Goal: Task Accomplishment & Management: Use online tool/utility

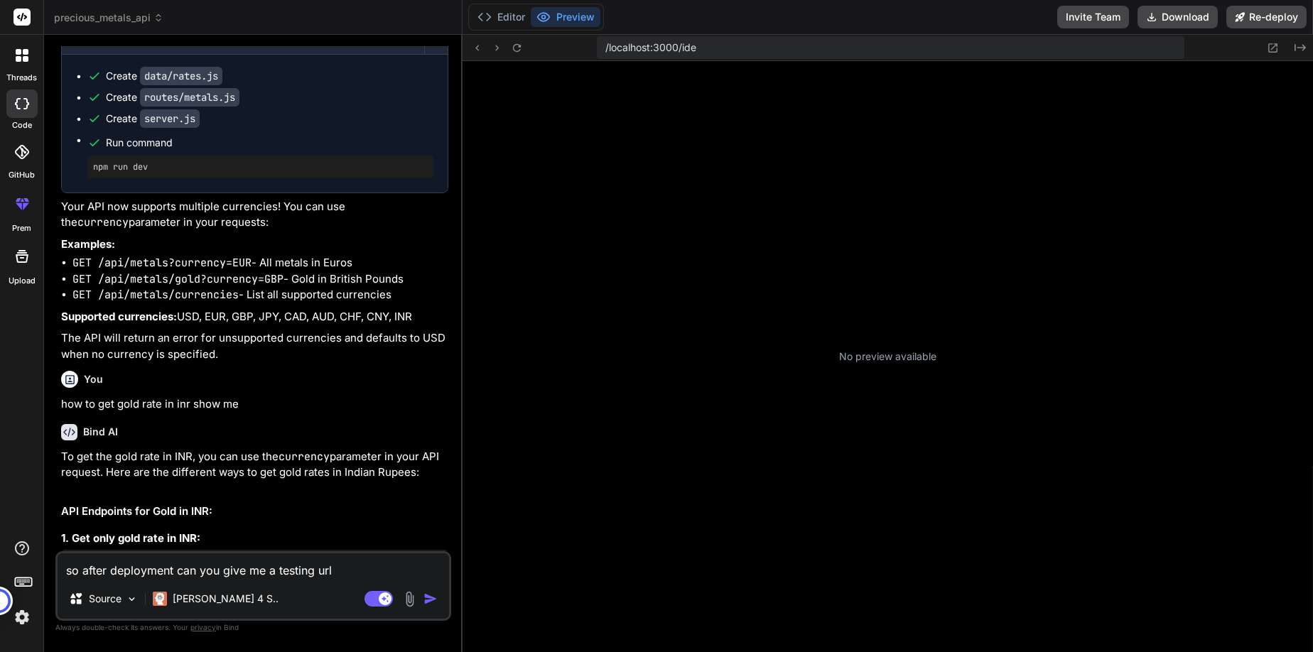
scroll to position [283, 0]
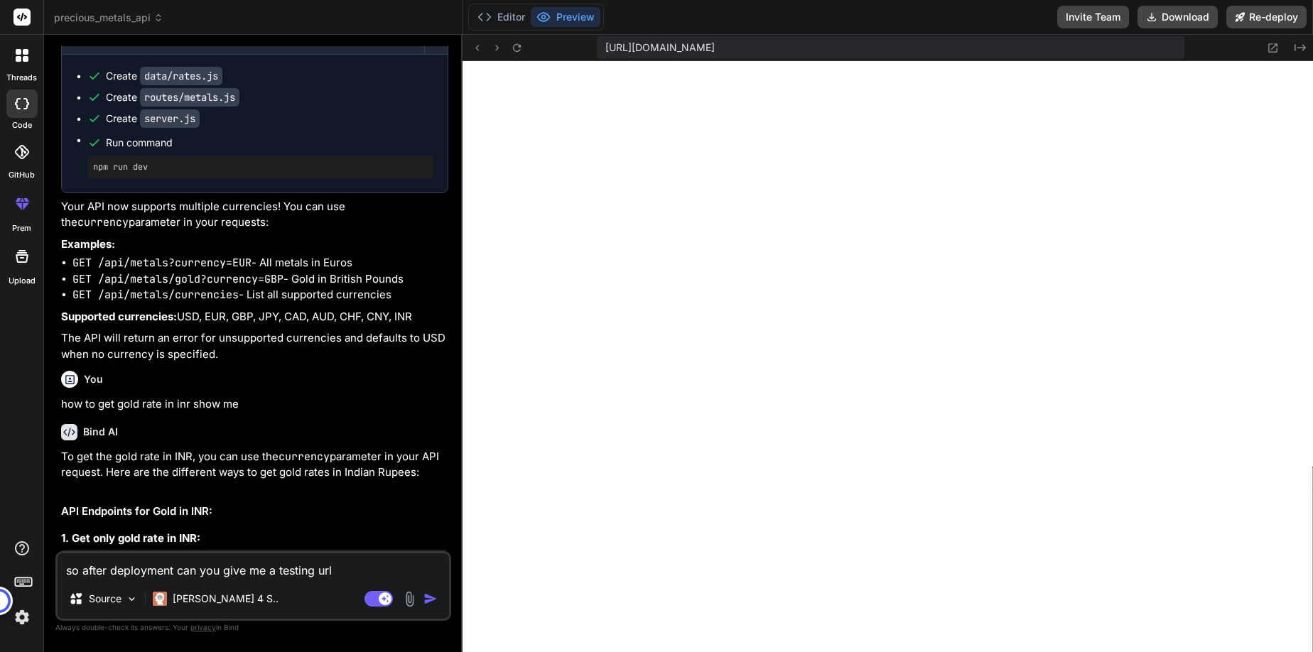
click at [20, 620] on img at bounding box center [22, 617] width 24 height 24
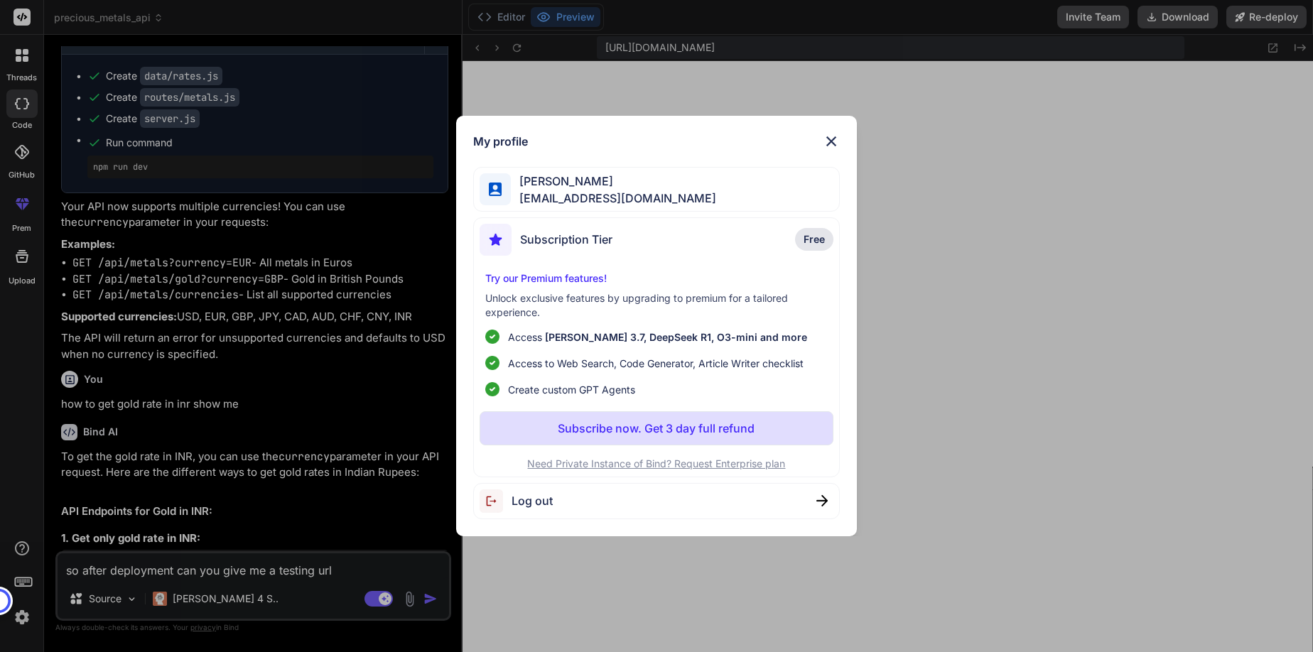
click at [575, 502] on div "Log out" at bounding box center [656, 501] width 367 height 36
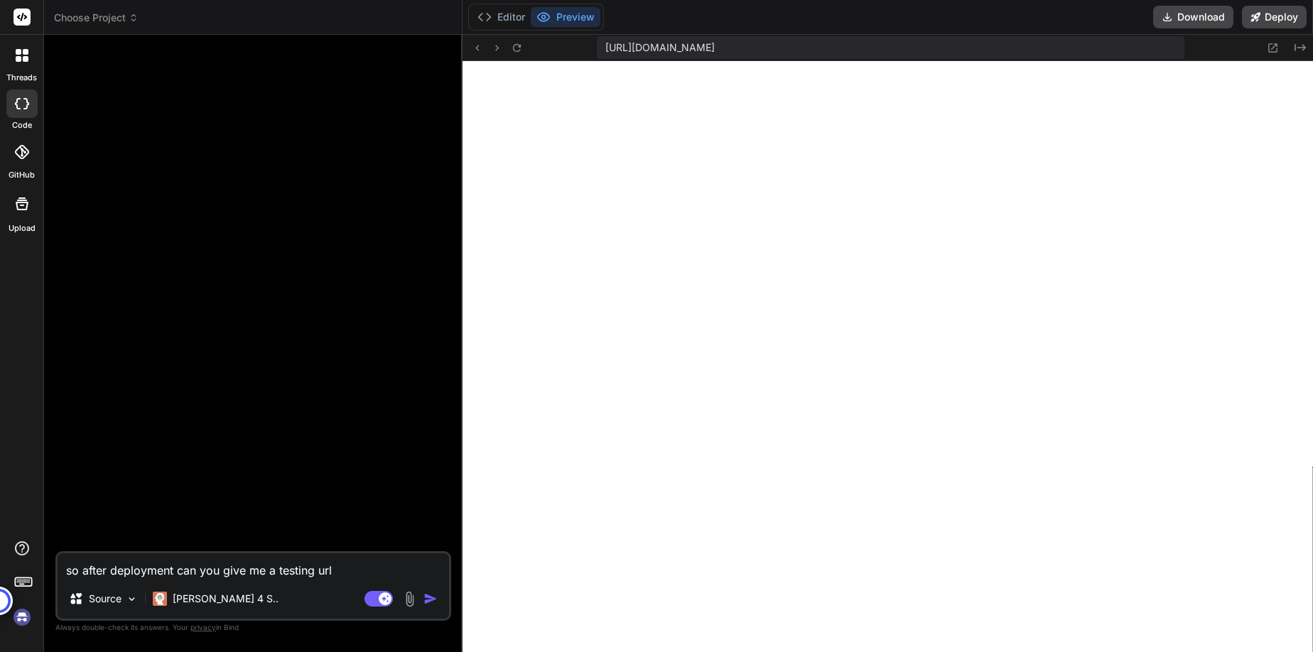
scroll to position [0, 0]
type textarea "x"
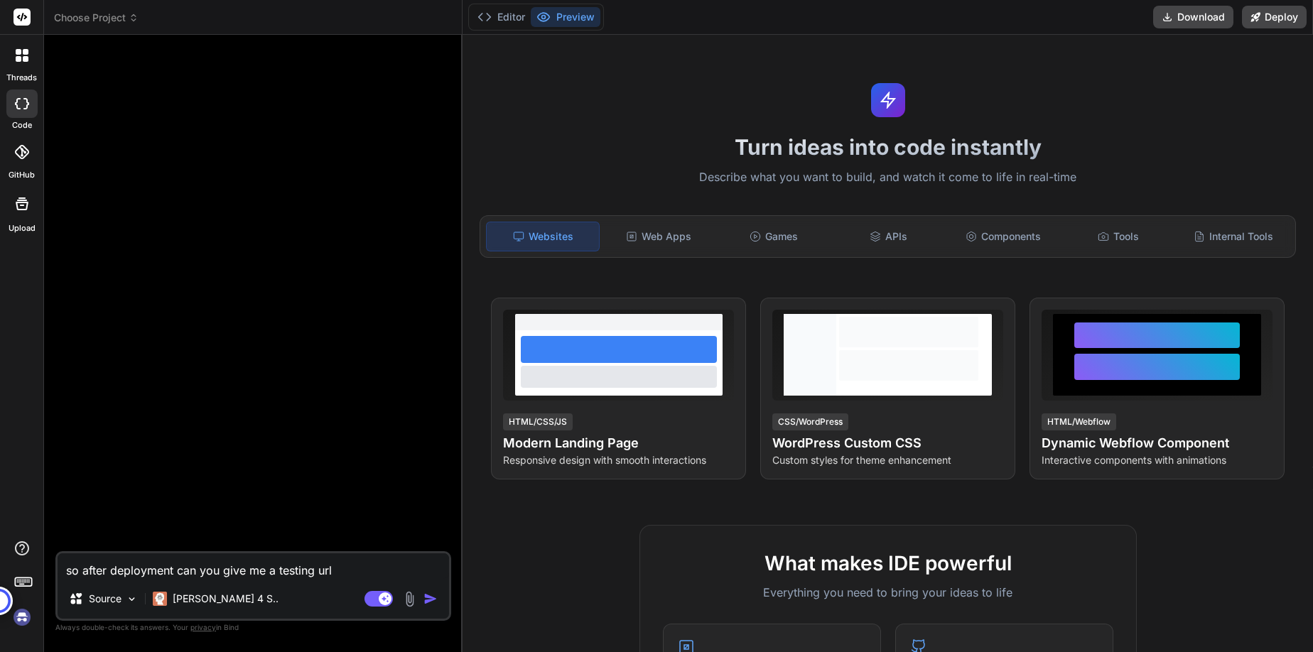
scroll to position [337, 0]
click at [152, 110] on div at bounding box center [254, 298] width 393 height 505
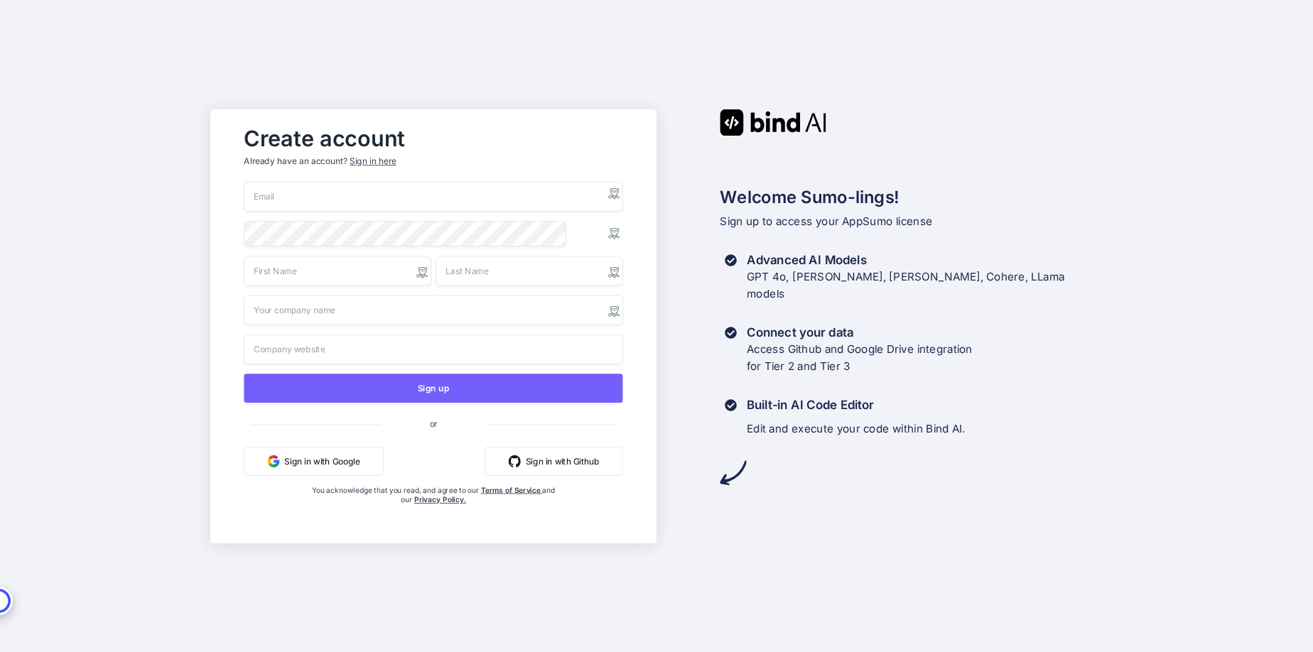
click at [354, 472] on button "Sign in with Google" at bounding box center [313, 460] width 139 height 29
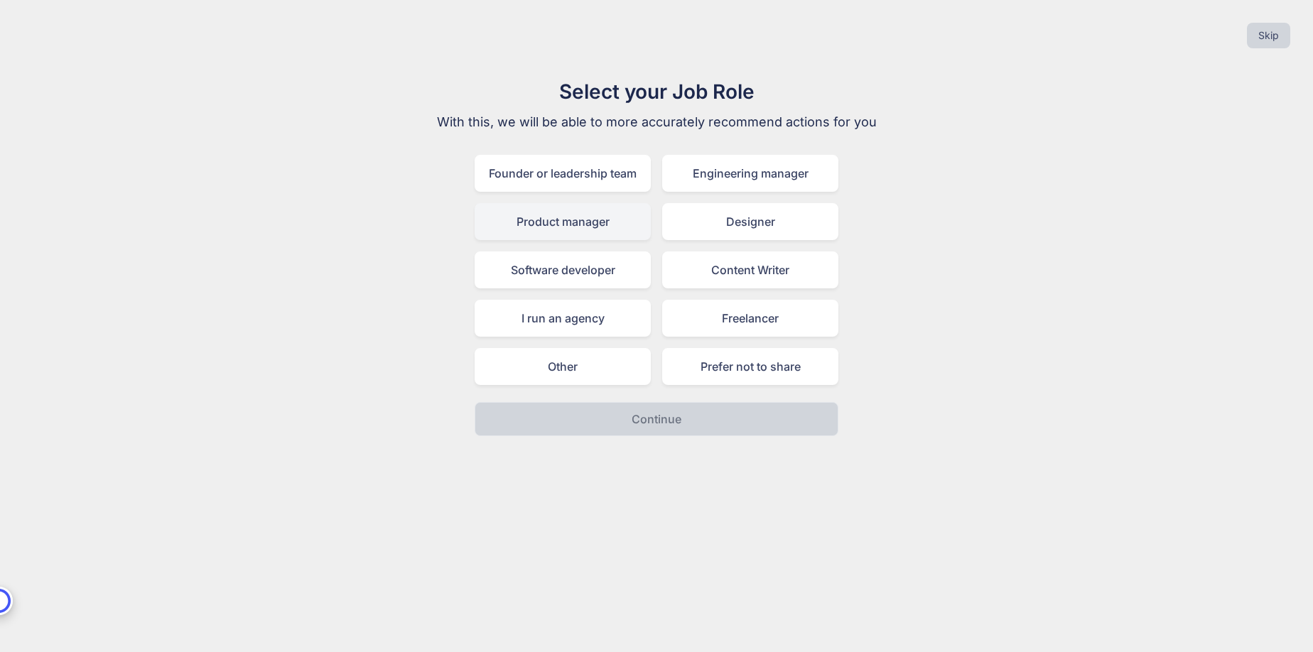
click at [508, 229] on div "Product manager" at bounding box center [562, 221] width 176 height 37
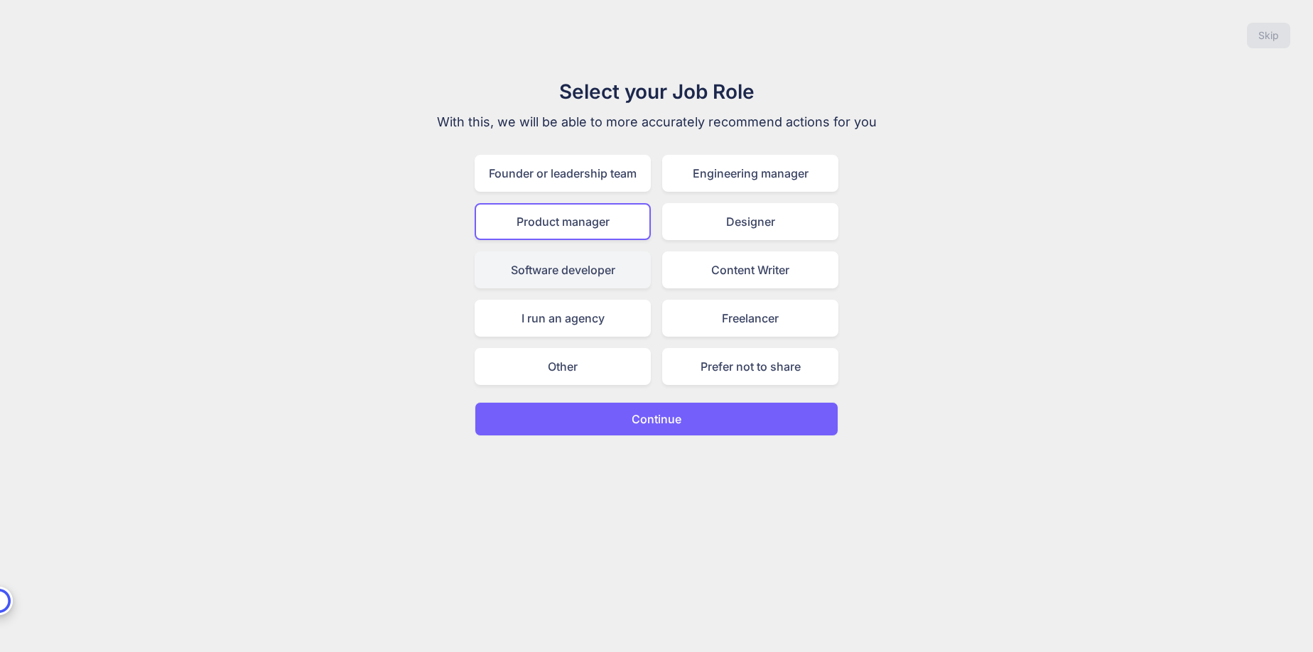
click at [627, 264] on div "Software developer" at bounding box center [562, 269] width 176 height 37
click at [713, 425] on button "Continue" at bounding box center [656, 419] width 364 height 34
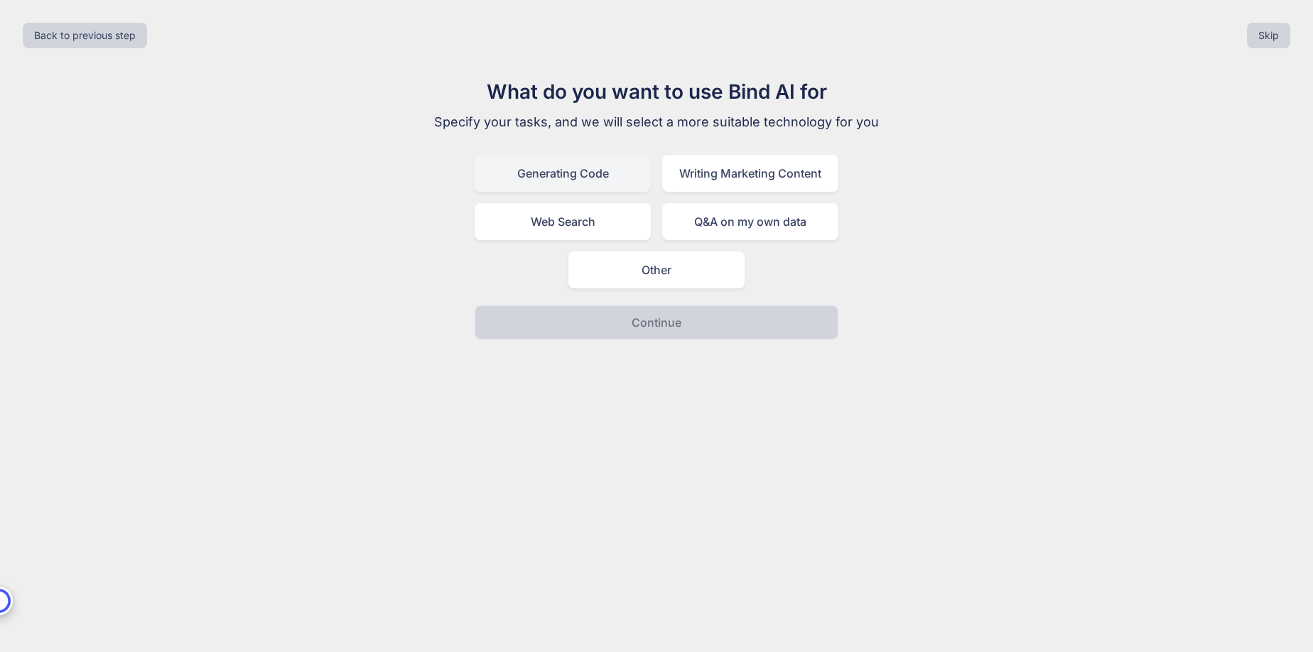
click at [556, 171] on div "Generating Code" at bounding box center [562, 173] width 176 height 37
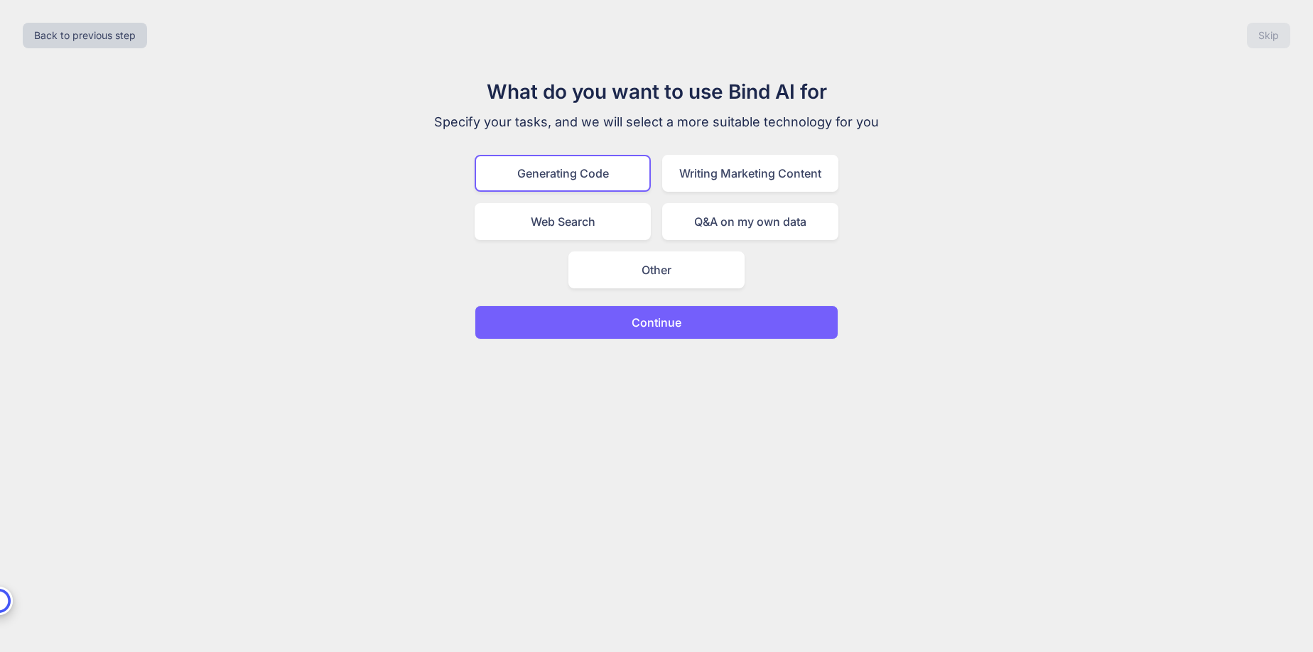
click at [722, 323] on button "Continue" at bounding box center [656, 322] width 364 height 34
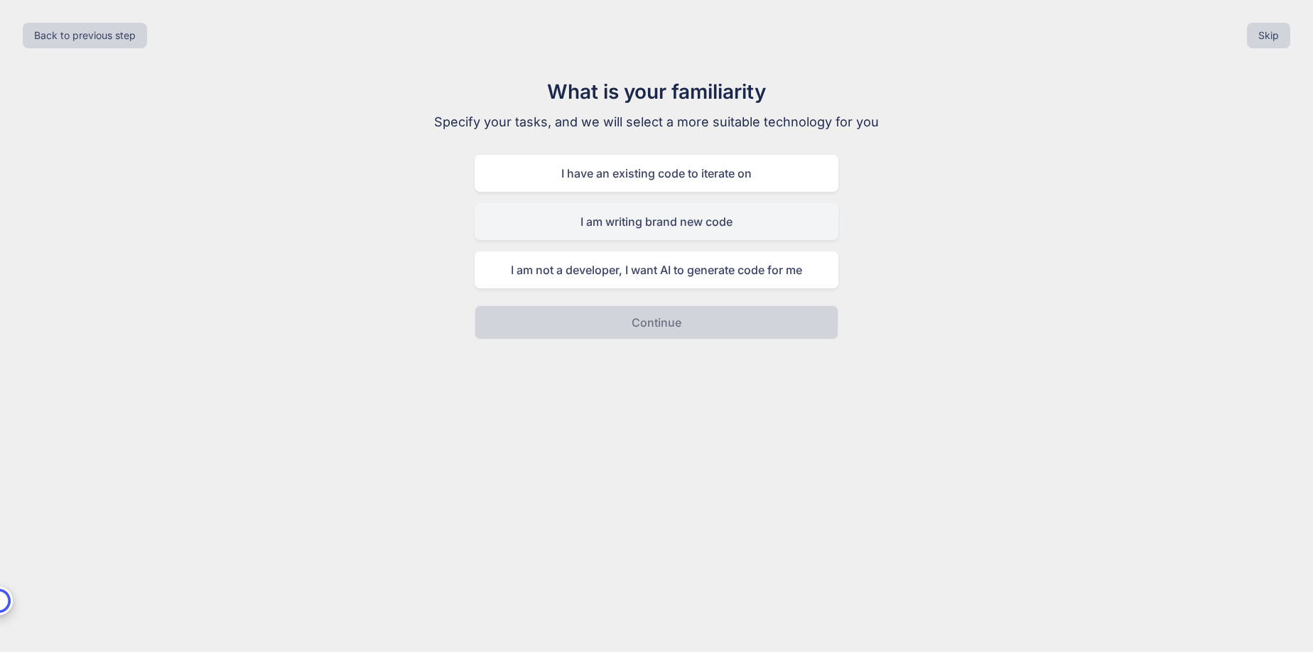
click at [775, 228] on div "I am writing brand new code" at bounding box center [656, 221] width 364 height 37
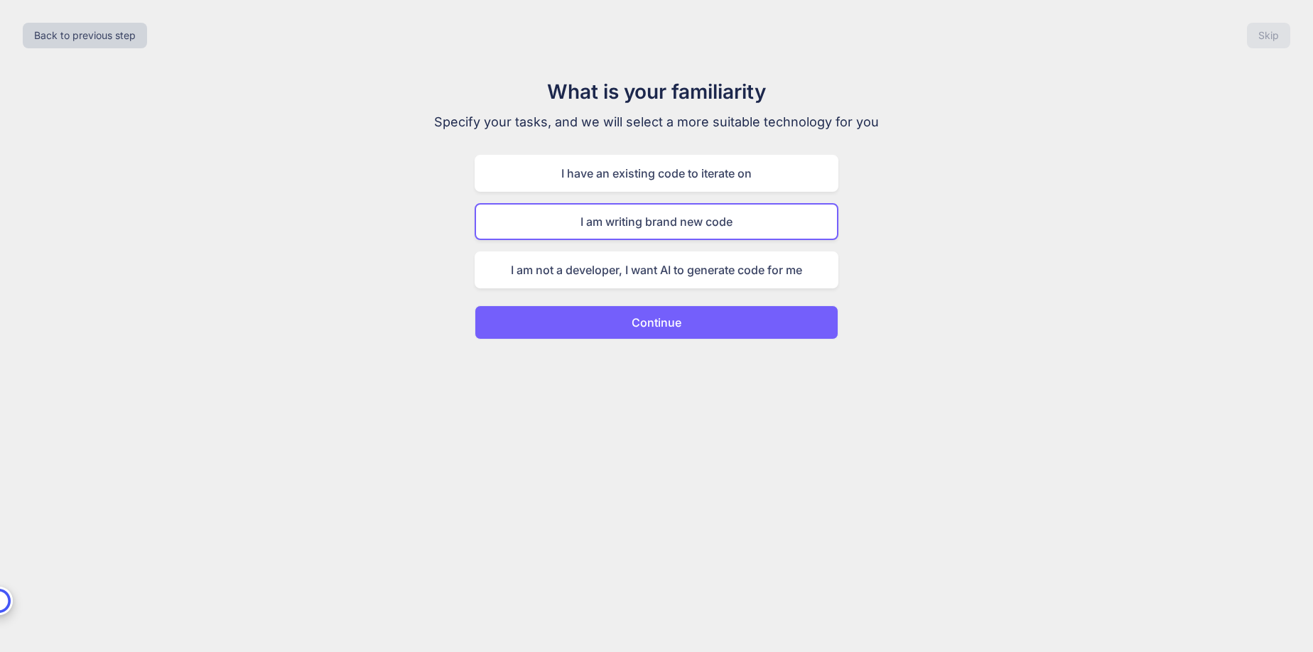
click at [716, 319] on button "Continue" at bounding box center [656, 322] width 364 height 34
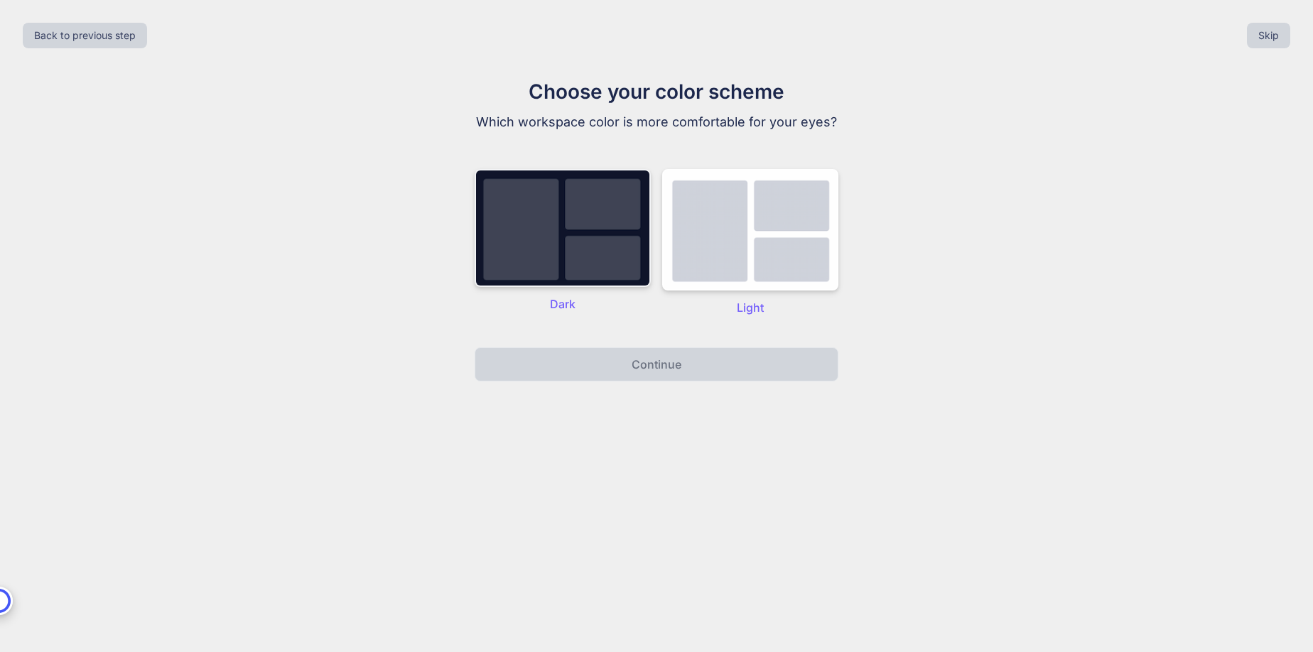
click at [617, 208] on img at bounding box center [562, 228] width 176 height 118
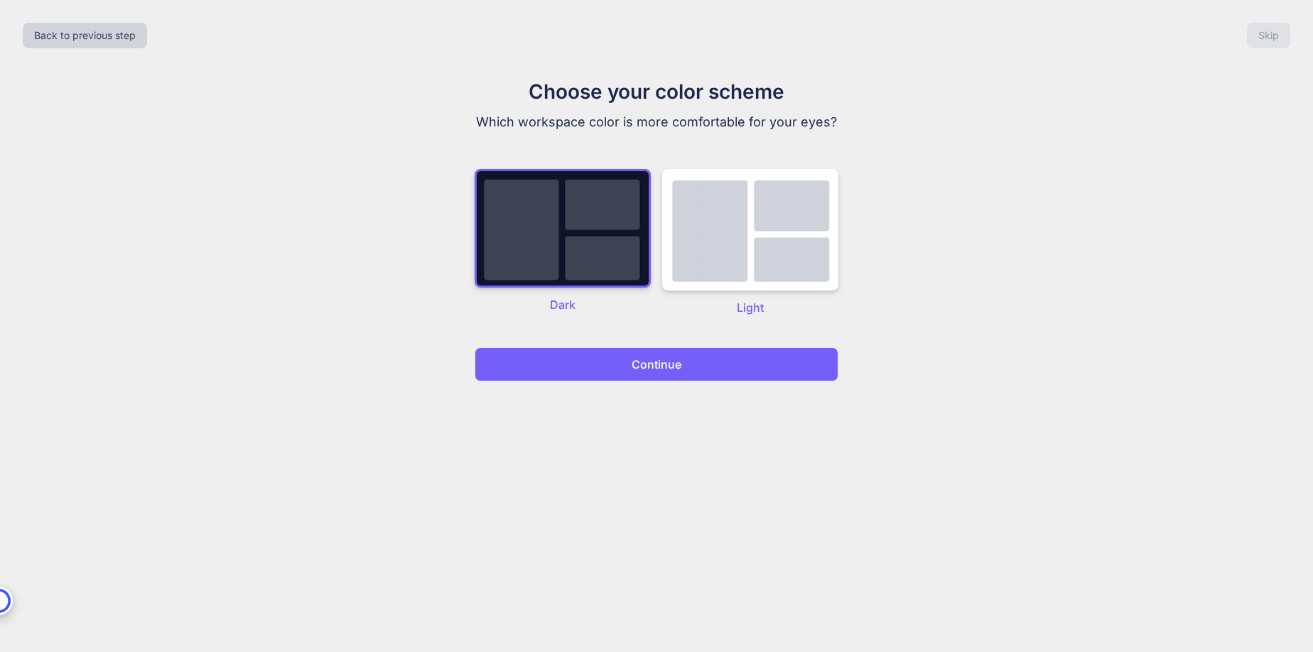
click at [663, 342] on div "Choose your color scheme Which workspace color is more comfortable for your eye…" at bounding box center [656, 229] width 477 height 305
click at [607, 367] on button "Continue" at bounding box center [656, 364] width 364 height 34
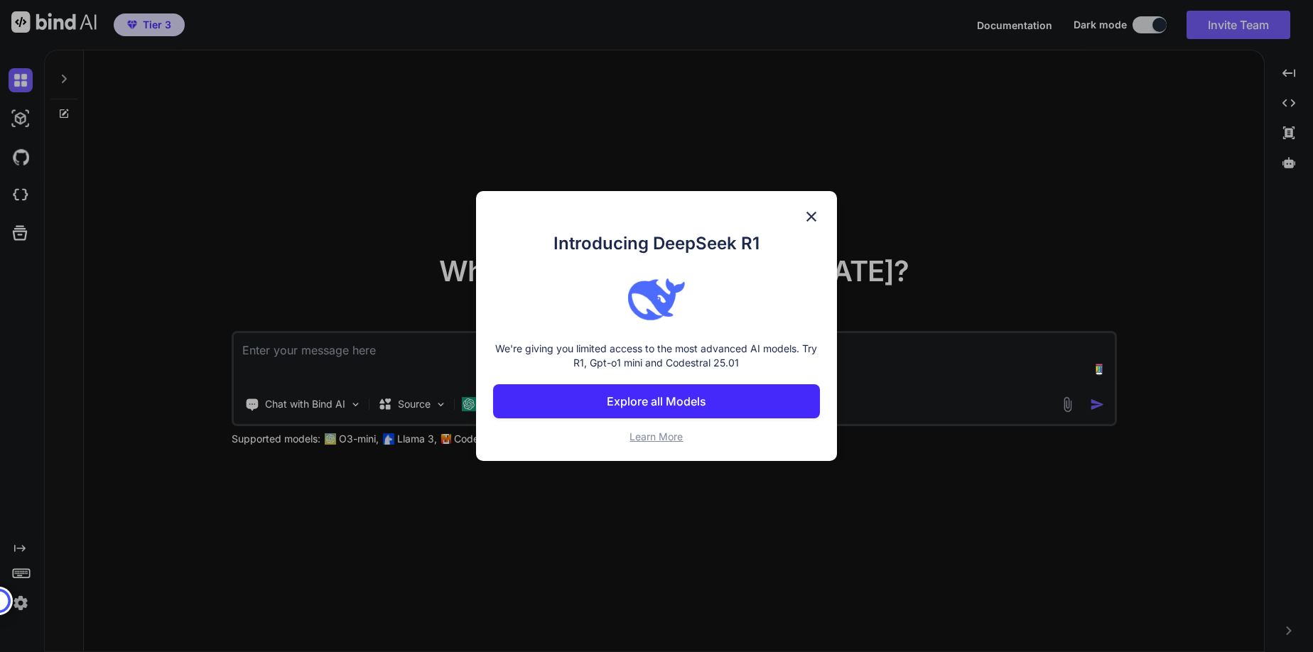
click at [655, 433] on span "Learn More" at bounding box center [655, 436] width 53 height 12
click at [813, 216] on img at bounding box center [811, 216] width 17 height 17
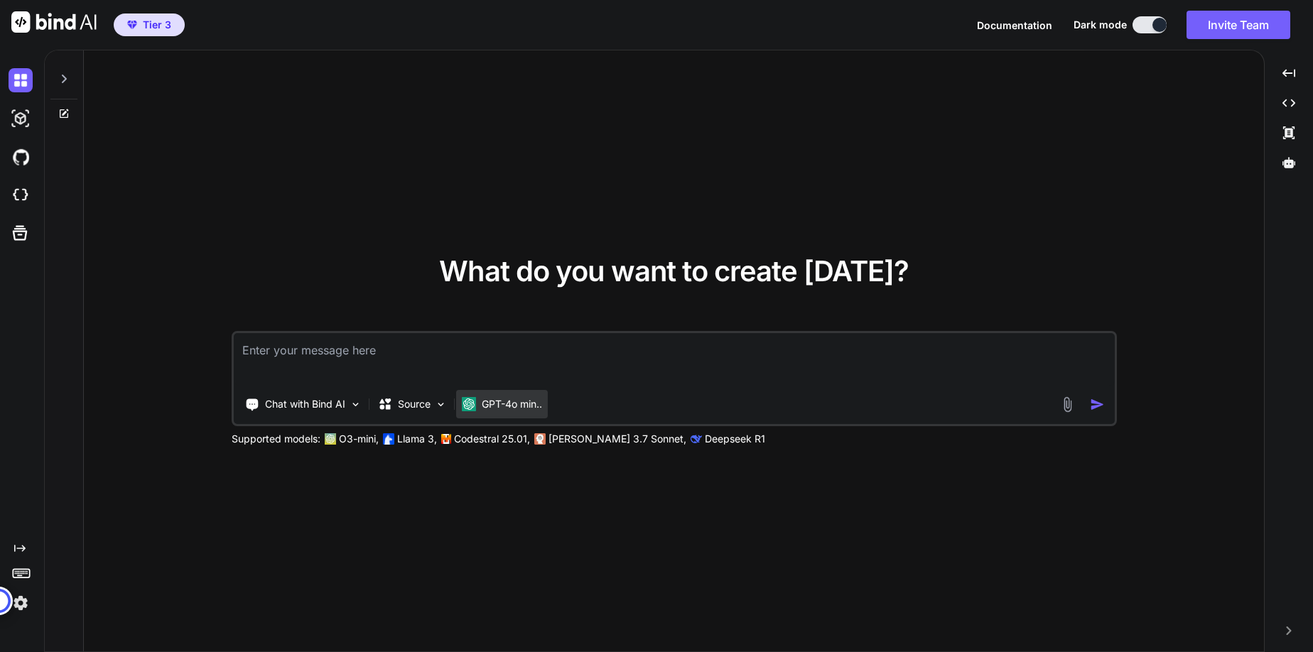
click at [521, 408] on p "GPT-4o min.." at bounding box center [512, 404] width 60 height 14
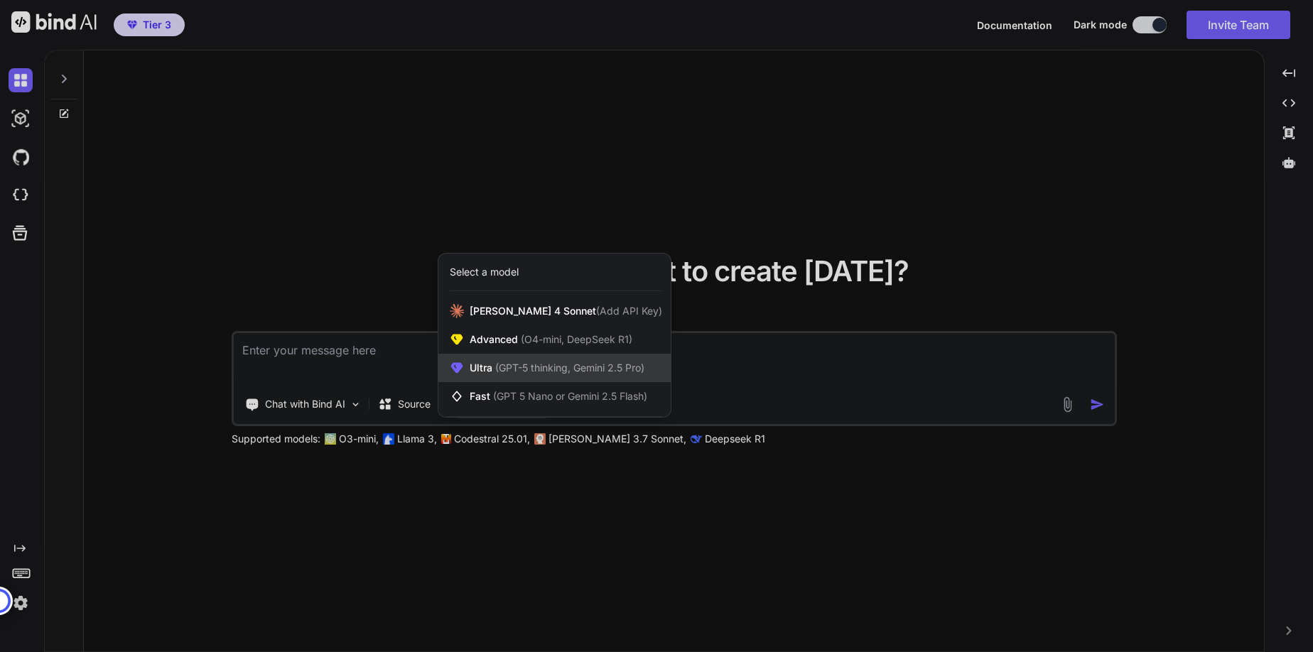
click at [487, 371] on span "Ultra (GPT-5 thinking, Gemini 2.5 Pro)" at bounding box center [556, 368] width 175 height 14
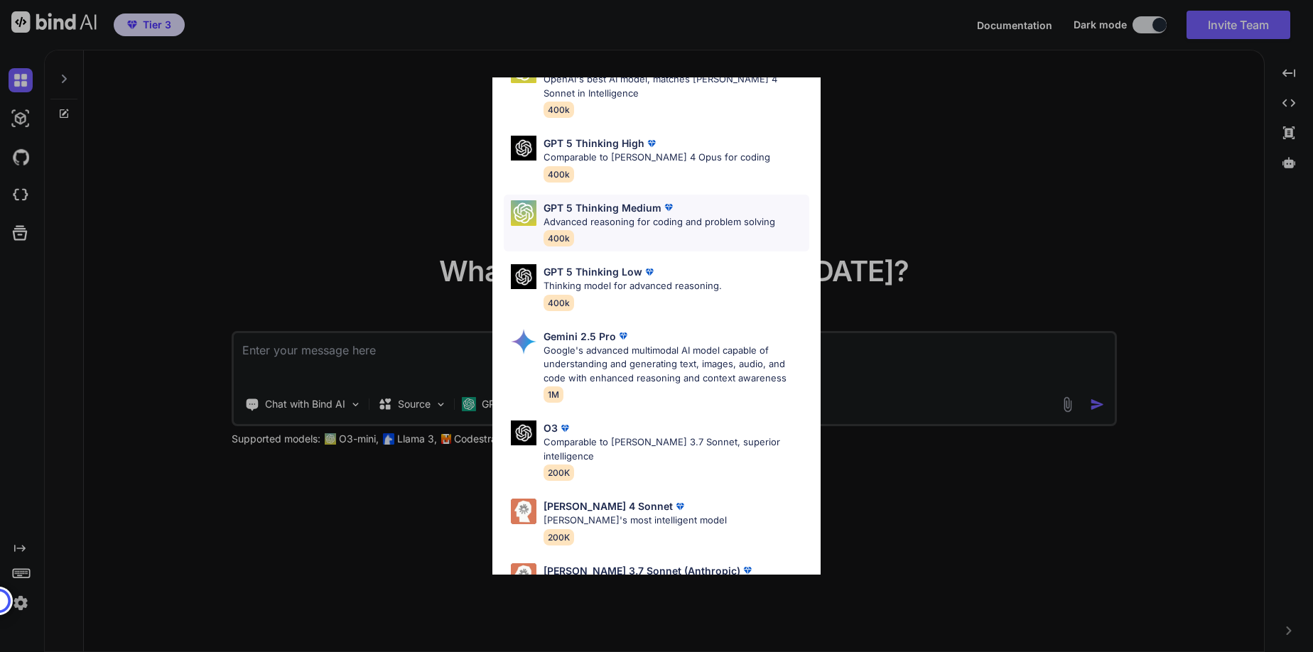
scroll to position [116, 0]
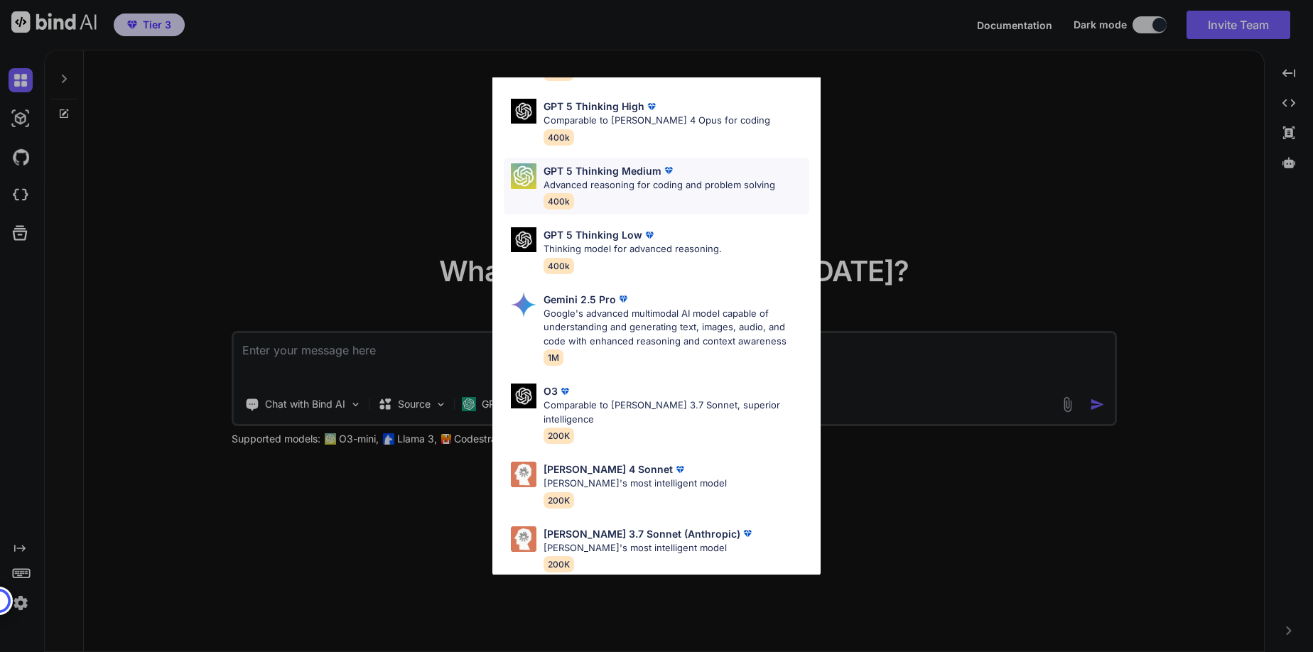
click at [646, 185] on p "Advanced reasoning for coding and problem solving" at bounding box center [659, 185] width 232 height 14
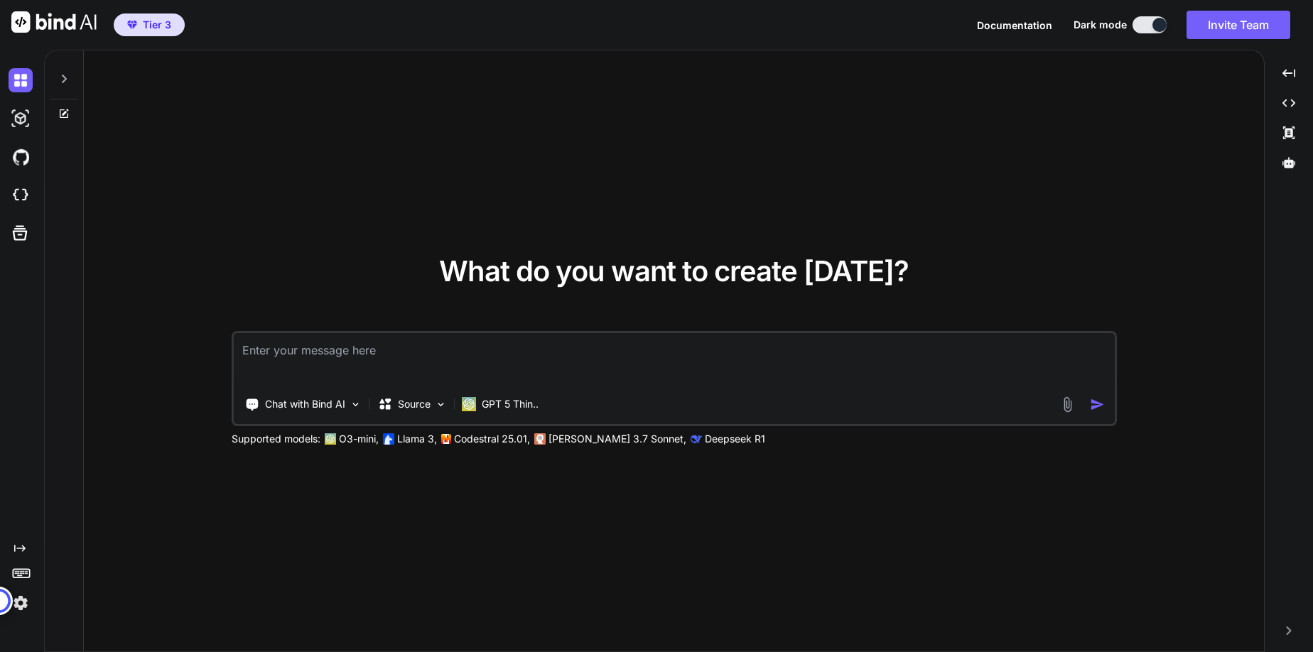
click at [452, 364] on textarea at bounding box center [674, 359] width 881 height 53
paste textarea "You are an expert Python developer. Build a cross-platform desktop application …"
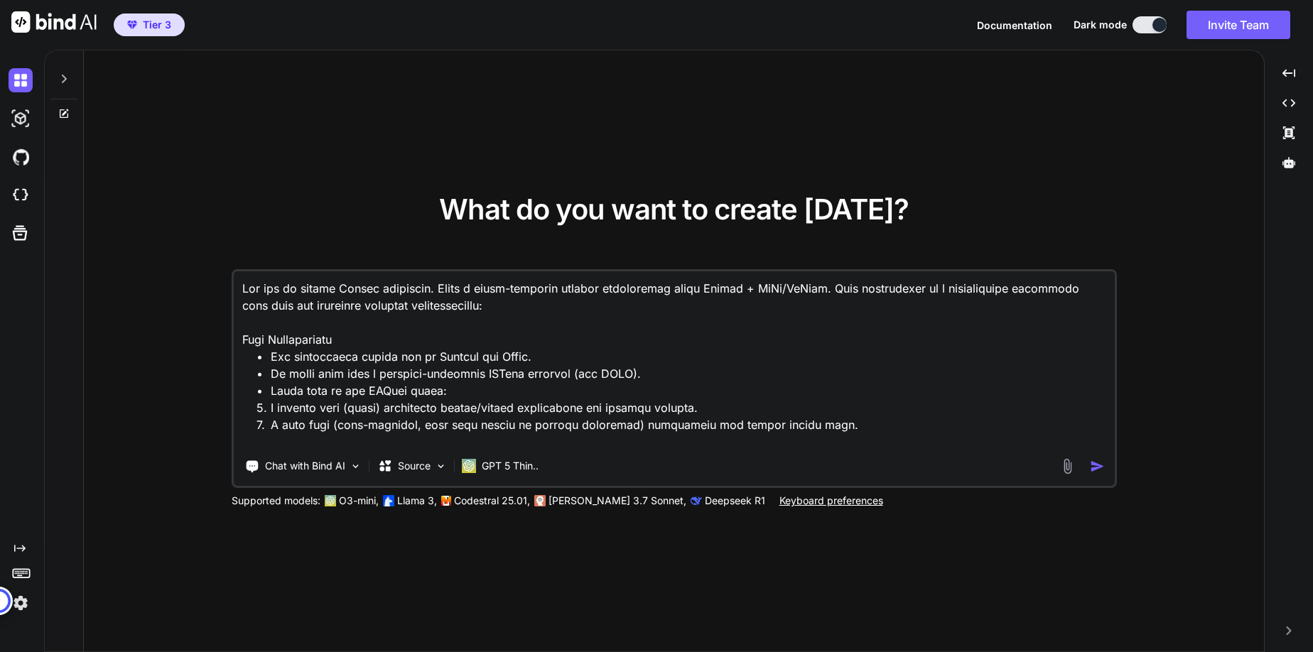
scroll to position [1041, 0]
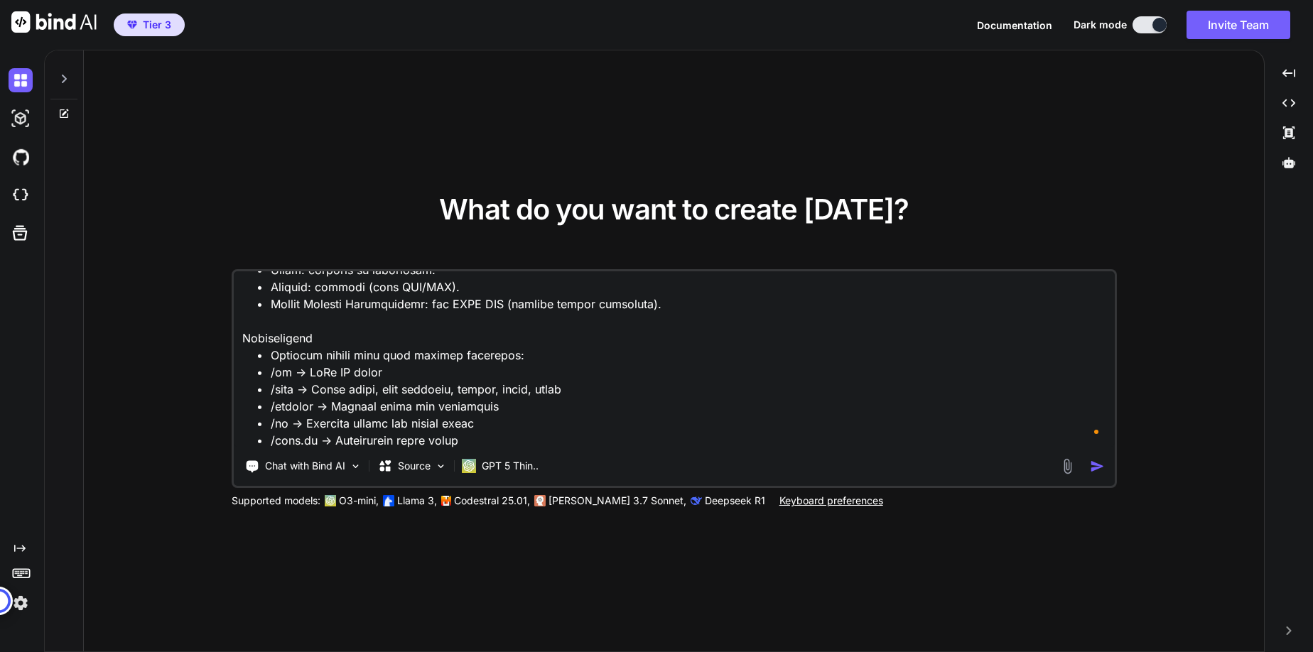
click at [591, 411] on textarea at bounding box center [674, 359] width 881 height 176
paste textarea "### Core Requirements - The application should run on Windows and Linux. - It r…"
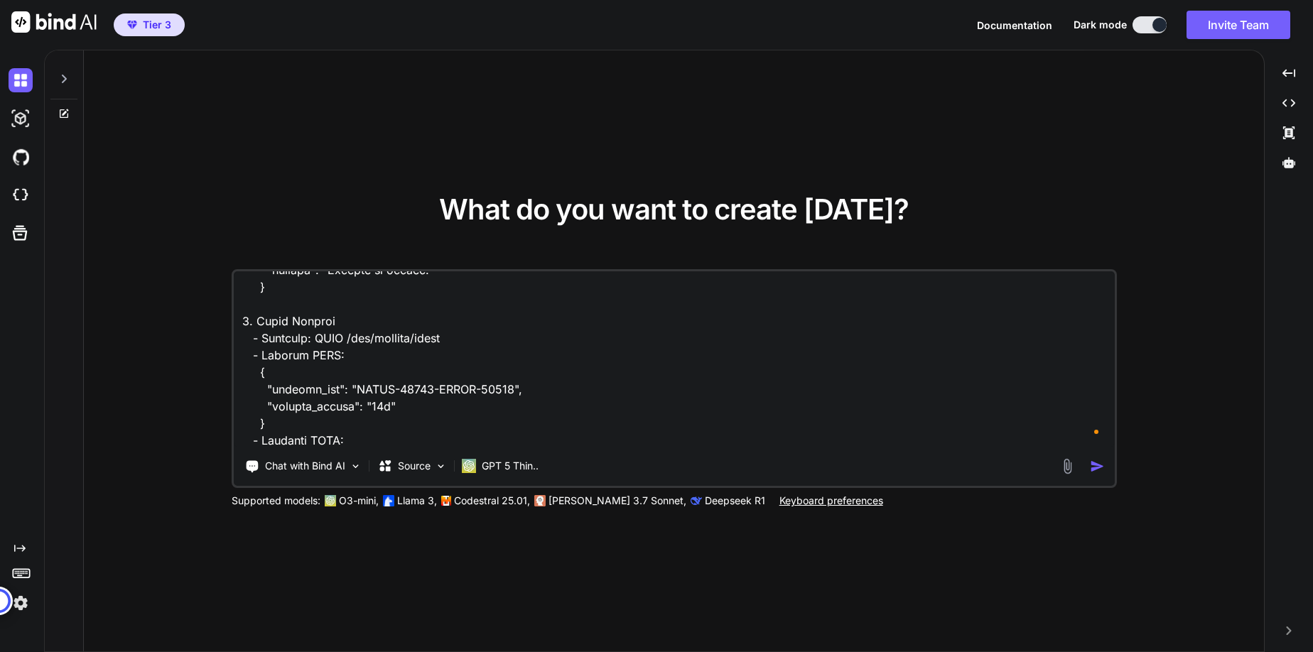
scroll to position [2627, 0]
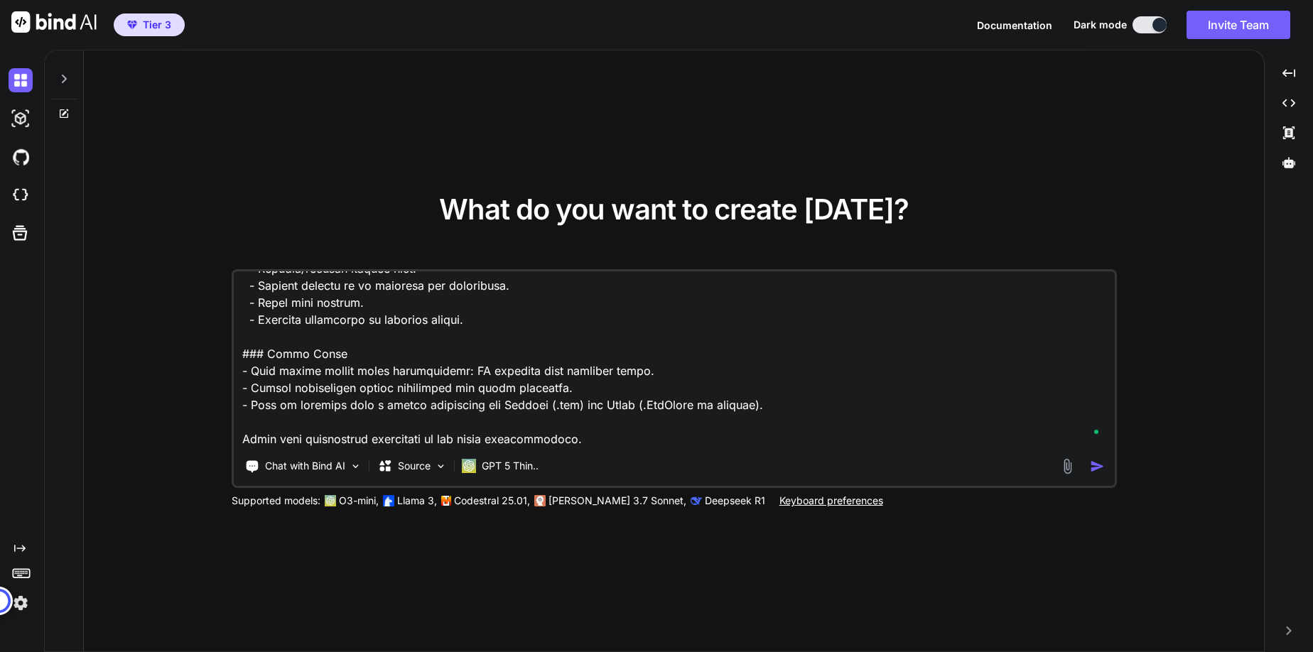
type textarea "You are an expert Python developer. Build a cross-platform desktop application …"
click at [1100, 464] on img "button" at bounding box center [1097, 466] width 15 height 15
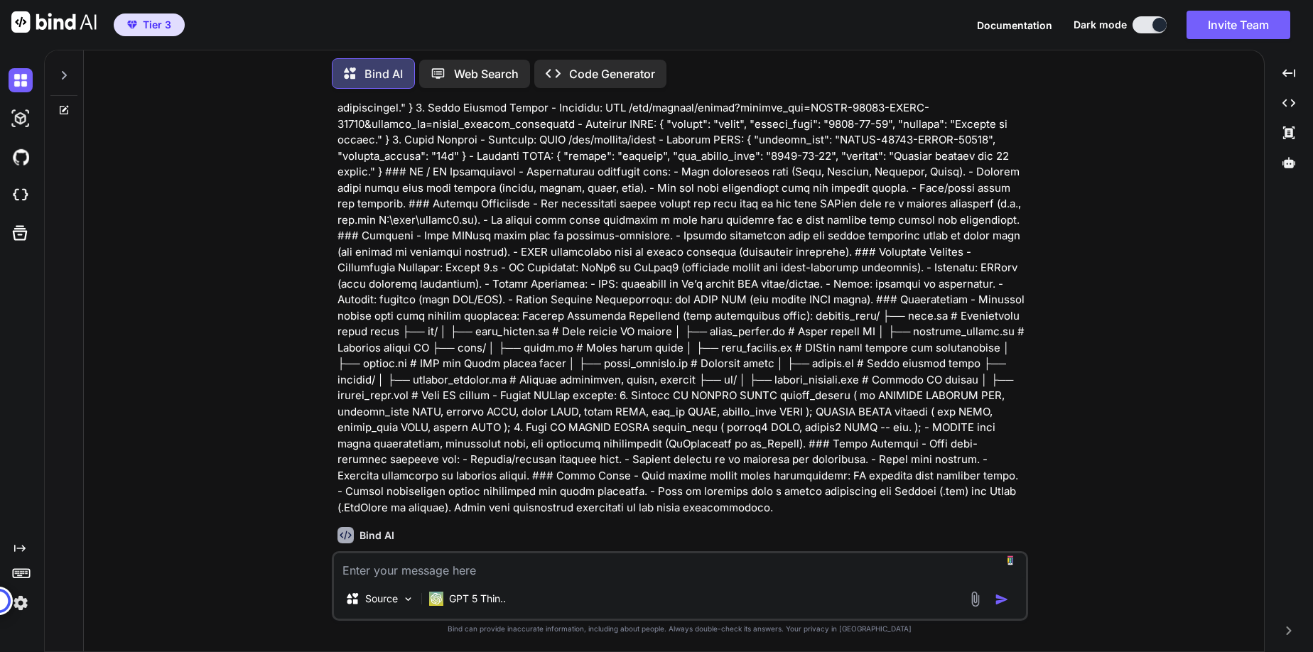
scroll to position [354, 0]
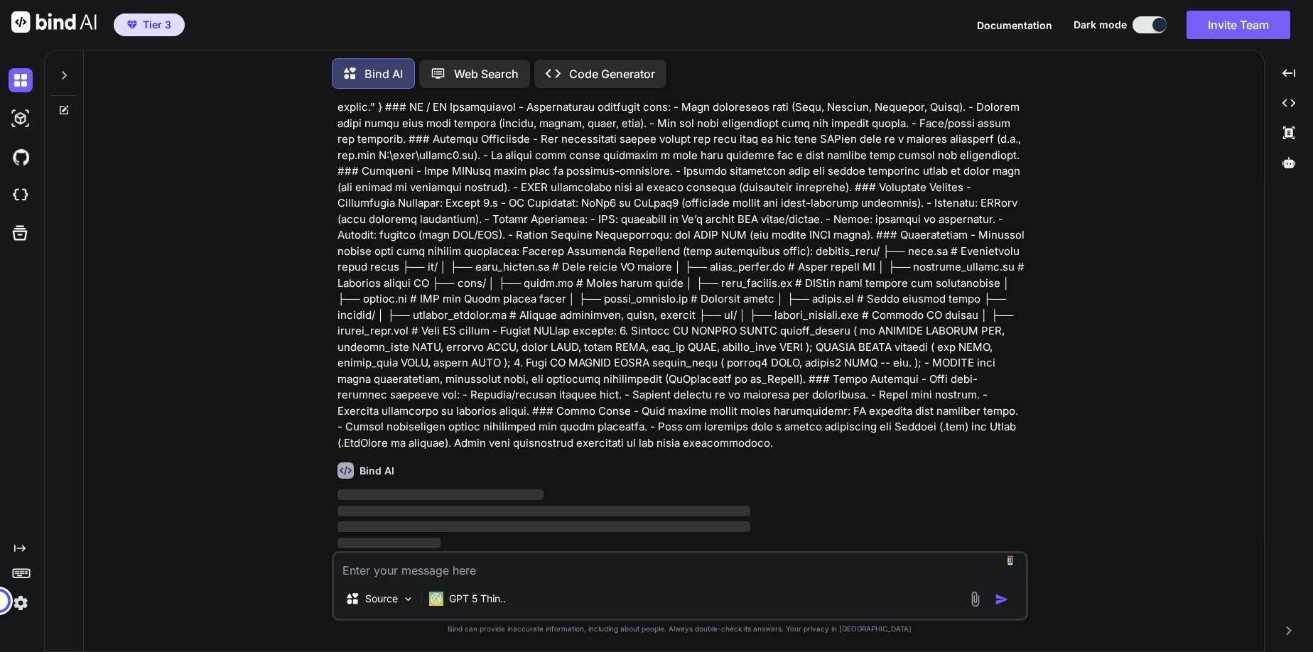
click at [613, 70] on p "Code Generator" at bounding box center [612, 73] width 86 height 17
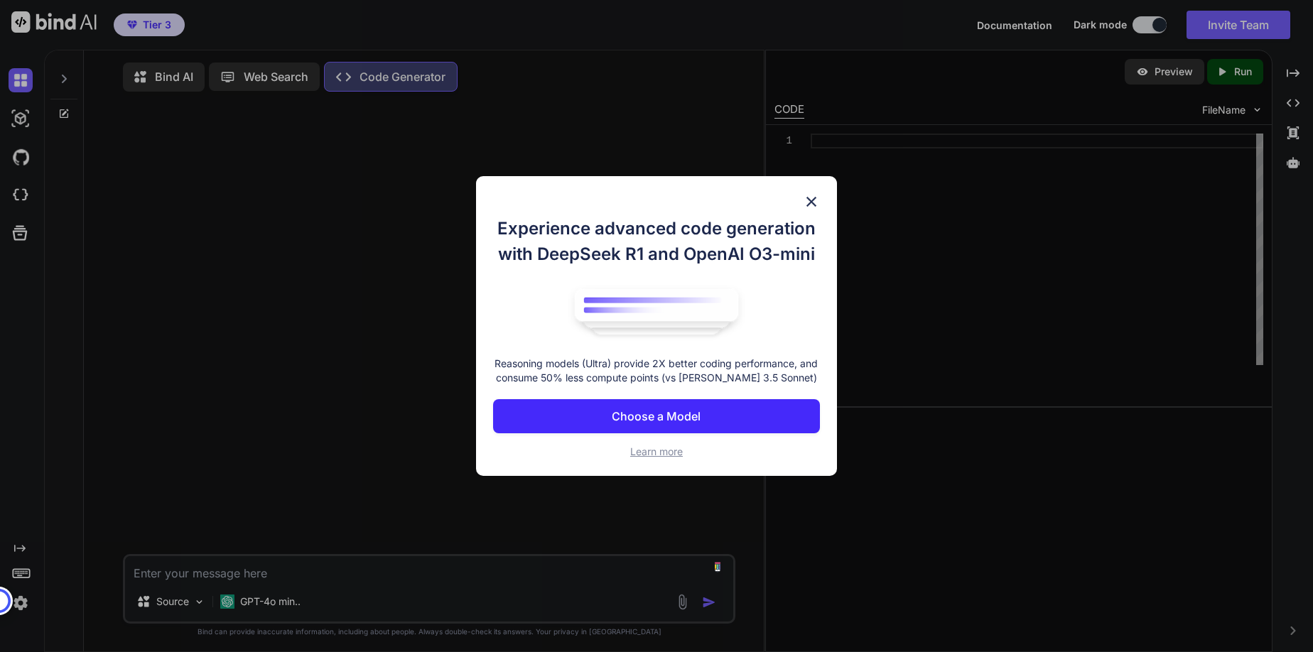
click at [771, 416] on button "Choose a Model" at bounding box center [656, 416] width 327 height 34
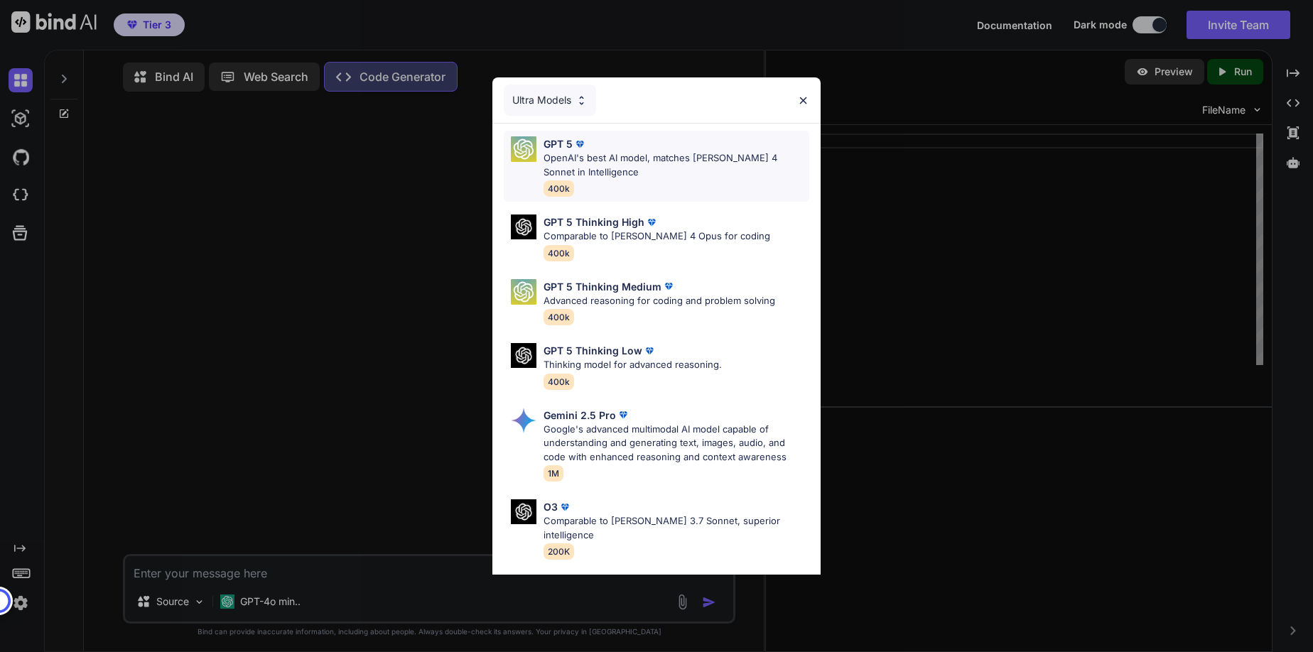
click at [644, 165] on p "OpenAI's best AI model, matches [PERSON_NAME] 4 Sonnet in Intelligence" at bounding box center [676, 165] width 266 height 28
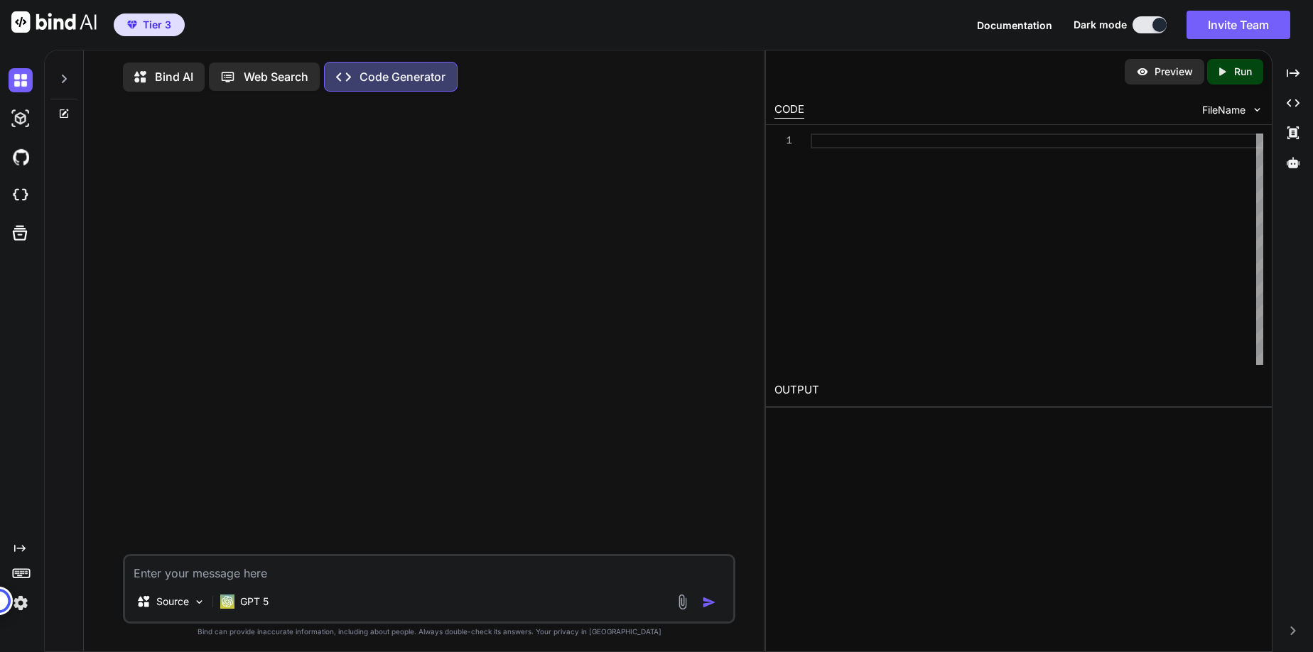
click at [335, 564] on textarea at bounding box center [429, 569] width 608 height 26
paste textarea "You are an expert Python developer. Build a cross-platform desktop application …"
type textarea "You are an expert Python developer. Build a cross-platform desktop application …"
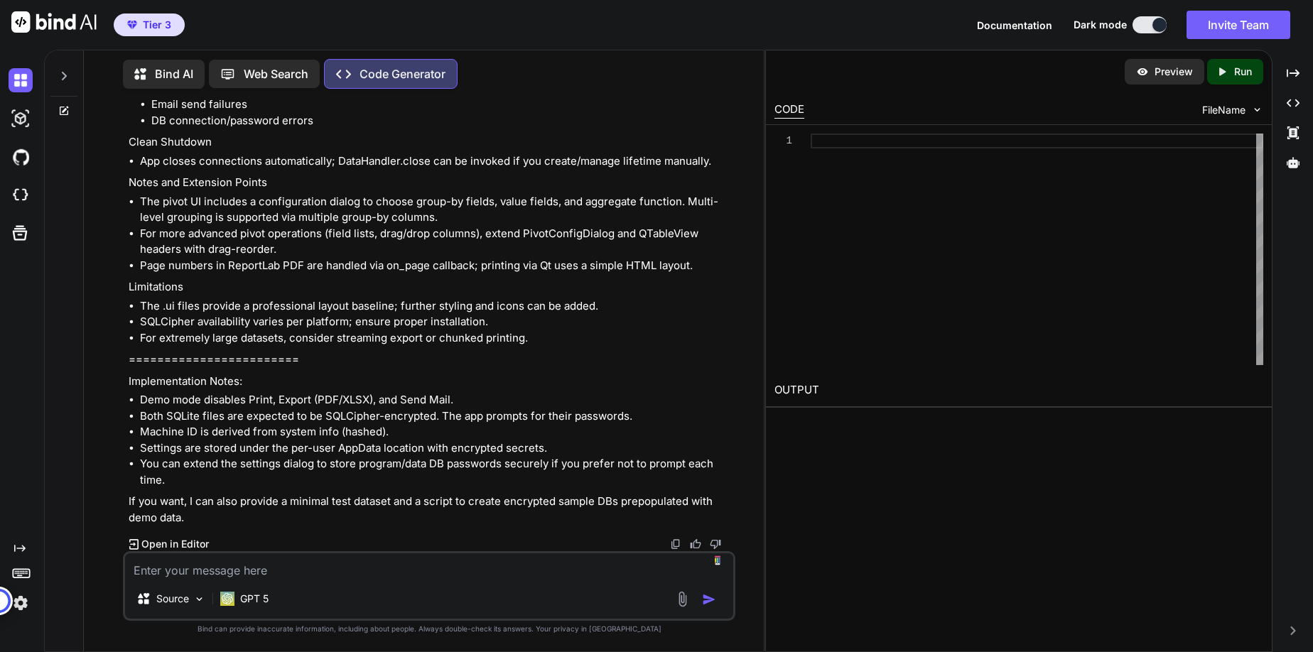
scroll to position [18815, 0]
click at [190, 544] on p "Open in Editor" at bounding box center [174, 544] width 67 height 14
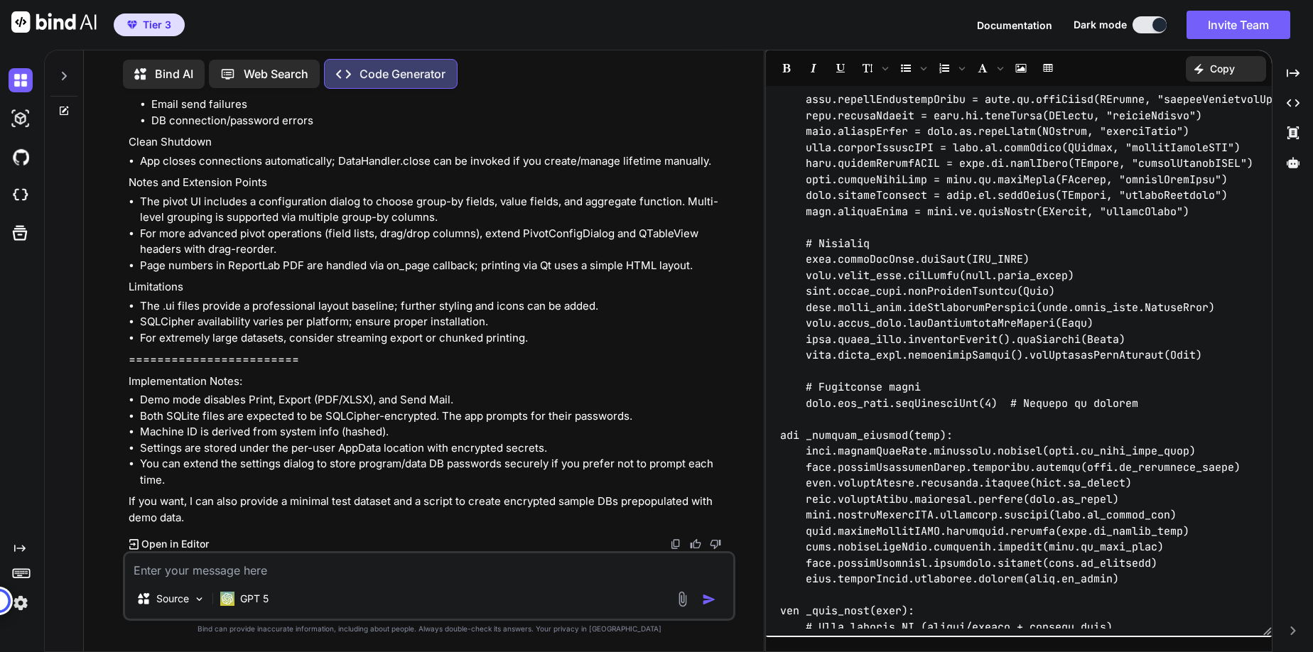
scroll to position [0, 0]
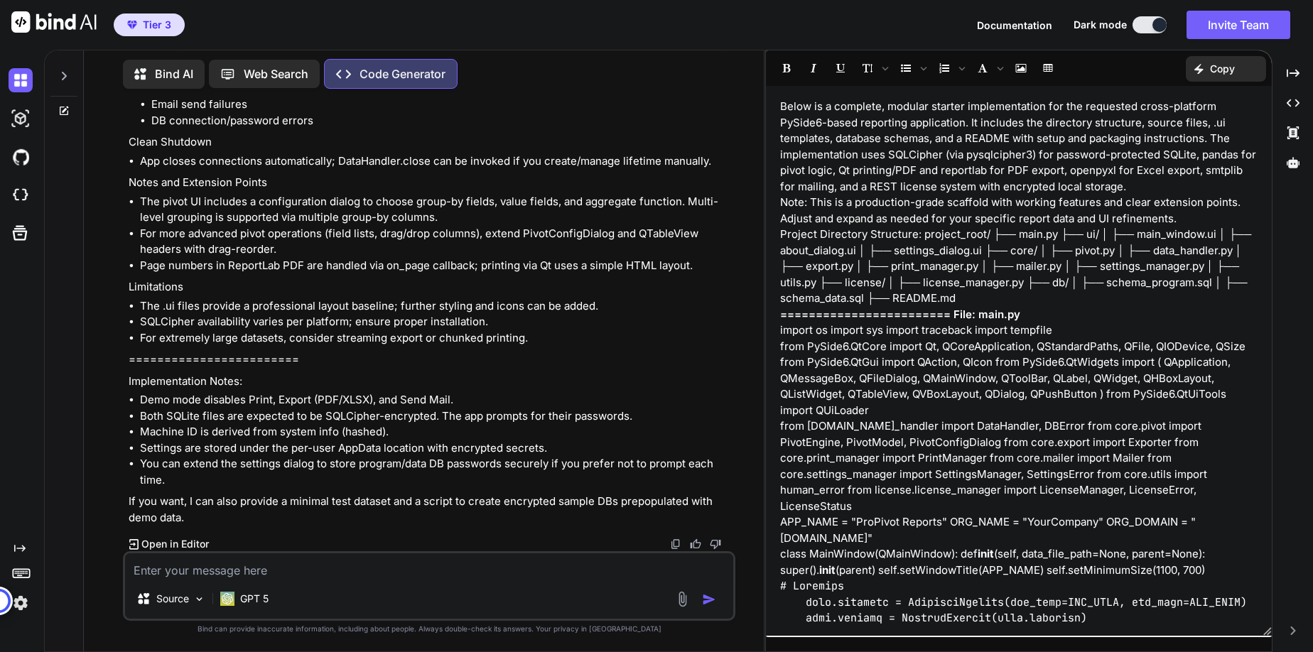
click at [180, 68] on p "Bind AI" at bounding box center [174, 73] width 38 height 17
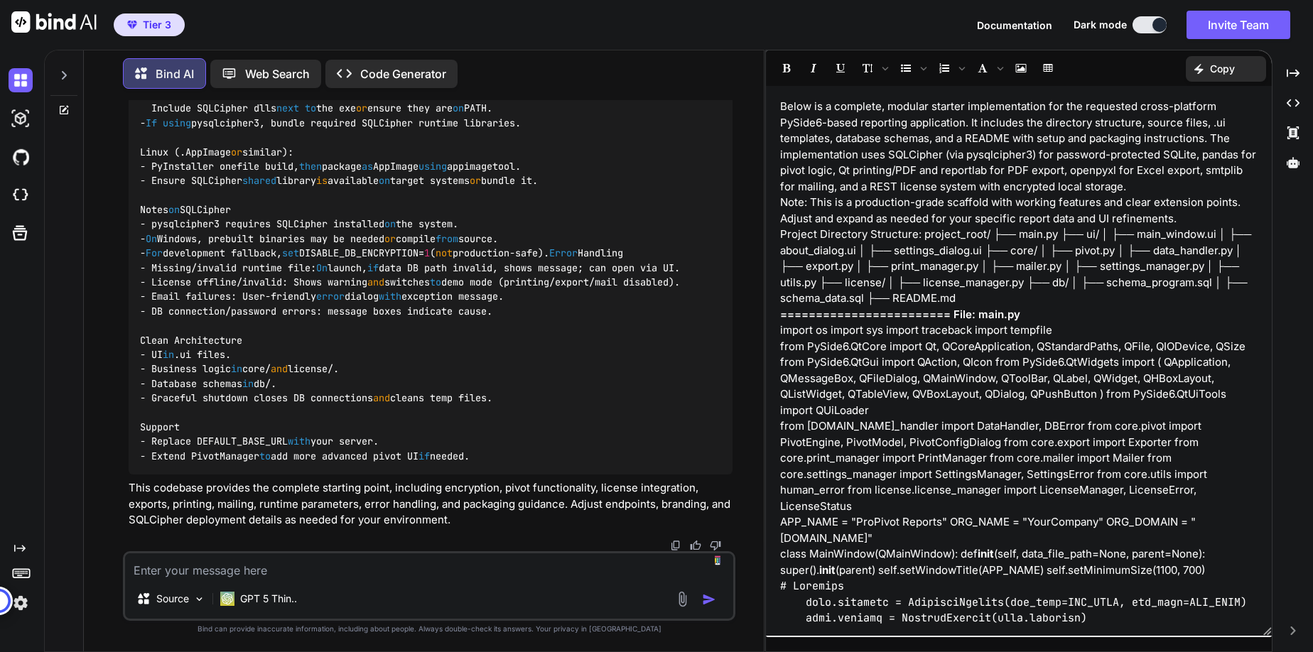
scroll to position [20591, 0]
click at [17, 199] on img at bounding box center [21, 195] width 24 height 24
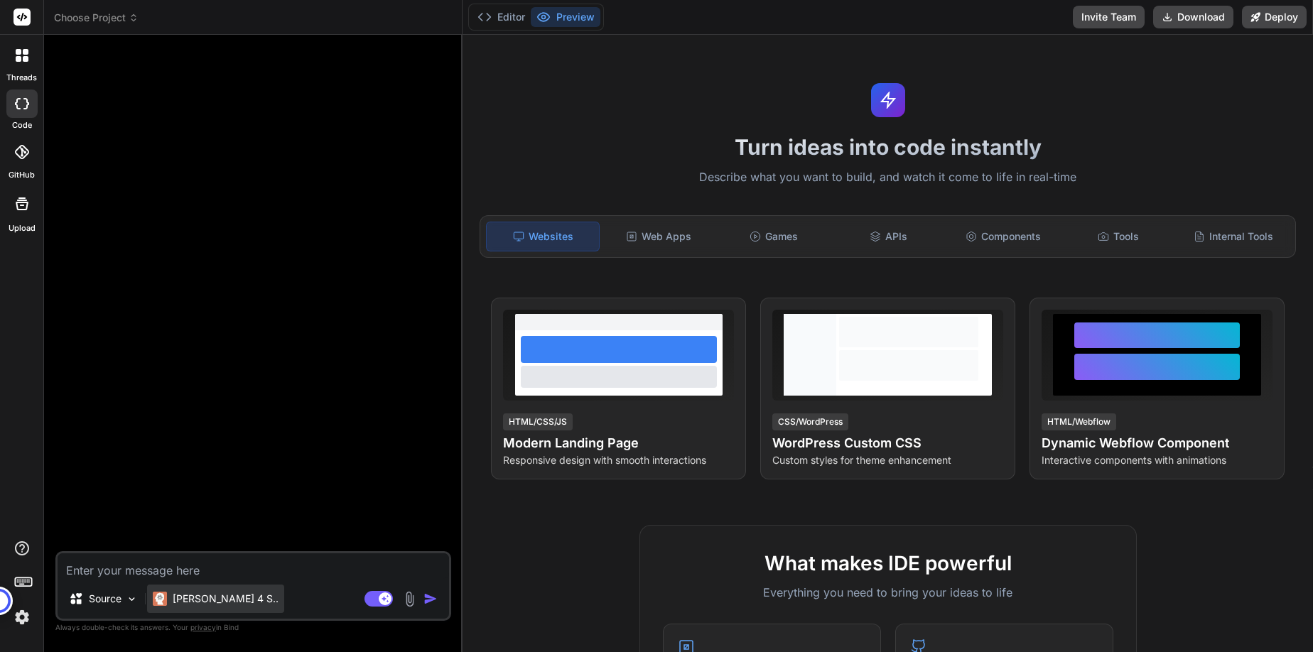
click at [206, 595] on p "[PERSON_NAME] 4 S.." at bounding box center [226, 599] width 106 height 14
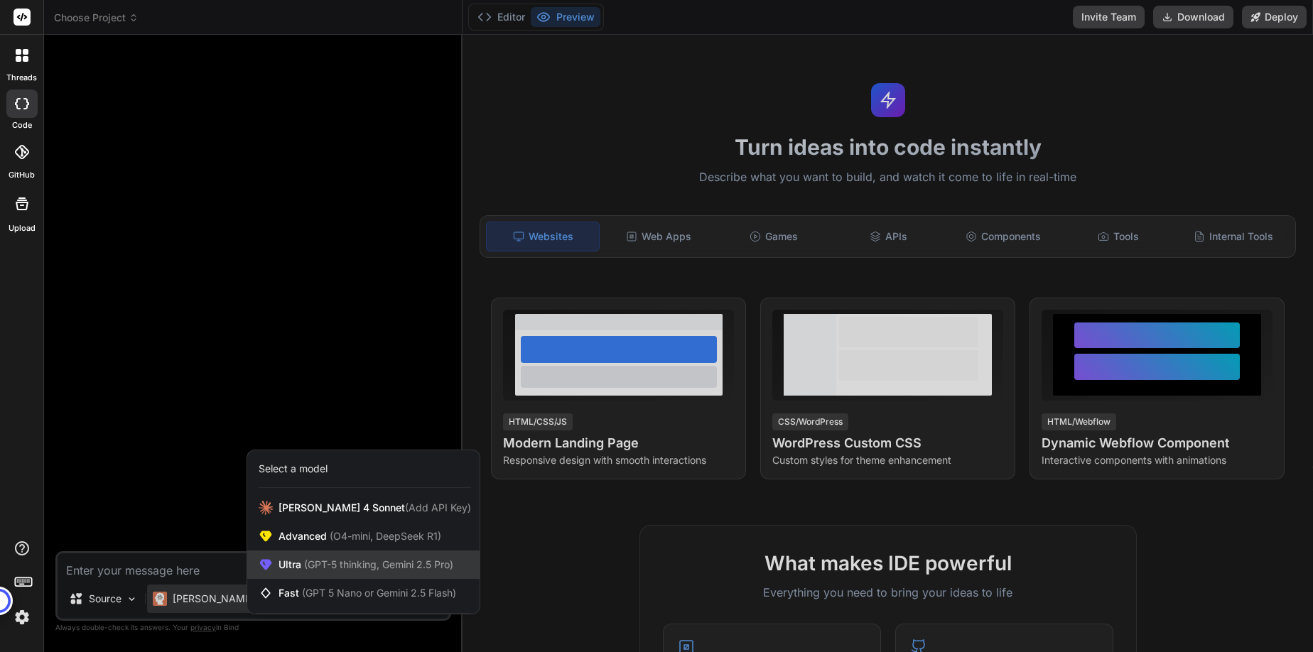
click at [301, 560] on span "(GPT-5 thinking, Gemini 2.5 Pro)" at bounding box center [377, 564] width 152 height 12
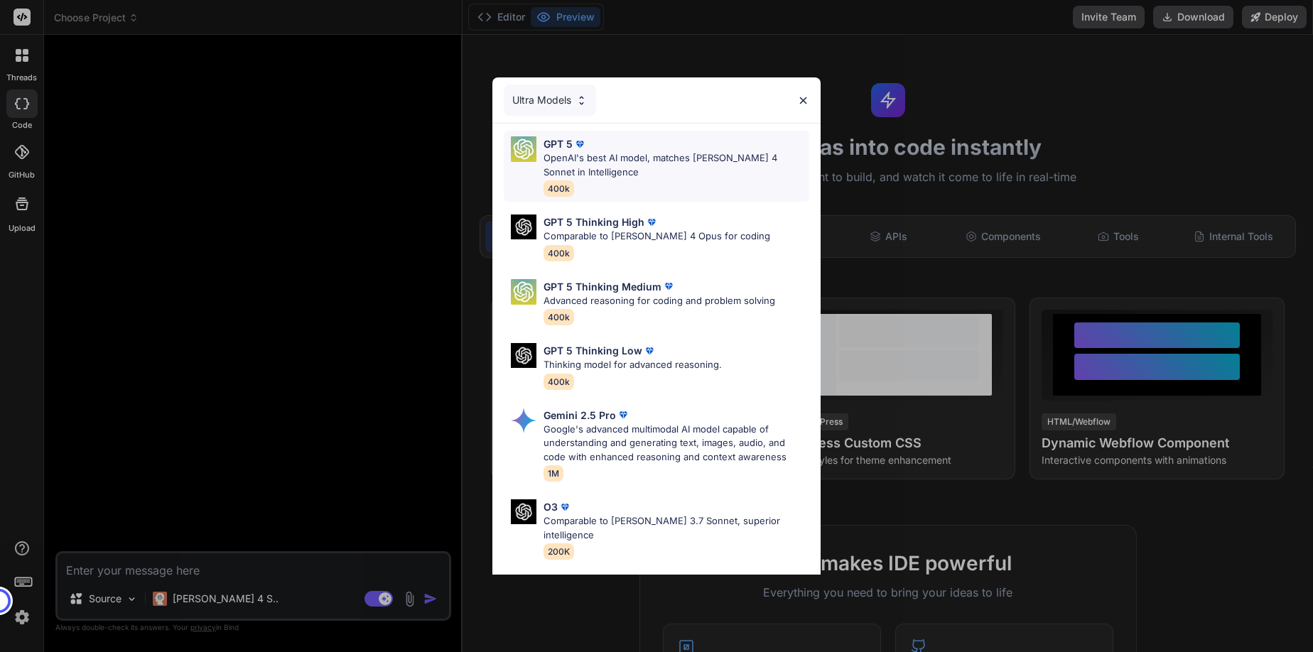
click at [621, 159] on p "OpenAI's best AI model, matches [PERSON_NAME] 4 Sonnet in Intelligence" at bounding box center [676, 165] width 266 height 28
type textarea "x"
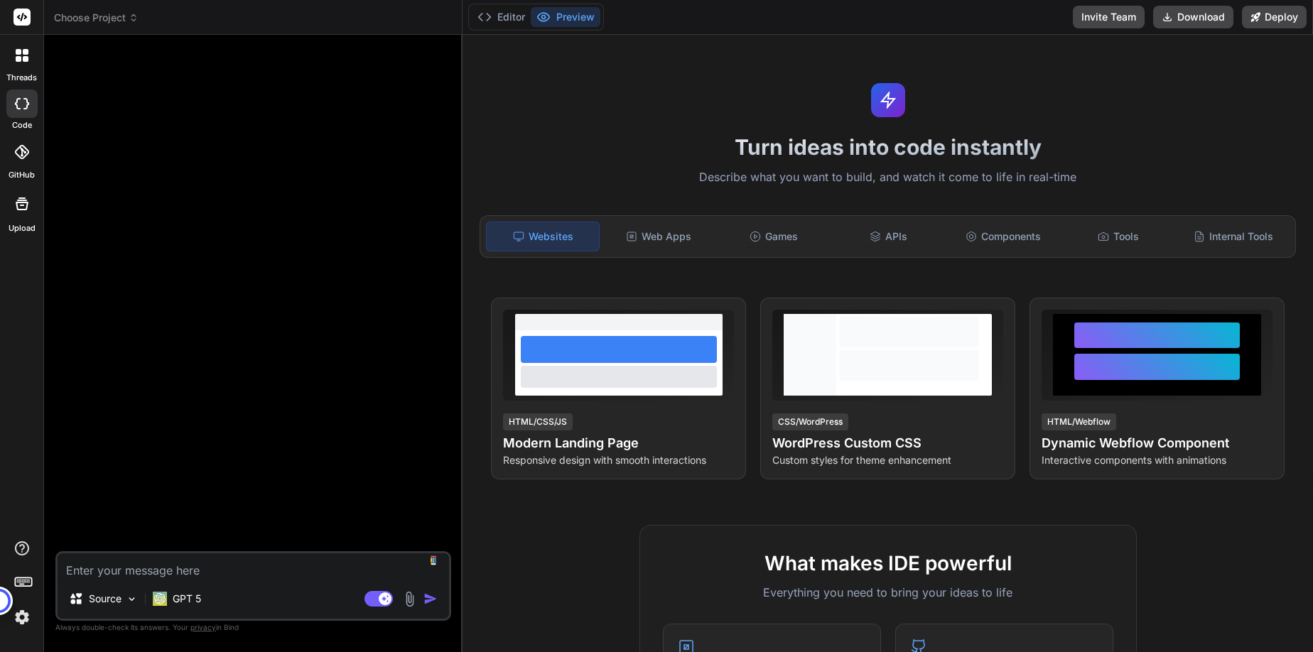
click at [170, 572] on textarea at bounding box center [253, 566] width 391 height 26
paste textarea "You are an expert Python developer. Build a cross-platform desktop application …"
type textarea "You are an expert Python developer. Build a cross-platform desktop application …"
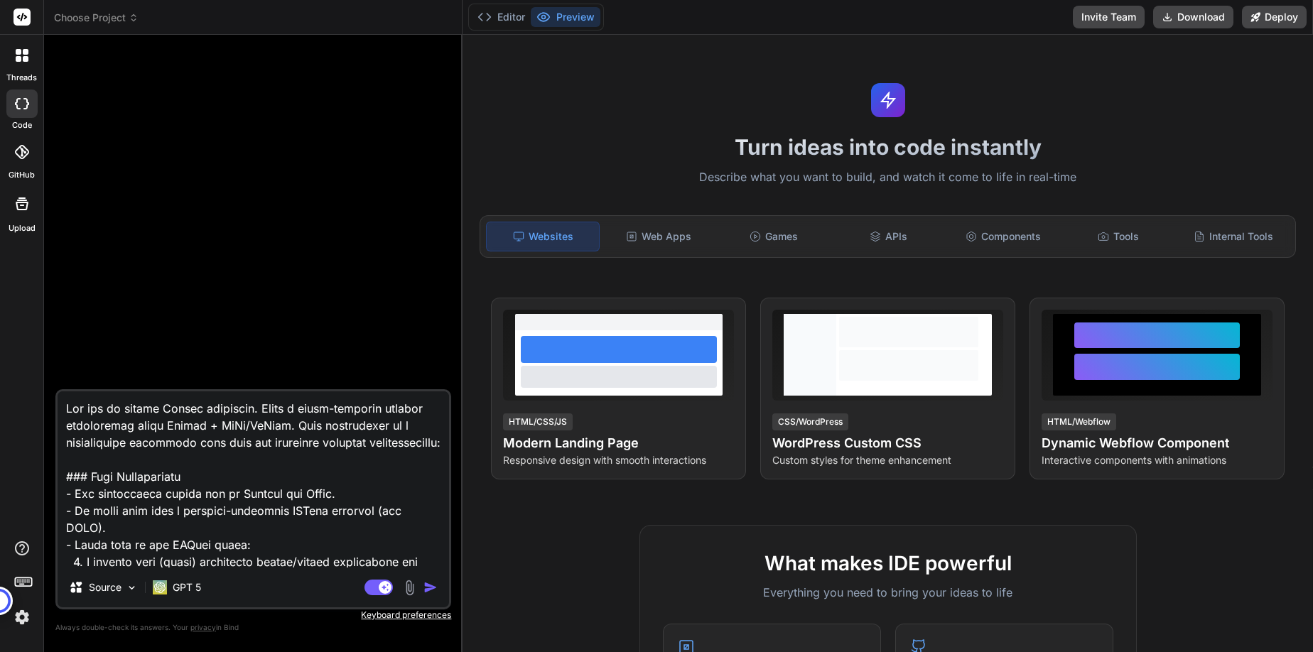
scroll to position [2968, 0]
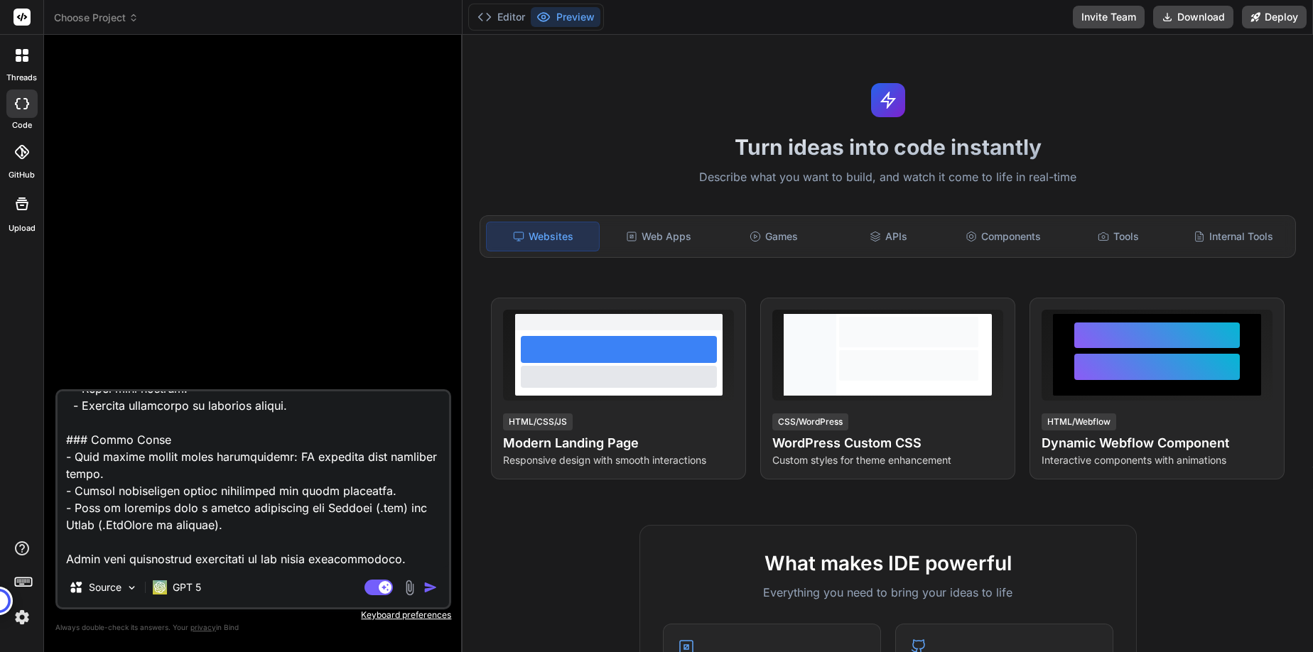
type textarea "x"
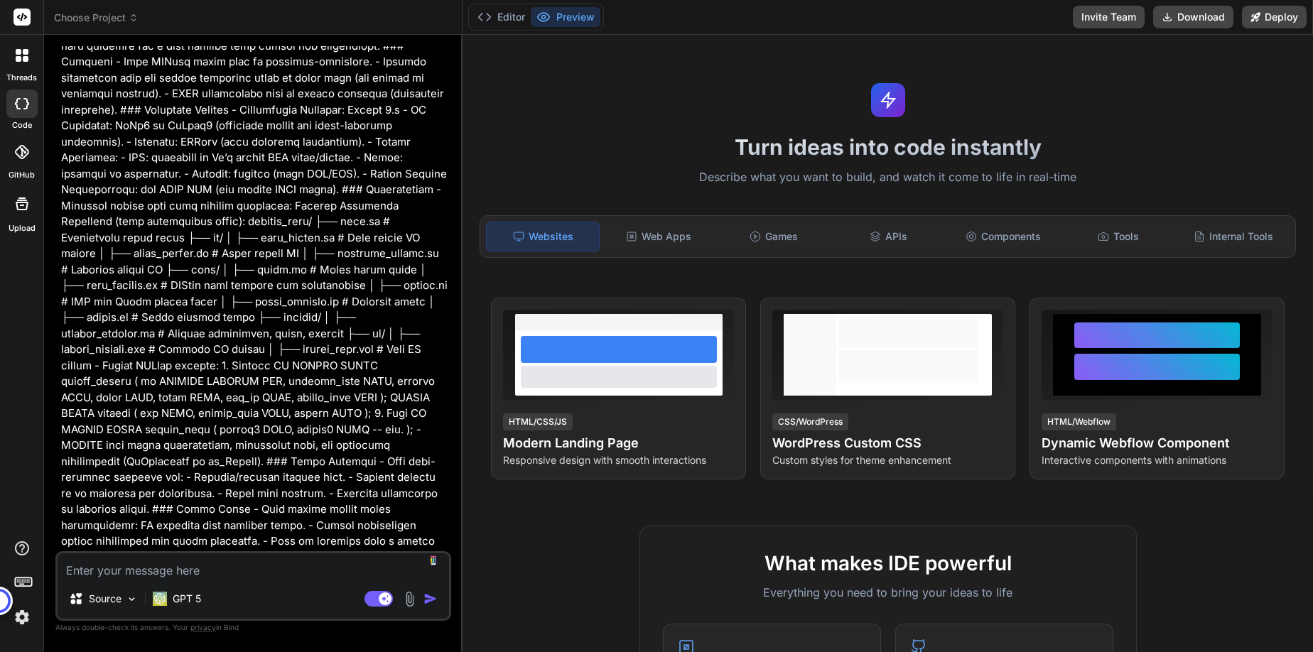
scroll to position [841, 0]
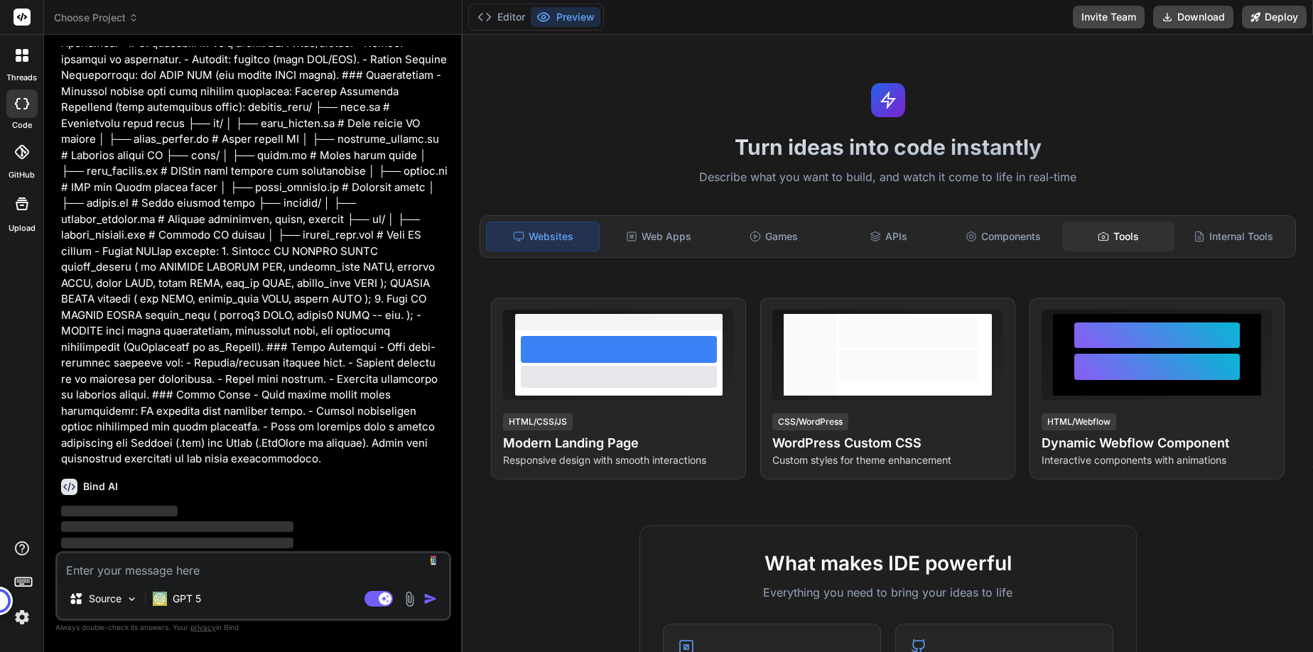
click at [1130, 240] on div "Tools" at bounding box center [1118, 237] width 112 height 30
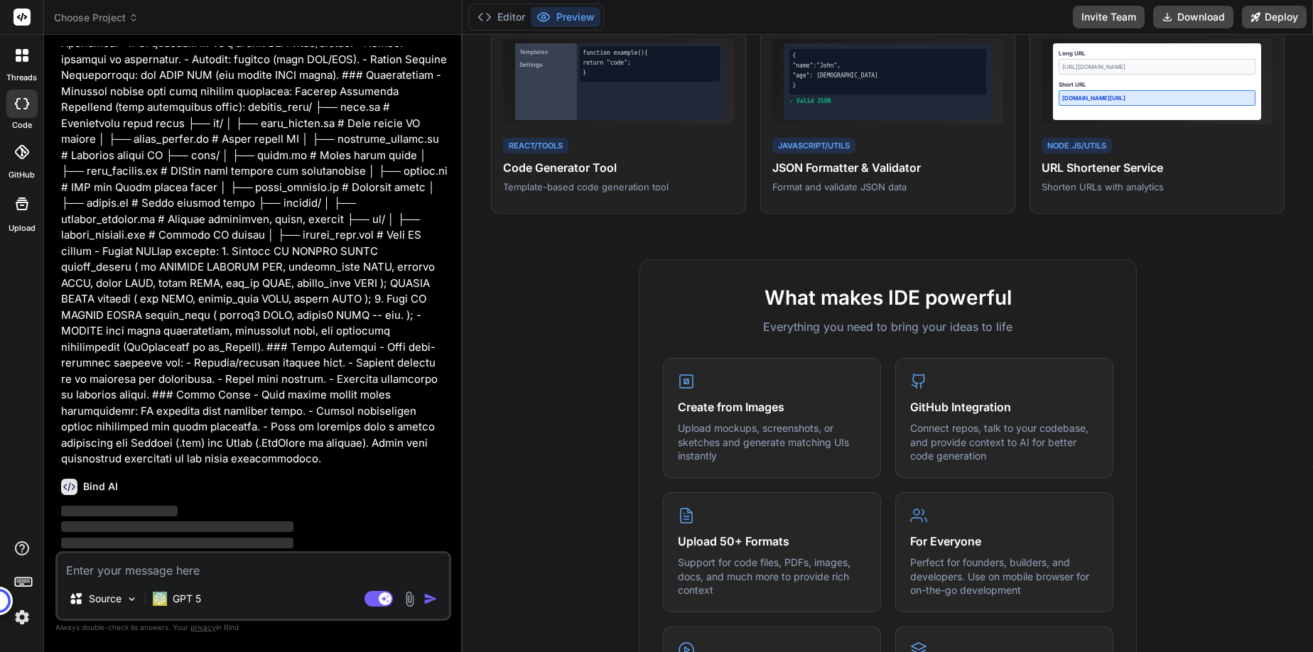
scroll to position [0, 0]
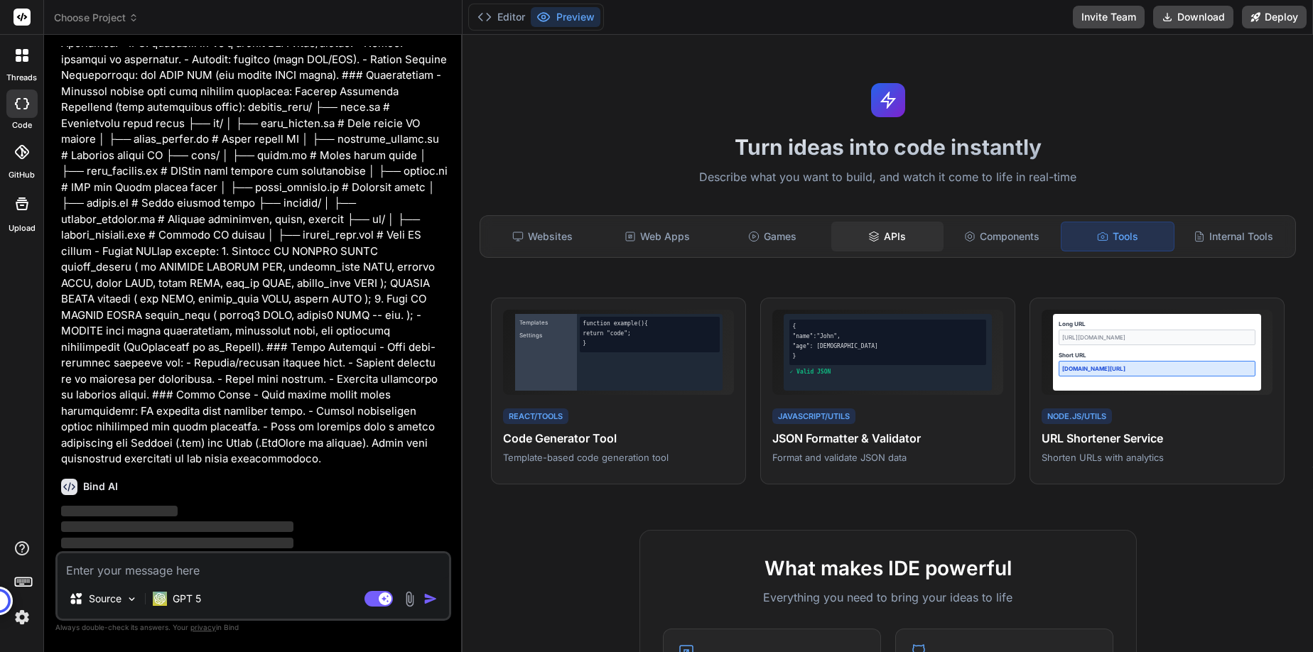
click at [879, 237] on div "APIs" at bounding box center [887, 237] width 112 height 30
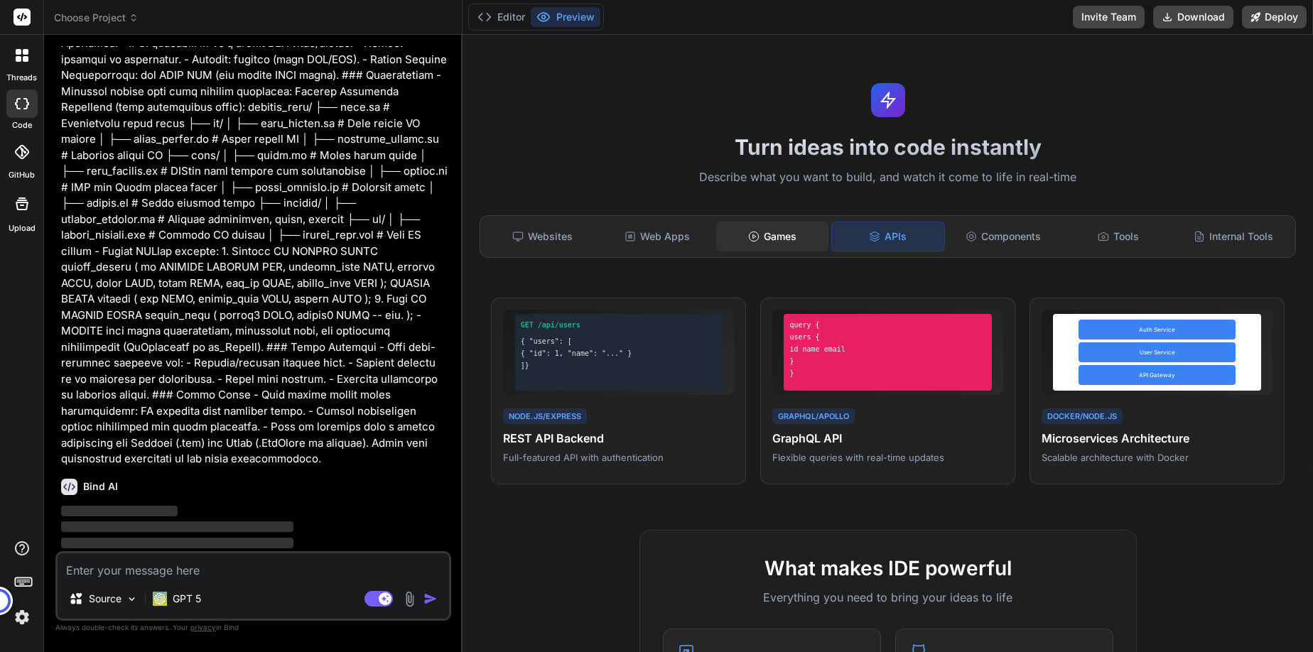
click at [796, 241] on div "Games" at bounding box center [772, 237] width 112 height 30
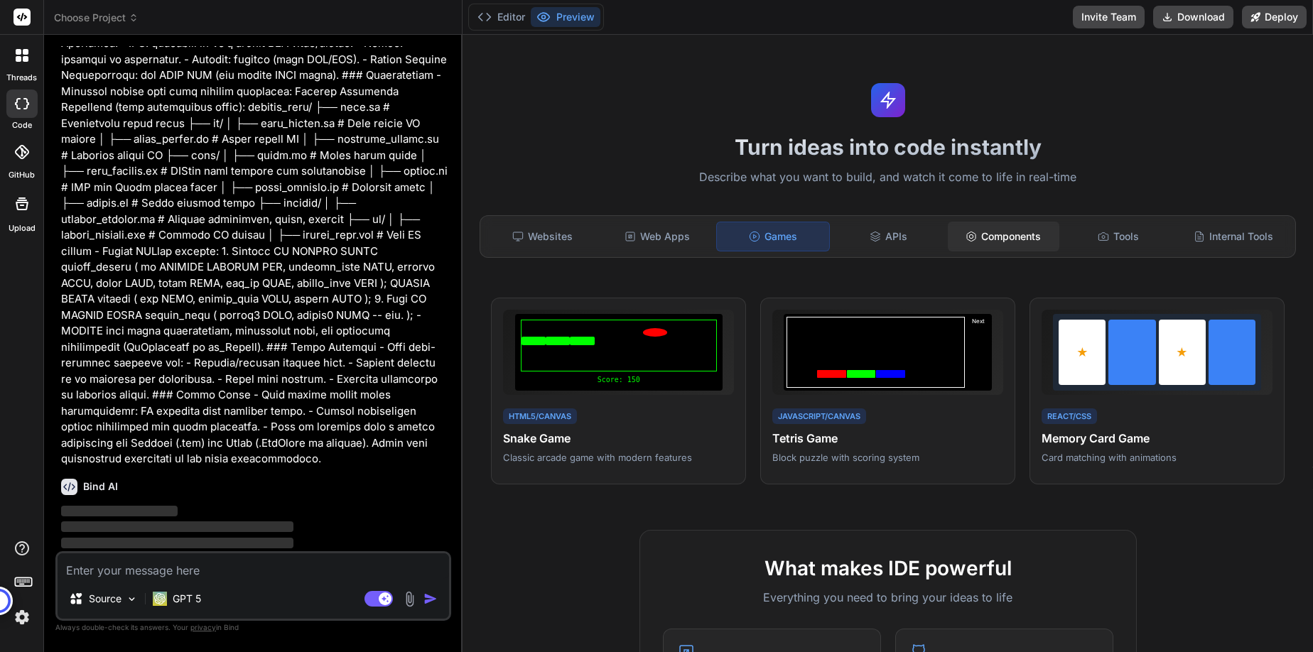
click at [1000, 234] on div "Components" at bounding box center [1004, 237] width 112 height 30
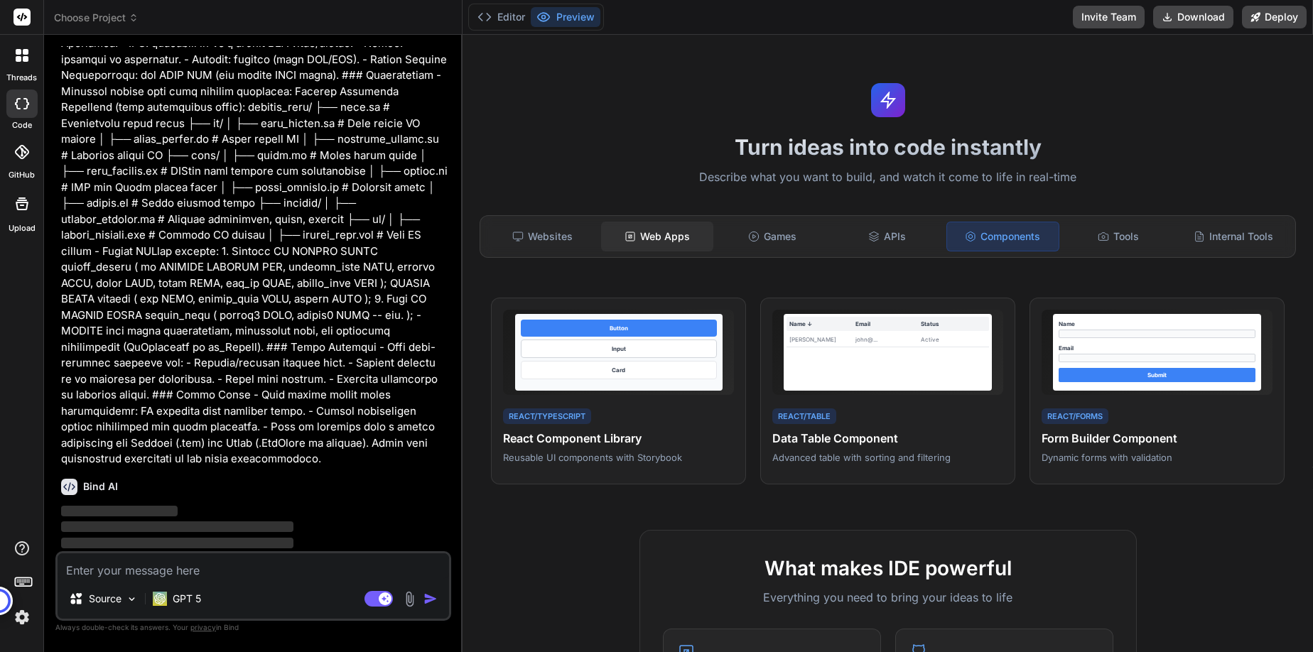
click at [669, 239] on div "Web Apps" at bounding box center [657, 237] width 112 height 30
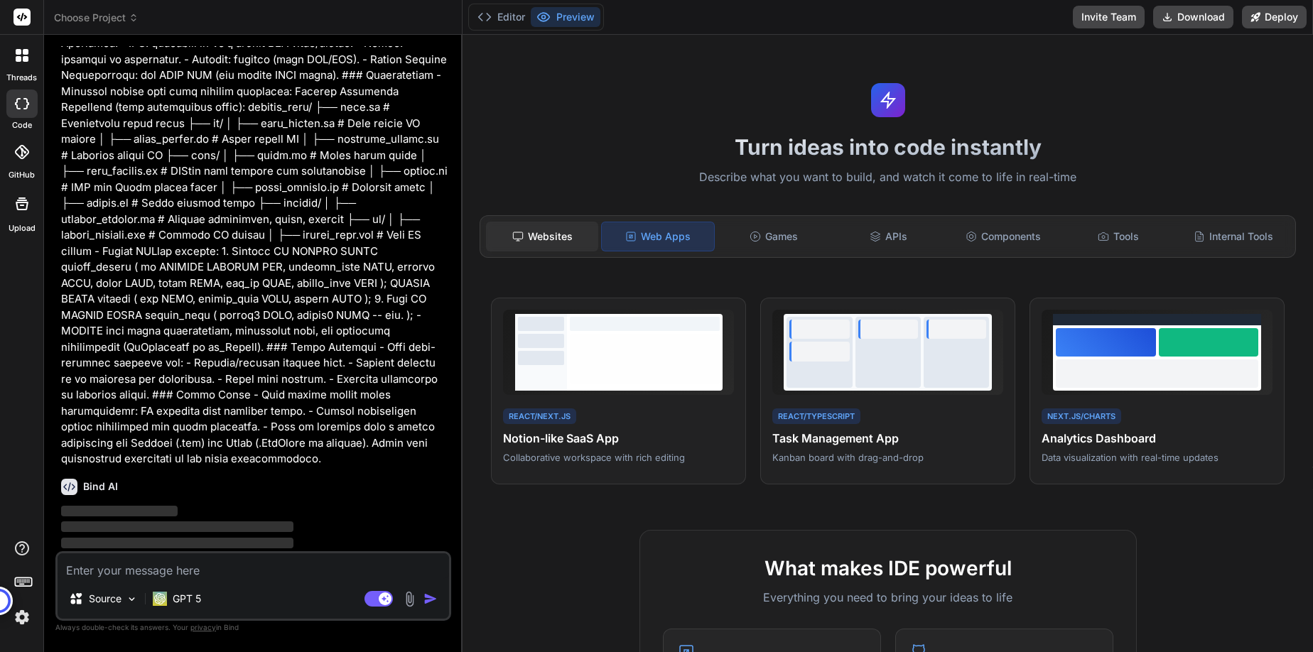
click at [524, 237] on div "Websites" at bounding box center [542, 237] width 112 height 30
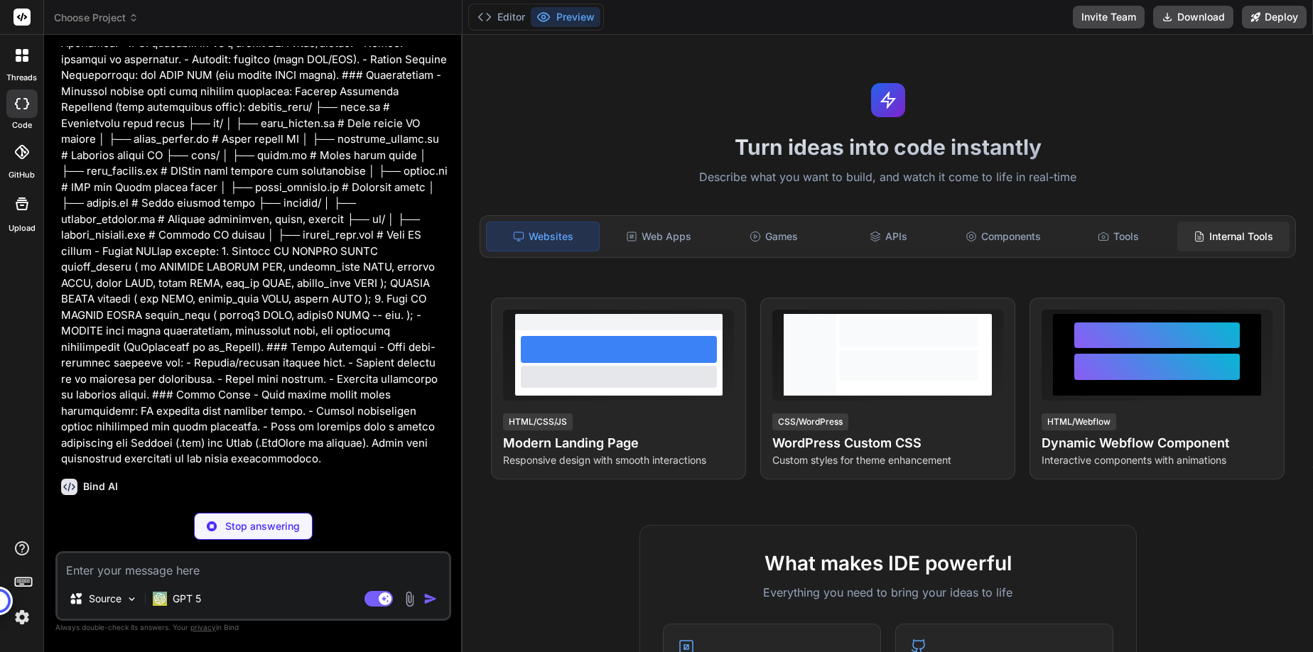
scroll to position [841, 0]
click at [1215, 239] on div "Internal Tools" at bounding box center [1233, 237] width 112 height 30
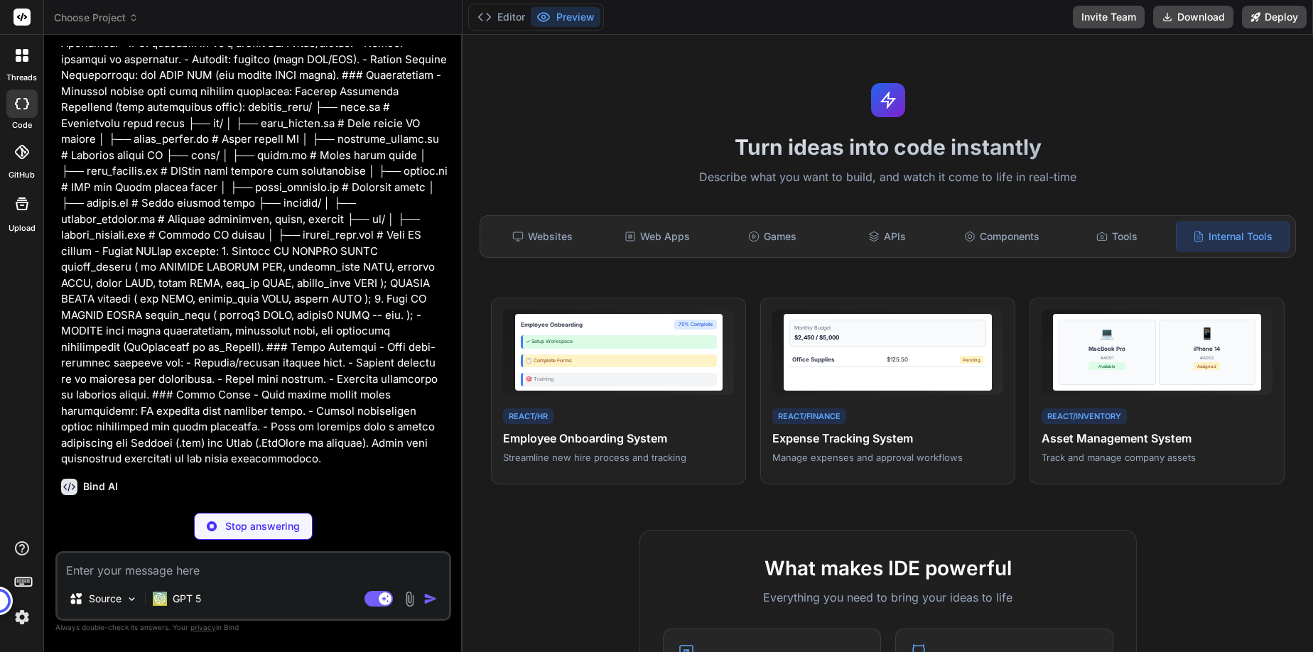
click at [350, 479] on div "Bind AI" at bounding box center [254, 487] width 387 height 16
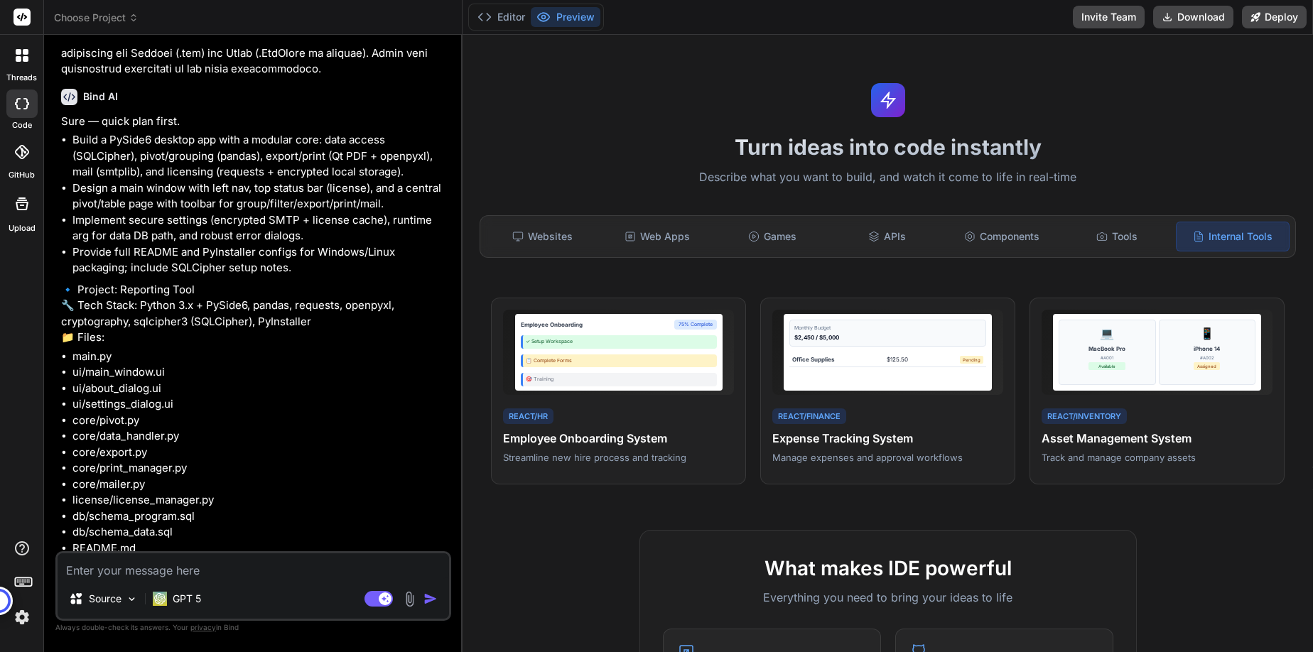
scroll to position [1276, 0]
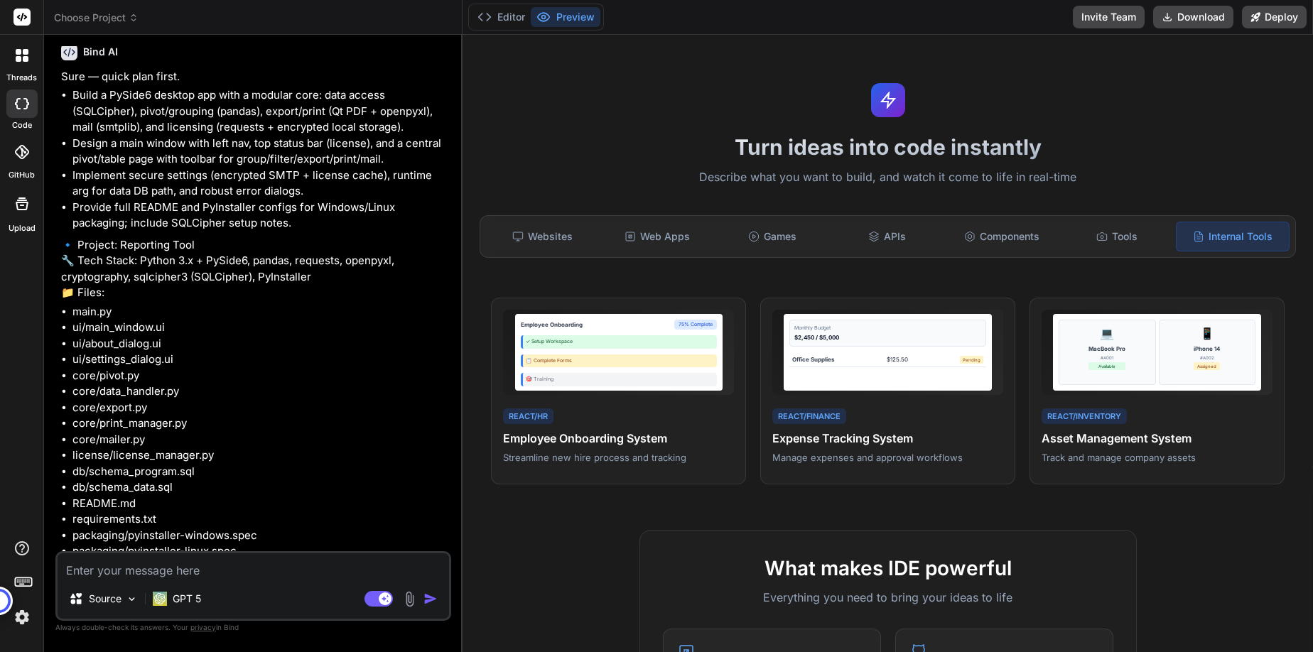
type textarea "x"
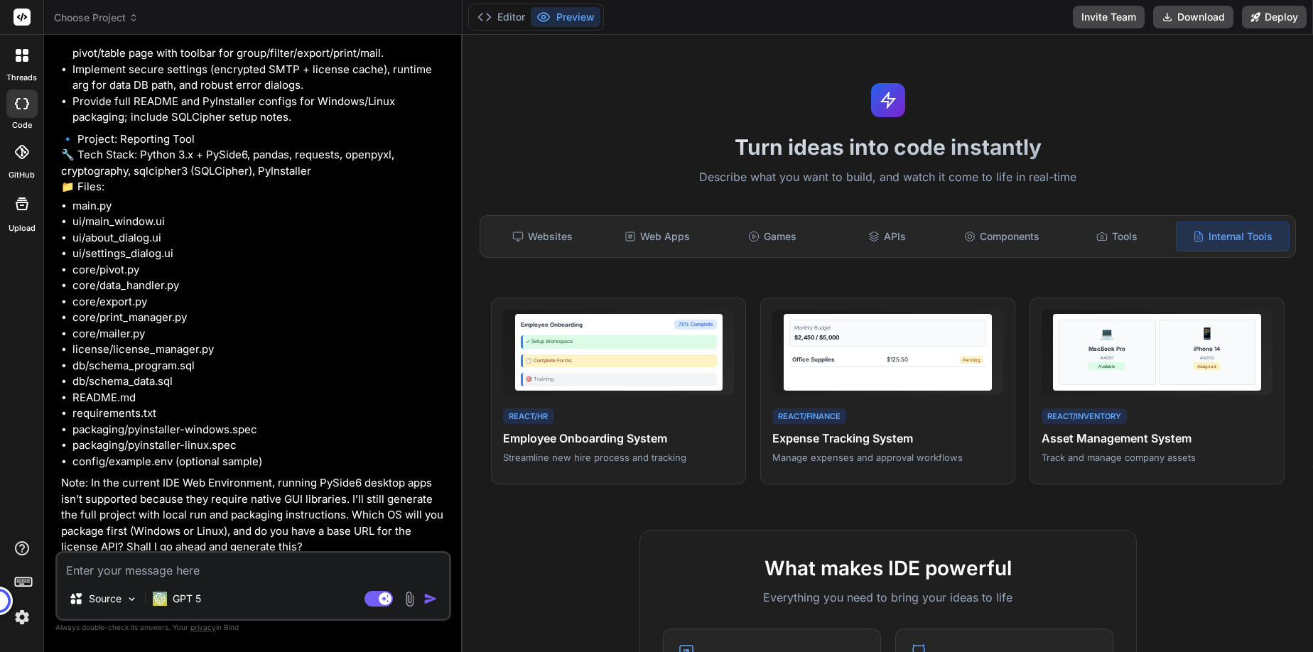
scroll to position [1404, 0]
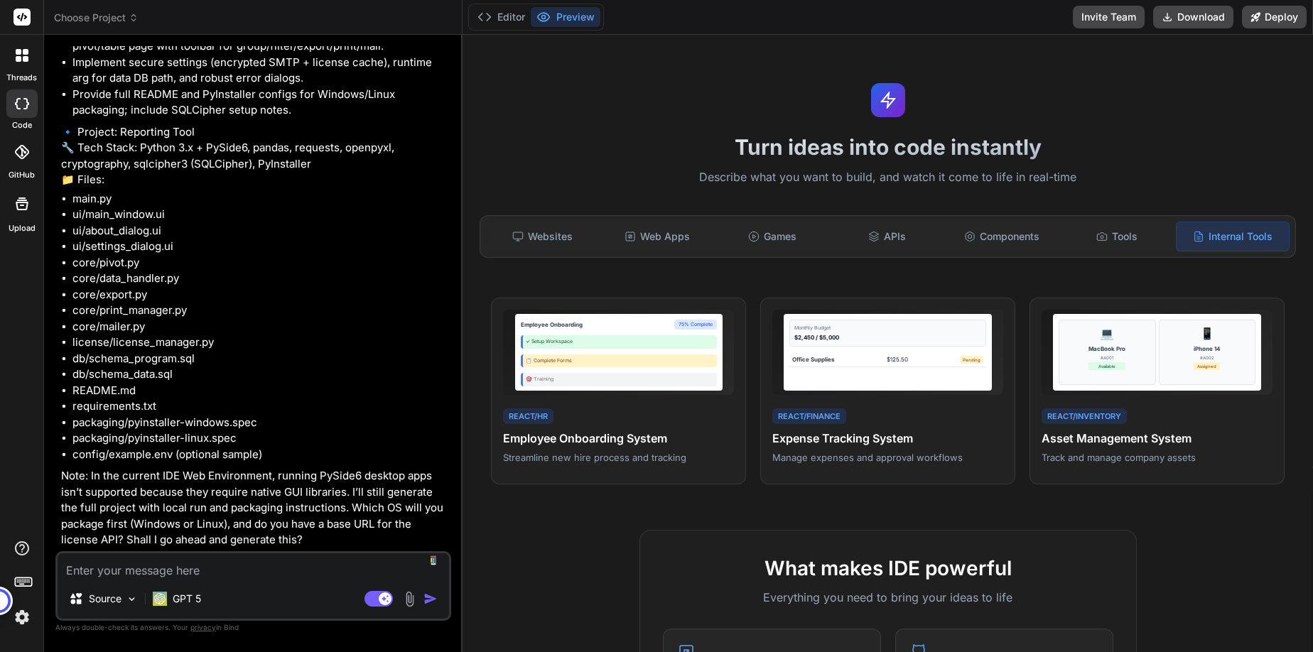
click at [256, 565] on textarea at bounding box center [253, 566] width 391 height 26
type textarea "w"
type textarea "x"
type textarea "wi"
type textarea "x"
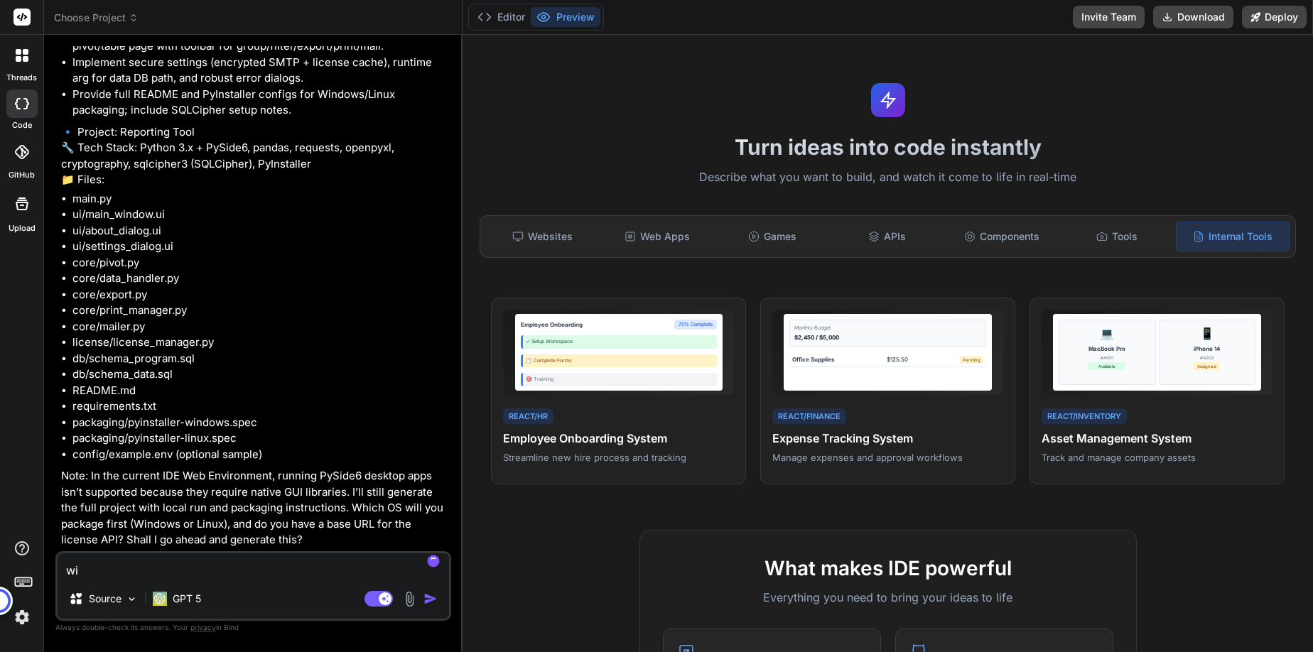
type textarea "win"
type textarea "x"
type textarea "wind"
type textarea "x"
type textarea "windo"
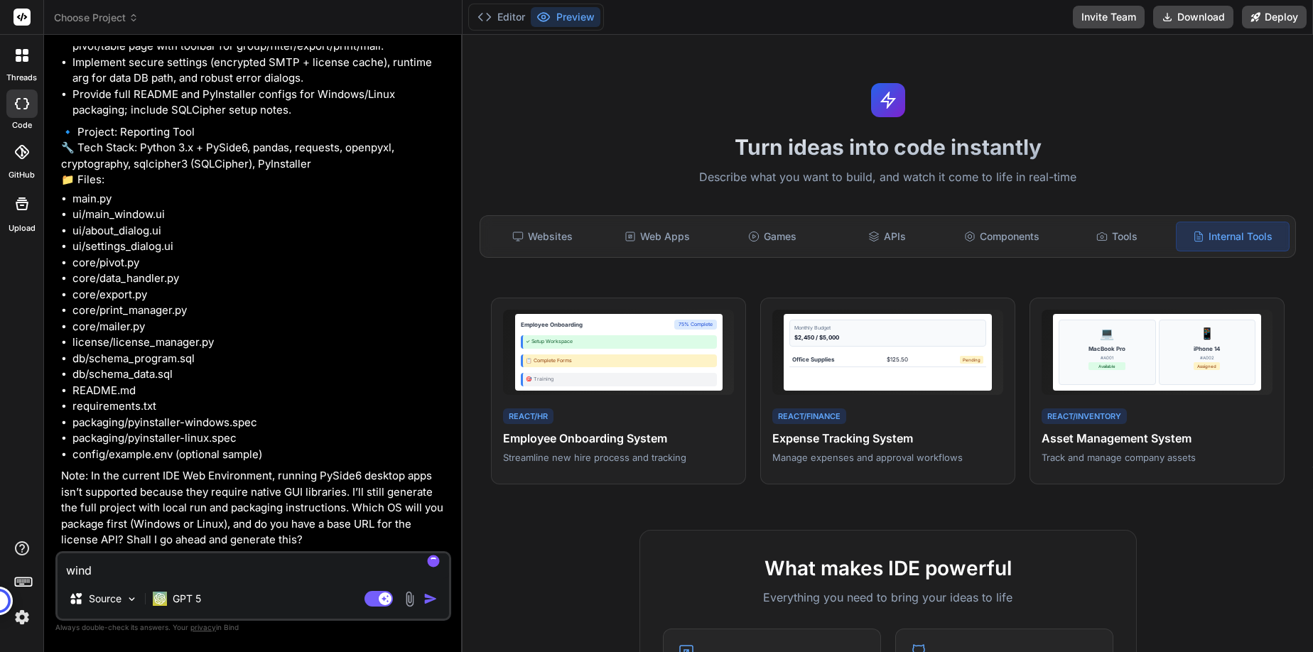
type textarea "x"
type textarea "window"
type textarea "x"
type textarea "windows"
type textarea "x"
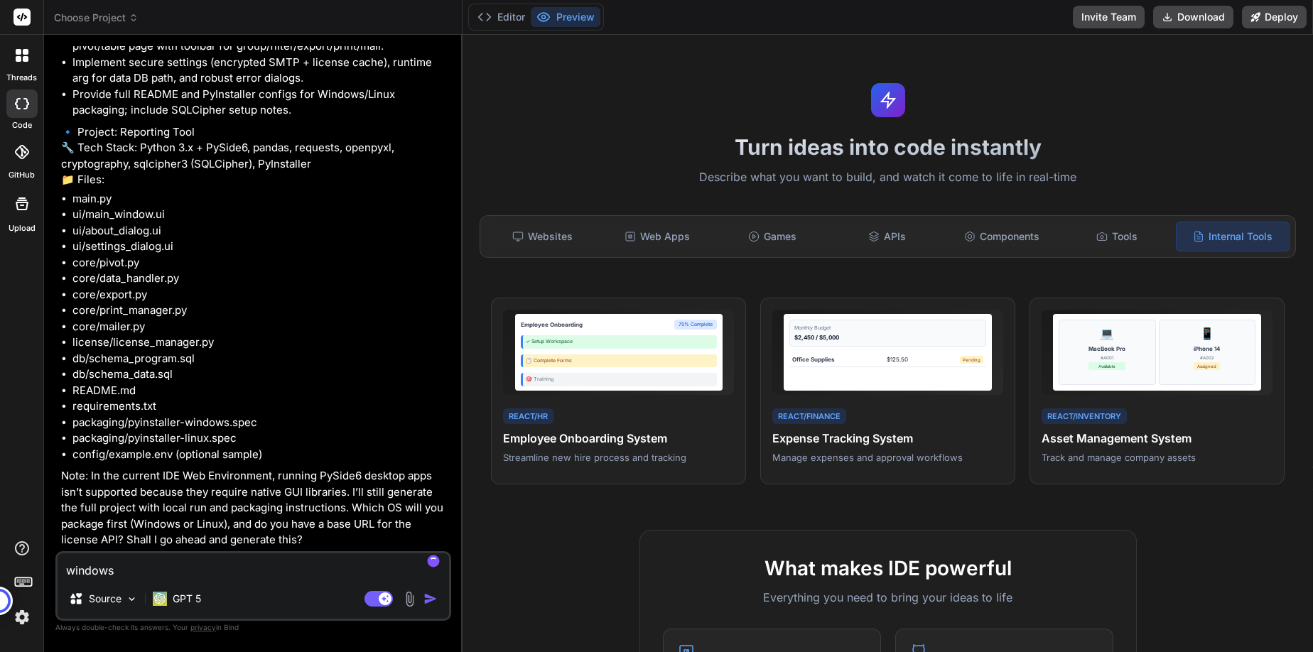
type textarea "windows"
type textarea "x"
type textarea "windows ,"
type textarea "x"
type textarea "windows ,"
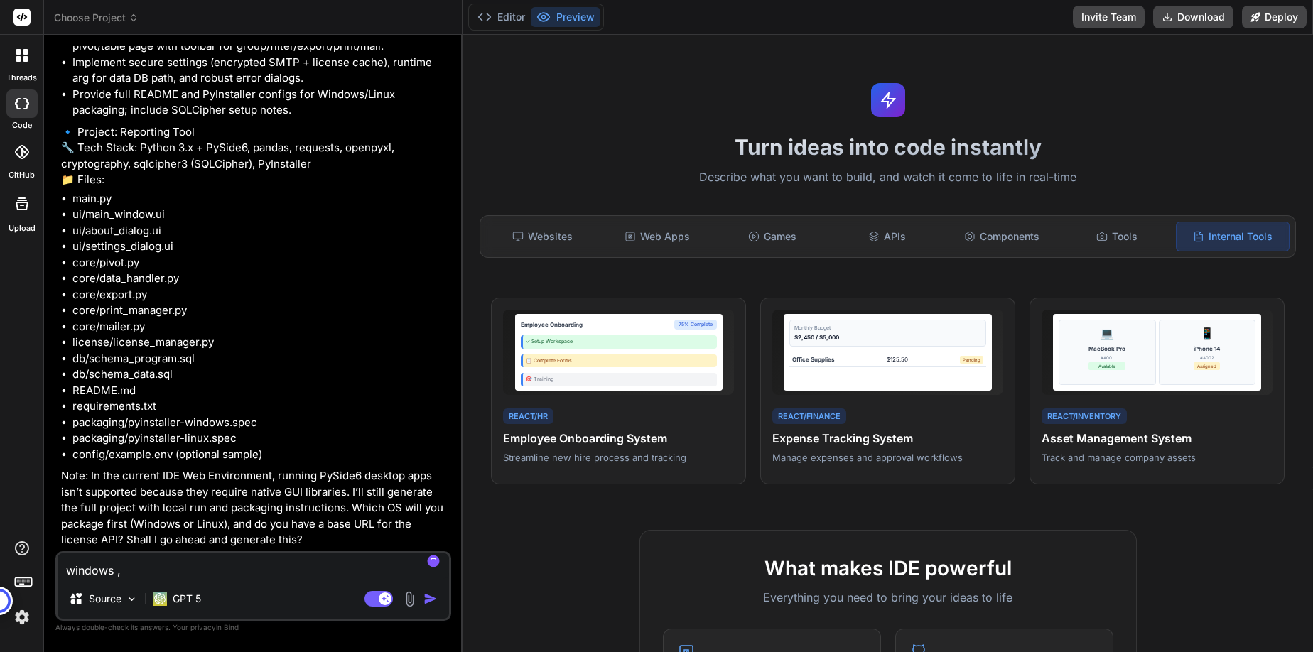
type textarea "x"
type textarea "windows , c"
type textarea "x"
type textarea "windows , cu"
type textarea "x"
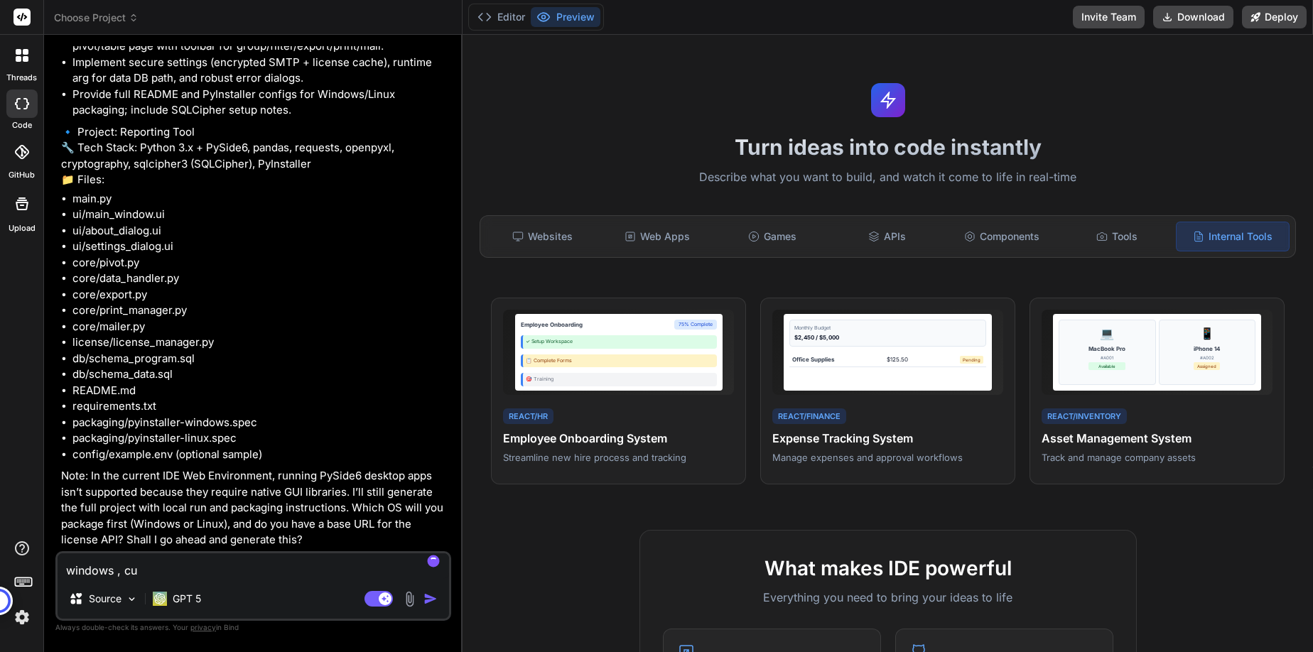
type textarea "windows , cur"
type textarea "x"
type textarea "windows , curr"
type textarea "x"
type textarea "windows , curre"
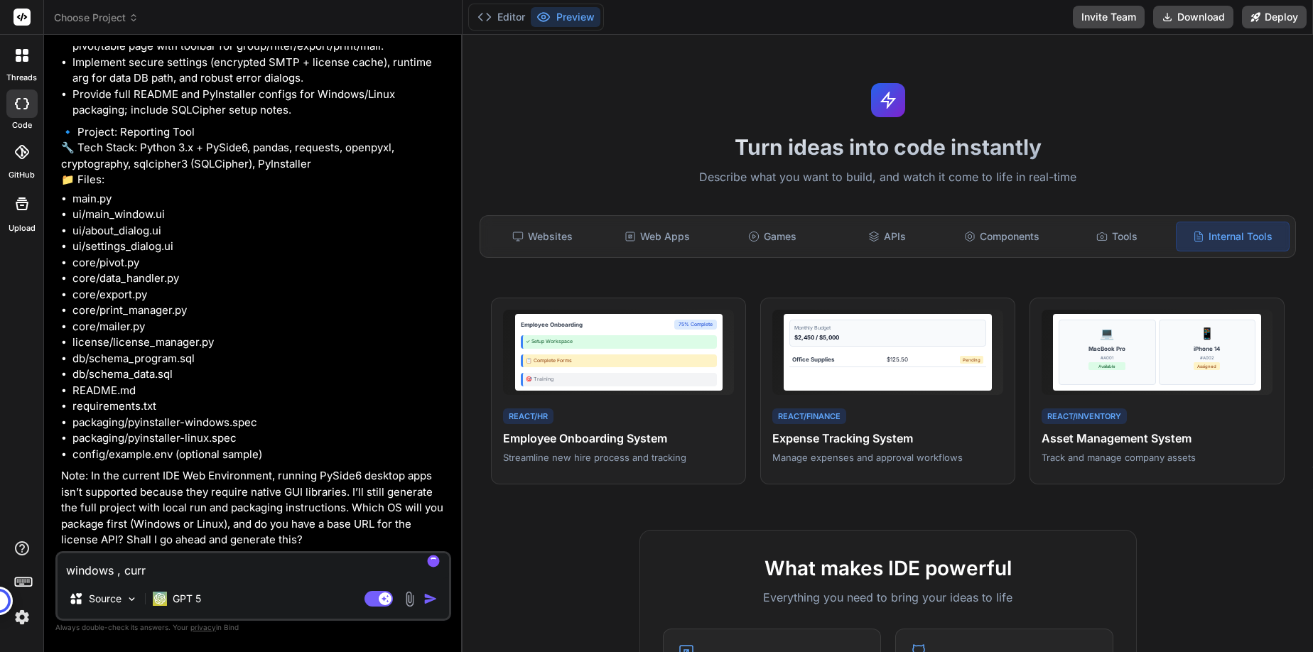
type textarea "x"
type textarea "windows , curren"
type textarea "x"
type textarea "windows , current"
type textarea "x"
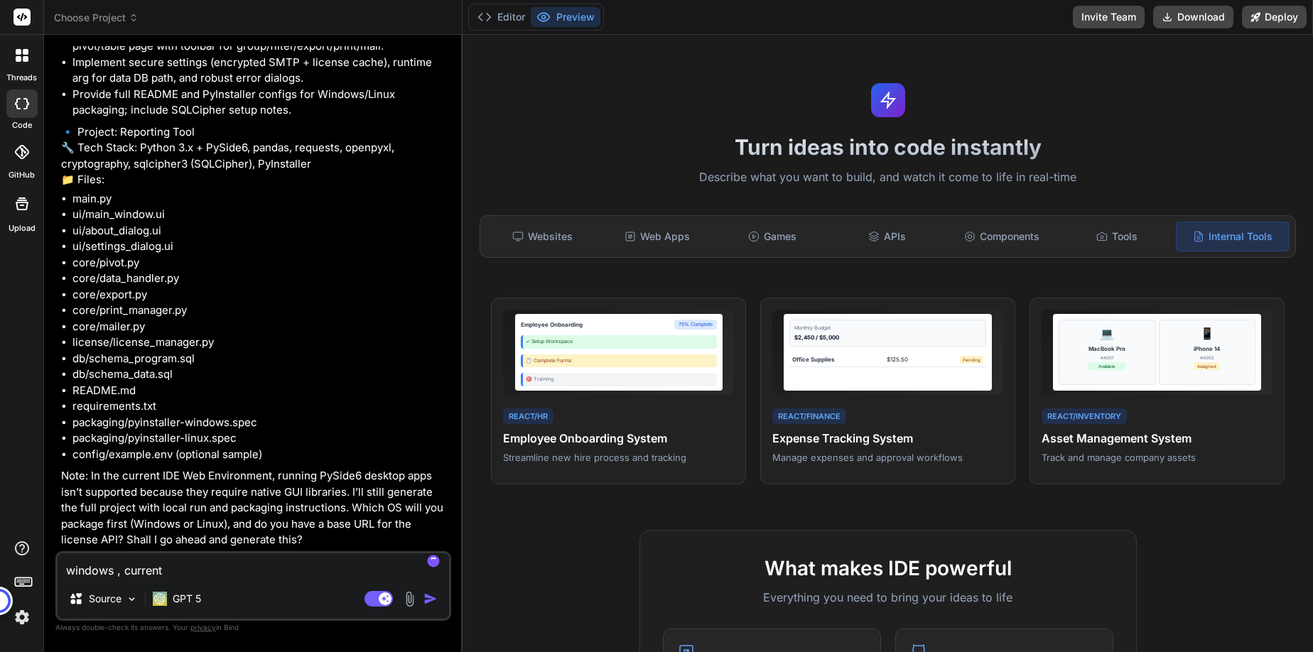
type textarea "windows , currentl"
type textarea "x"
type textarea "windows , currently"
type textarea "x"
type textarea "windows , currently"
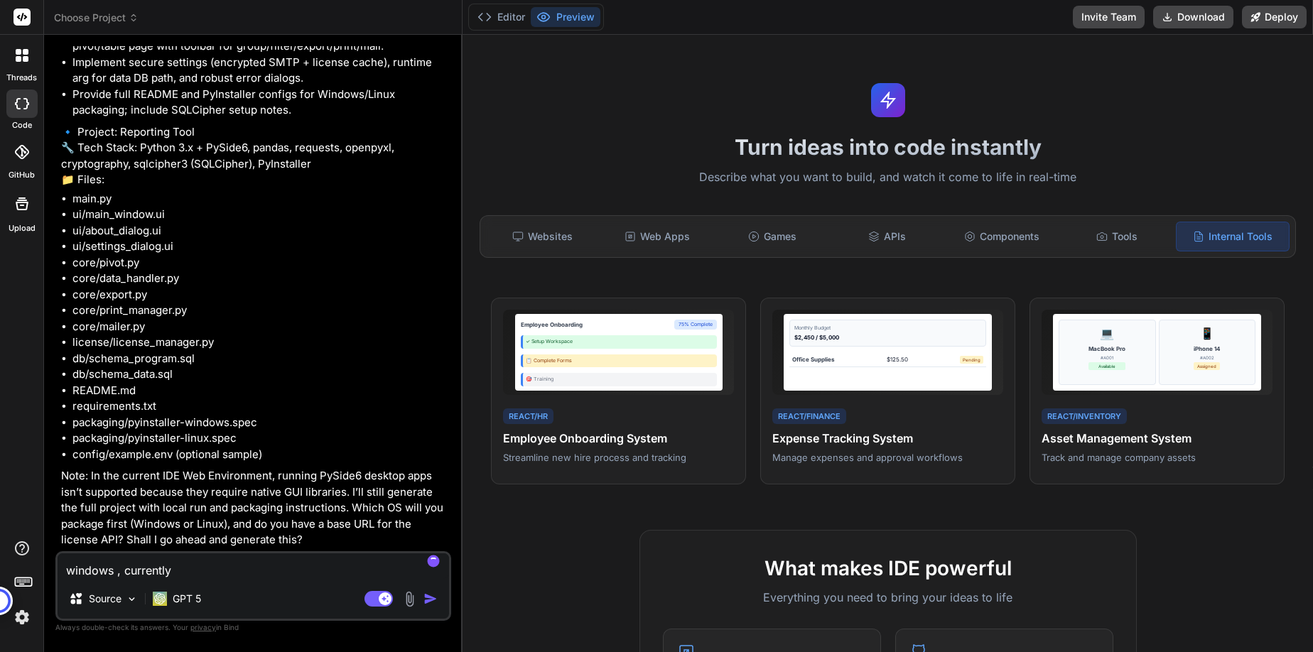
type textarea "x"
type textarea "windows , currently u"
type textarea "x"
type textarea "windows , currently us"
type textarea "x"
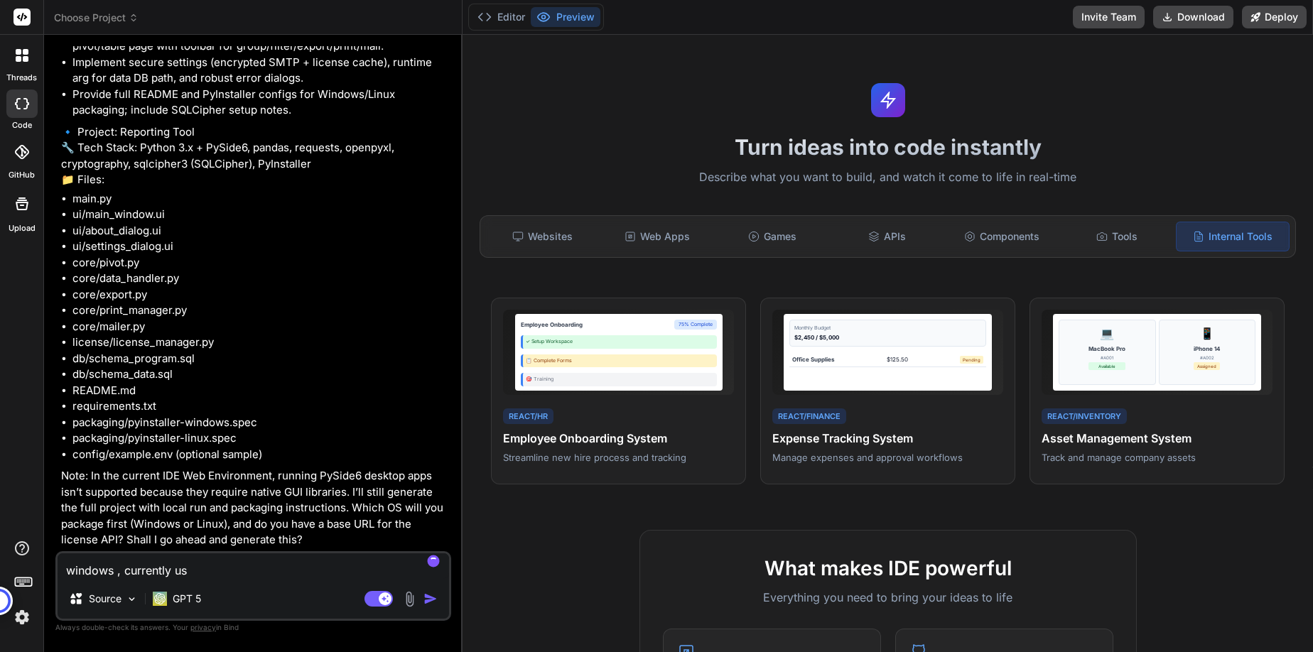
type textarea "windows , currently use"
type textarea "x"
type textarea "windows , currently use"
type textarea "x"
type textarea "windows , currently use l"
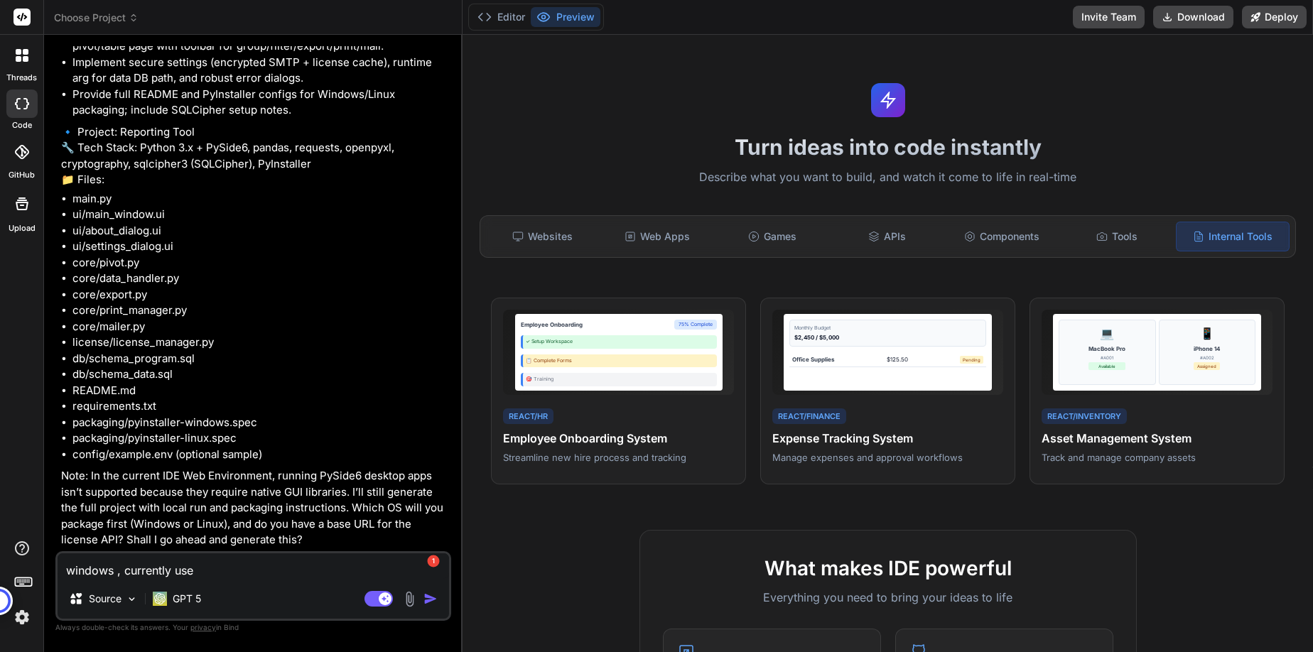
type textarea "x"
type textarea "windows , currently use lo"
type textarea "x"
type textarea "windows , currently use loc"
type textarea "x"
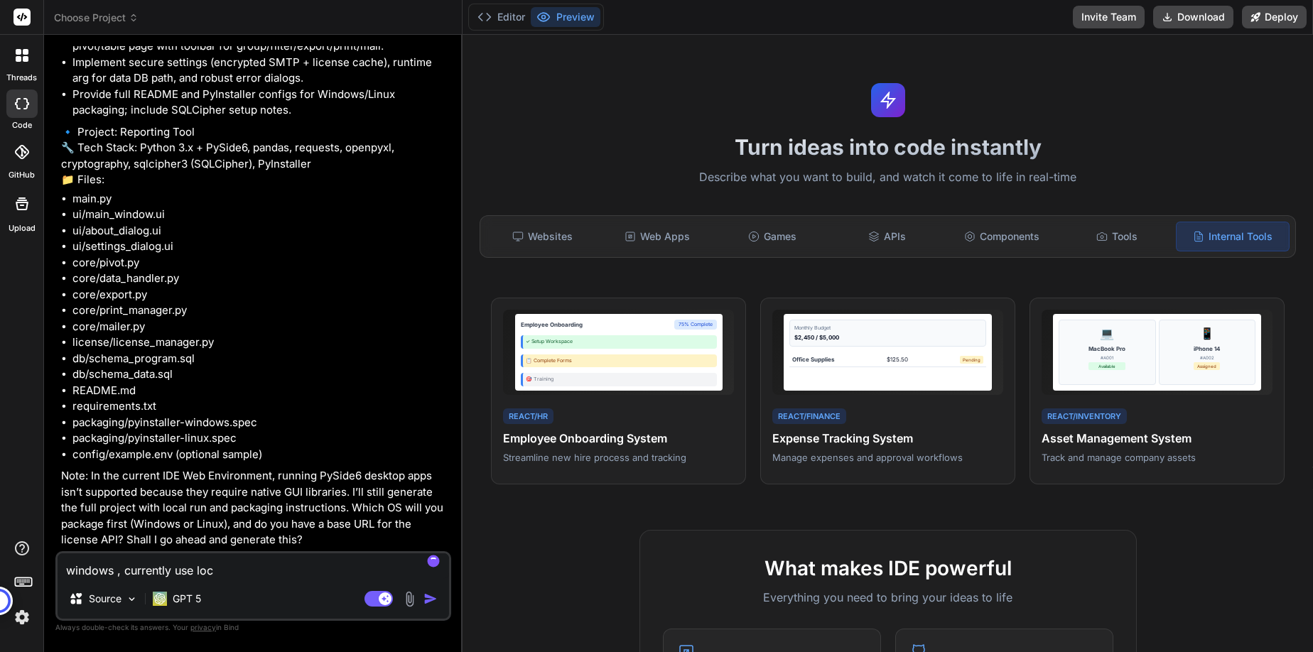
type textarea "windows , currently use loca"
type textarea "x"
type textarea "windows , currently use local"
type textarea "x"
type textarea "windows , currently use localh"
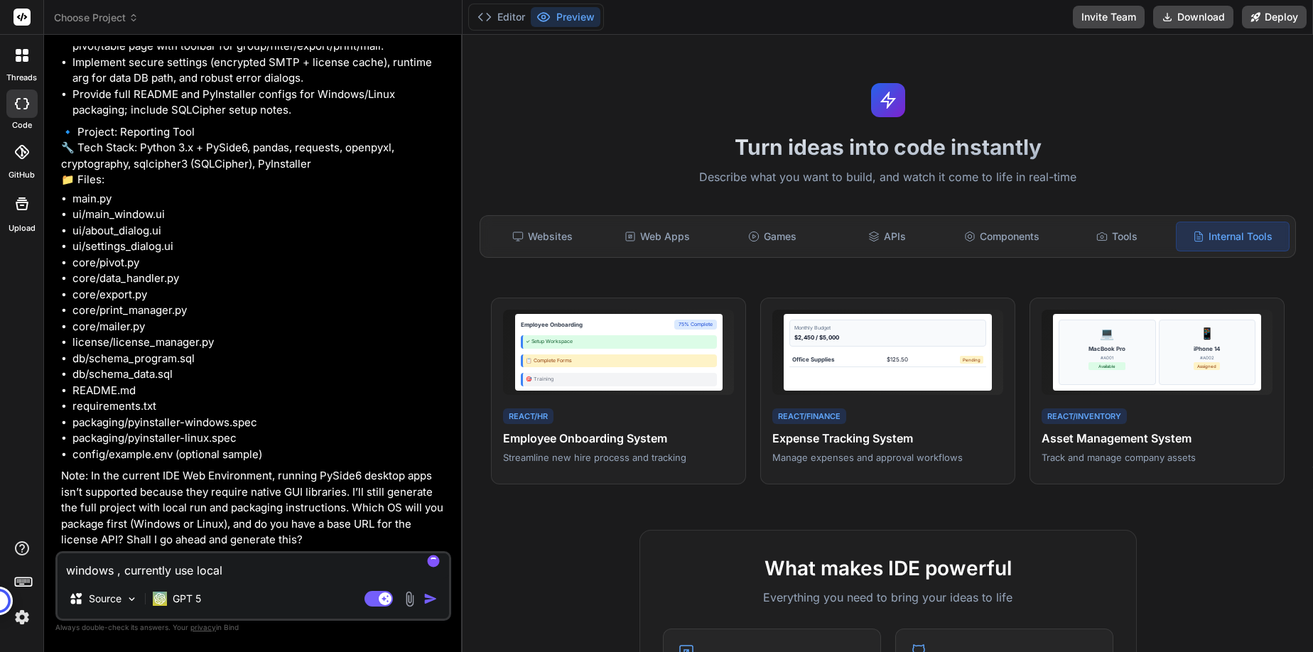
type textarea "x"
type textarea "windows , currently use localho"
type textarea "x"
type textarea "windows , currently use localhos"
type textarea "x"
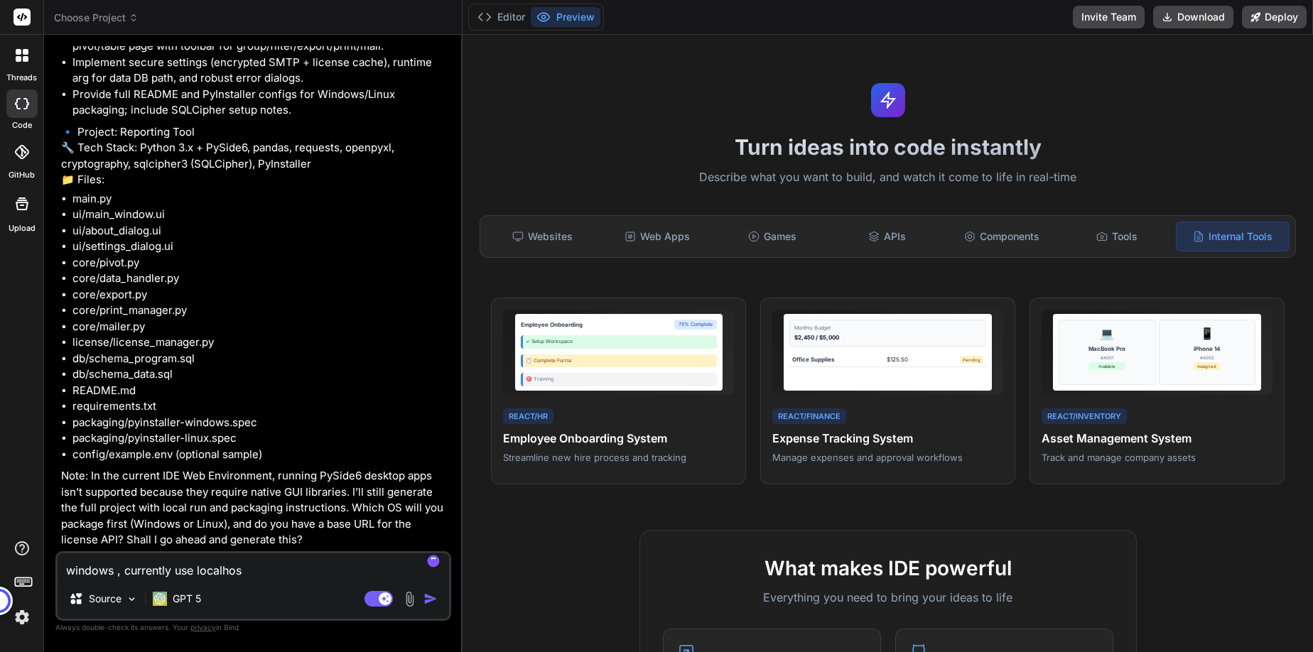
type textarea "windows , currently use localhost"
type textarea "x"
type textarea "windows , currently use localhost"
type textarea "x"
type textarea "windows , currently use localhost f"
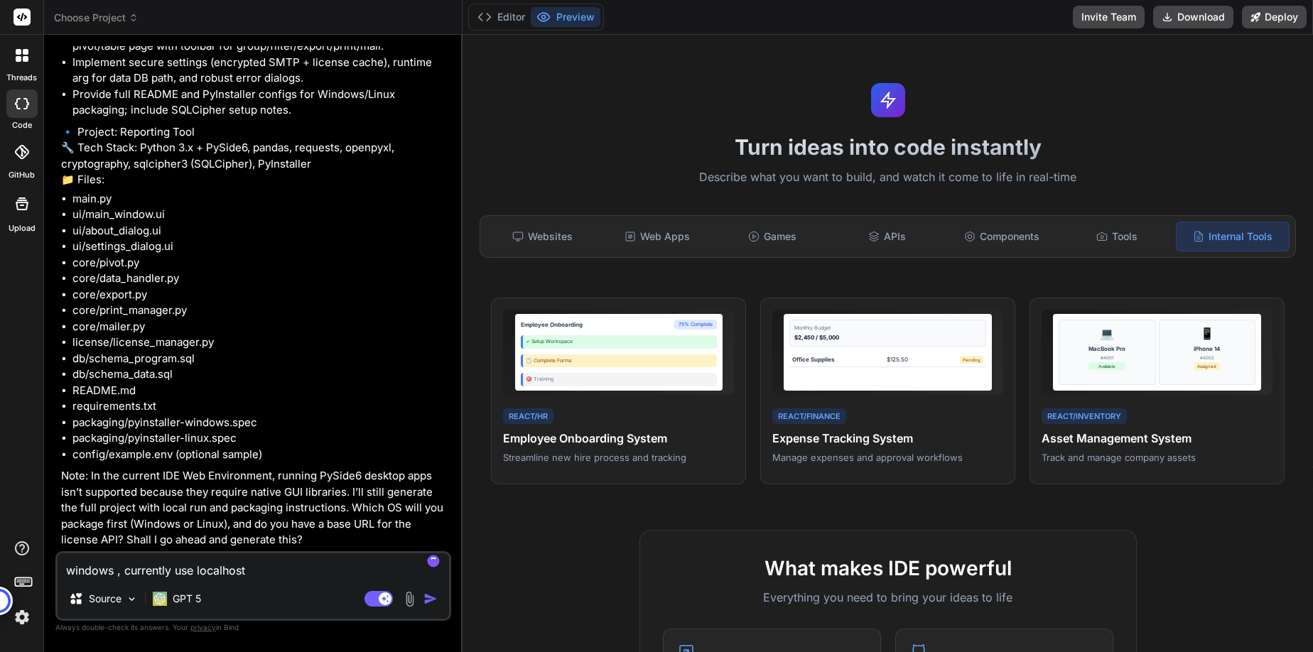
type textarea "x"
type textarea "windows , currently use localhost fo"
type textarea "x"
type textarea "windows , currently use localhost for"
type textarea "x"
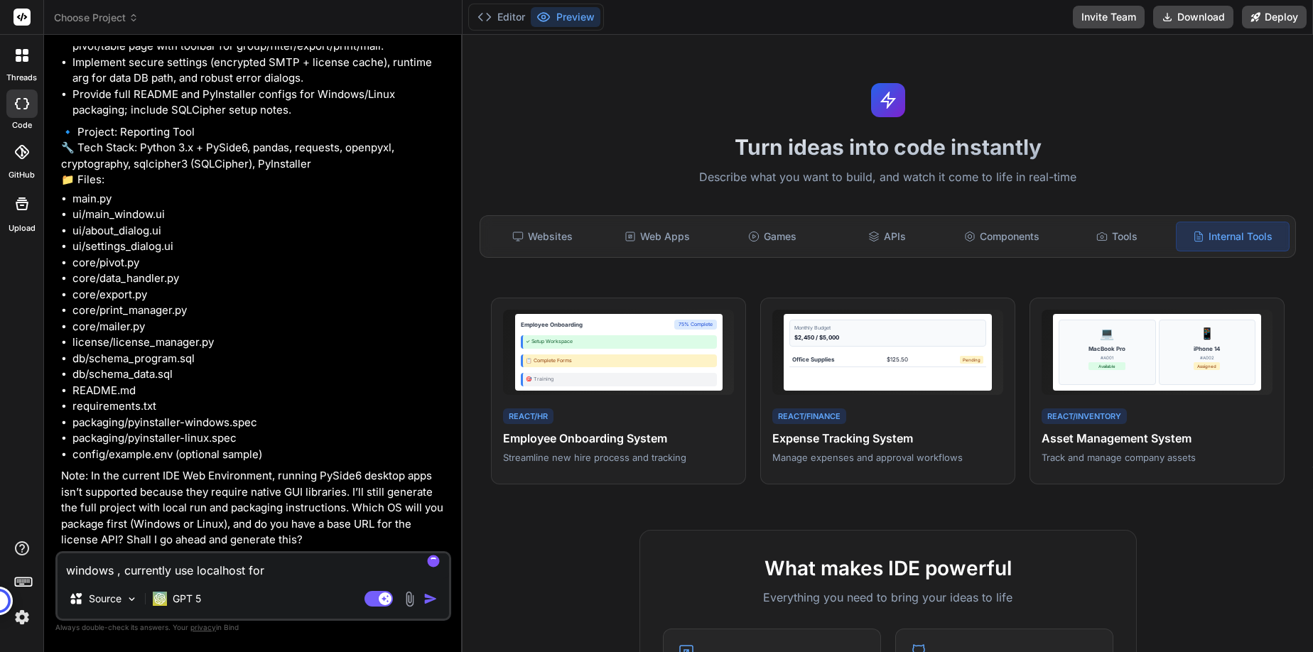
type textarea "windows , currently use localhost for"
type textarea "x"
type textarea "windows , currently use localhost for l"
type textarea "x"
type textarea "windows , currently use localhost for li"
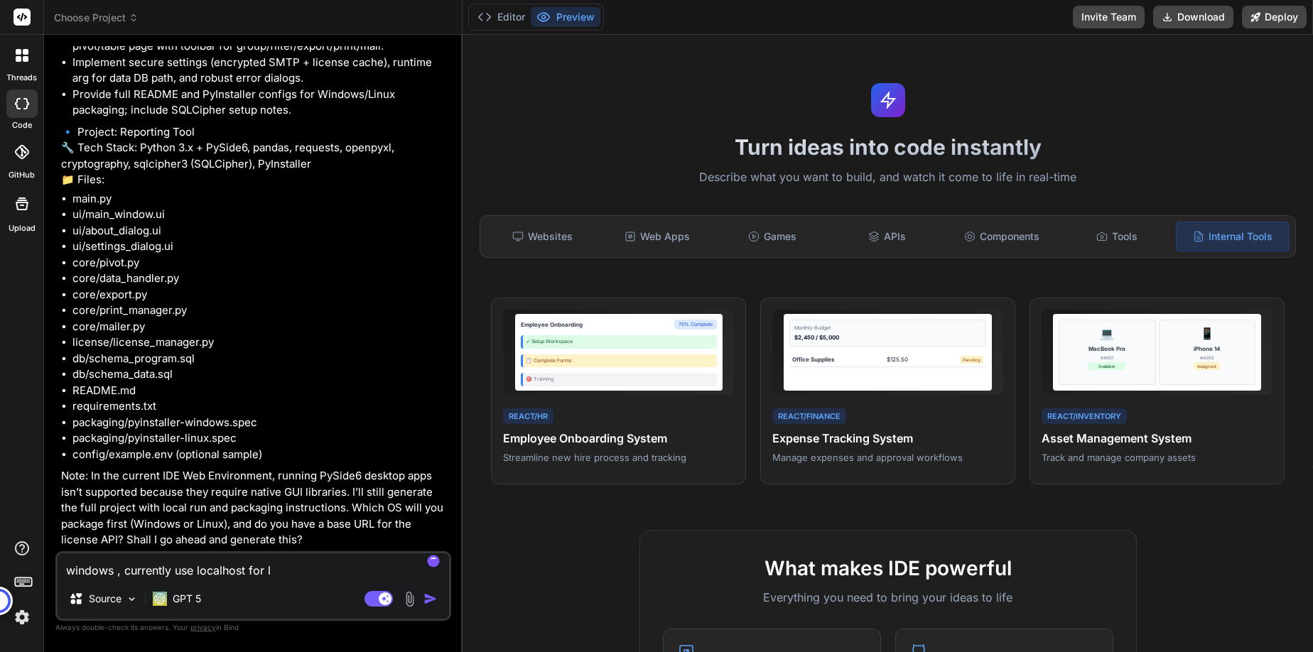
type textarea "x"
type textarea "windows , currently use localhost for lic"
type textarea "x"
type textarea "windows , currently use localhost for lice"
type textarea "x"
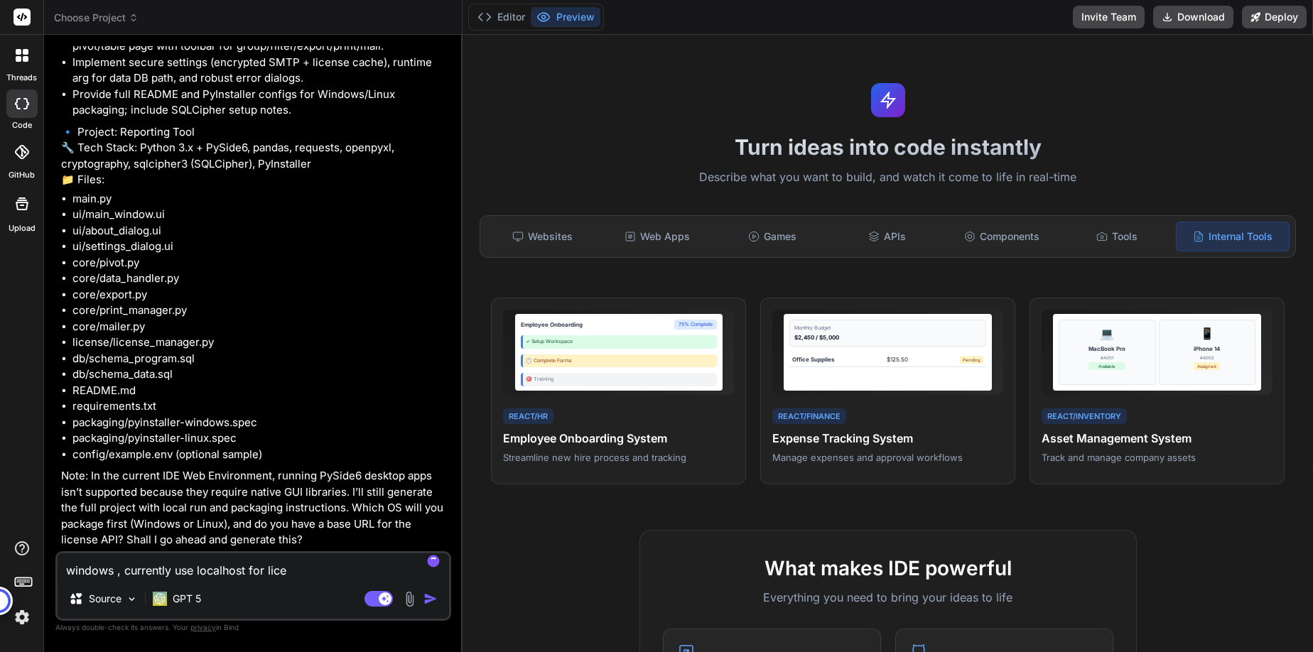
type textarea "windows , currently use localhost for licen"
type textarea "x"
type textarea "windows , currently use localhost for licens"
type textarea "x"
type textarea "windows , currently use localhost for license"
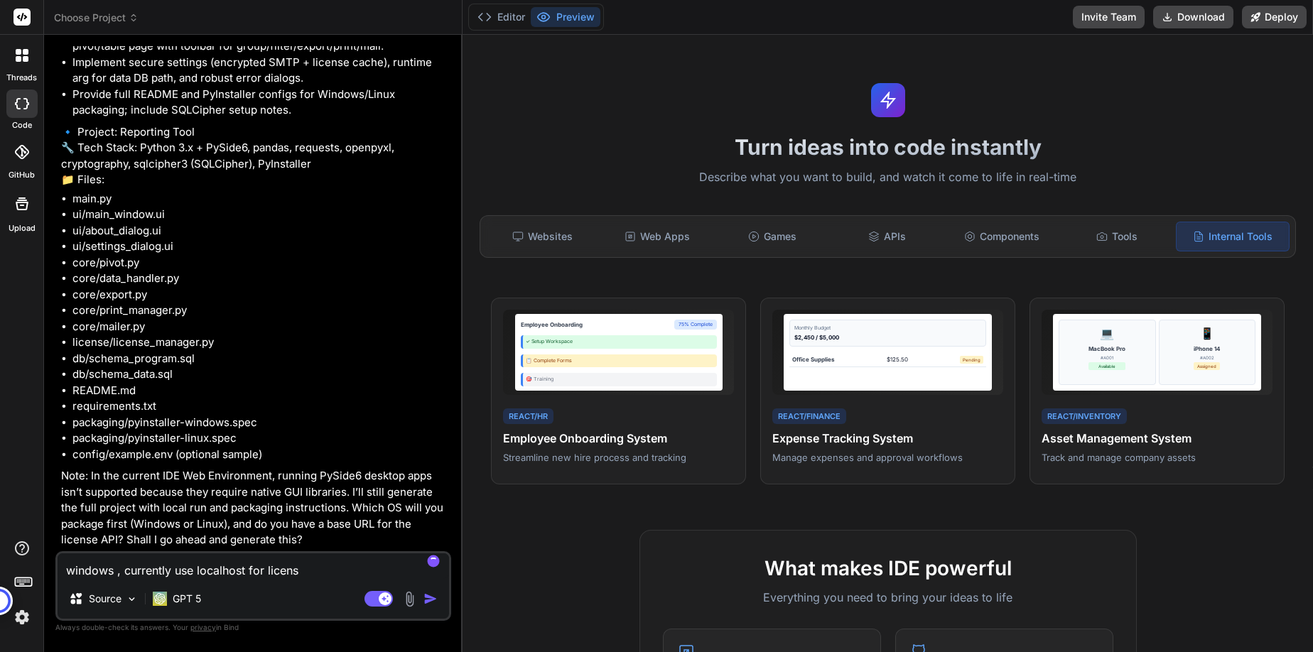
type textarea "x"
drag, startPoint x: 66, startPoint y: 526, endPoint x: 125, endPoint y: 528, distance: 59.0
click at [129, 527] on p "Note: In the current IDE Web Environment, running PySide6 desktop apps isn’t su…" at bounding box center [254, 508] width 387 height 80
click at [124, 527] on p "Note: In the current IDE Web Environment, running PySide6 desktop apps isn’t su…" at bounding box center [254, 508] width 387 height 80
click at [92, 526] on p "Note: In the current IDE Web Environment, running PySide6 desktop apps isn’t su…" at bounding box center [254, 508] width 387 height 80
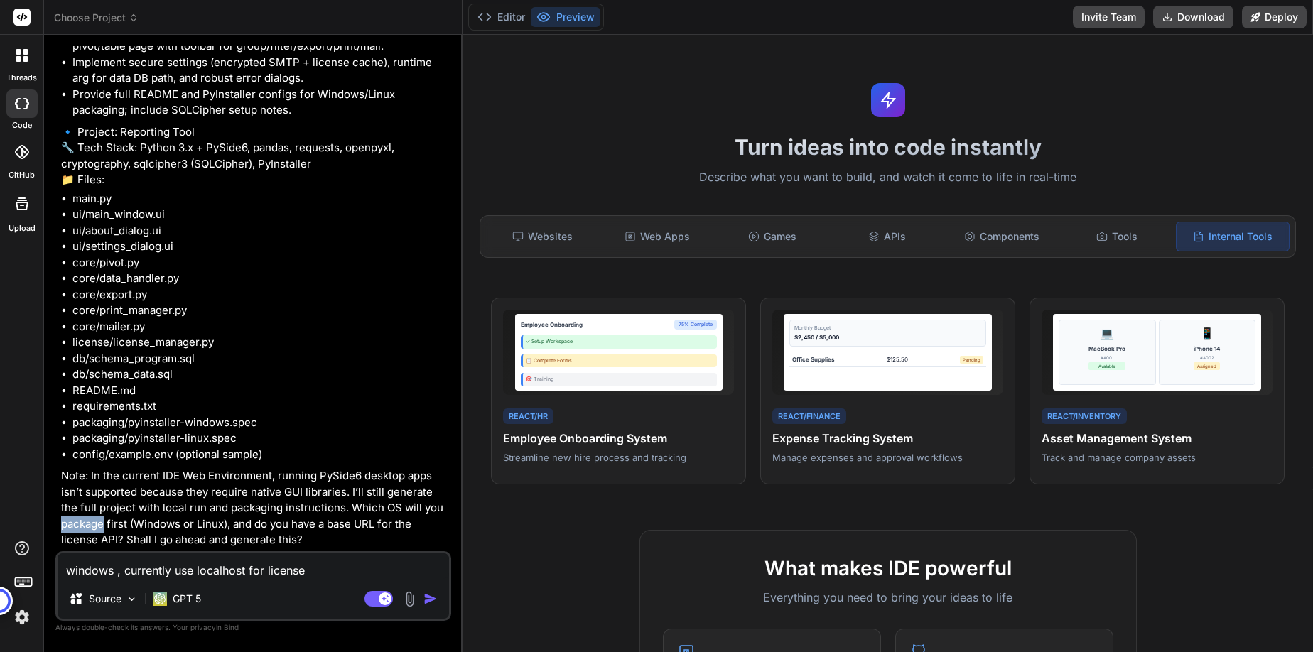
click at [92, 526] on p "Note: In the current IDE Web Environment, running PySide6 desktop apps isn’t su…" at bounding box center [254, 508] width 387 height 80
copy p "package"
drag, startPoint x: 68, startPoint y: 570, endPoint x: 124, endPoint y: 592, distance: 59.6
click at [68, 570] on textarea "windows , currently use localhost for license" at bounding box center [253, 566] width 391 height 26
type textarea "iwindows , currently use localhost for license"
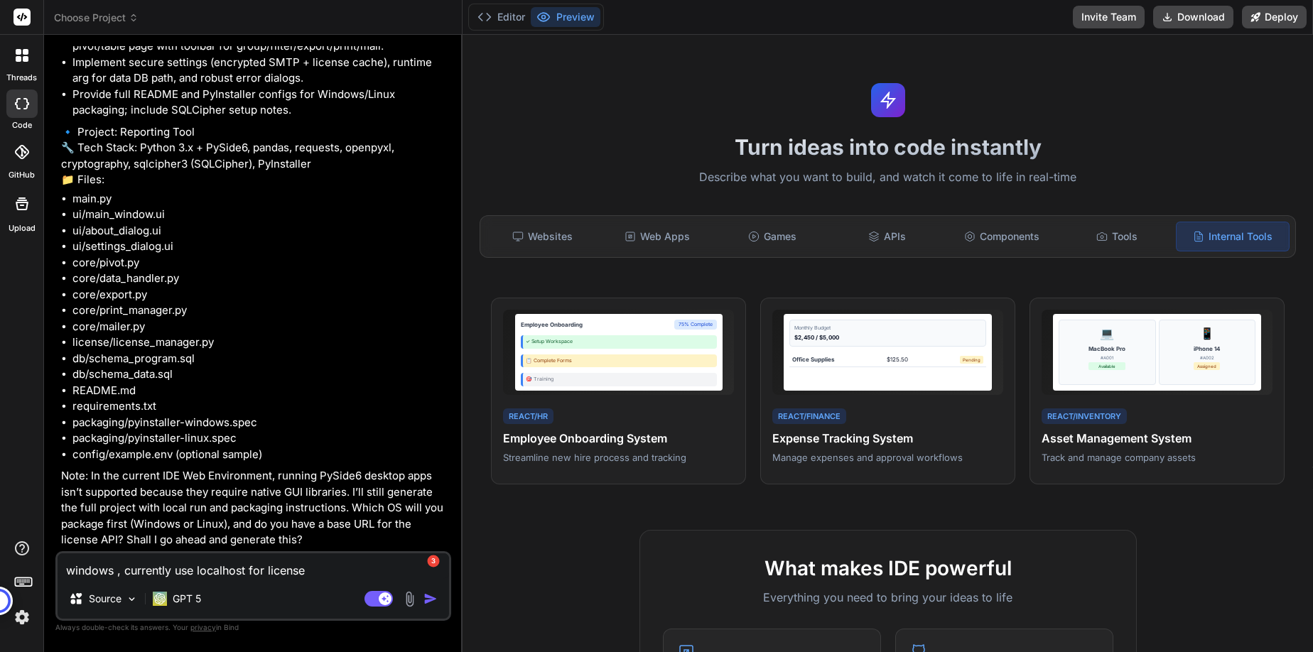
type textarea "x"
type textarea "inwindows , currently use localhost for license"
type textarea "x"
type textarea "inewindows , currently use localhost for license"
type textarea "x"
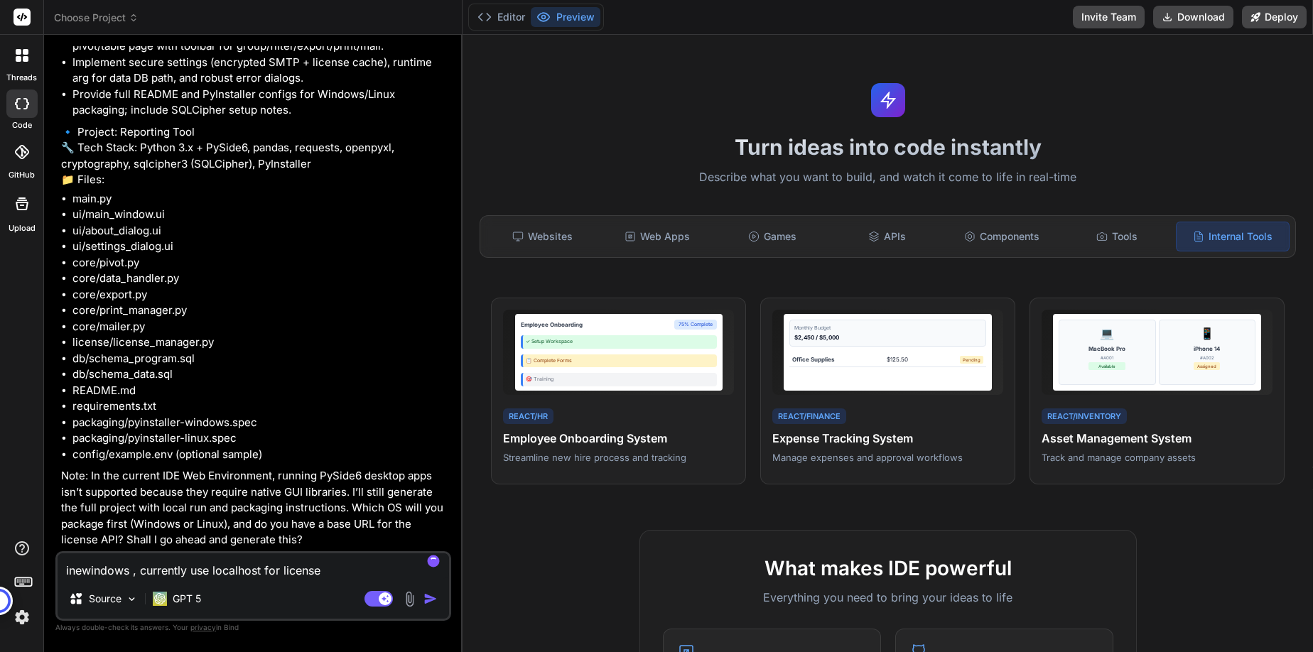
type textarea "ineewindows , currently use localhost for license"
type textarea "x"
type textarea "ineedwindows , currently use localhost for license"
type textarea "x"
type textarea "ineed windows , currently use localhost for license"
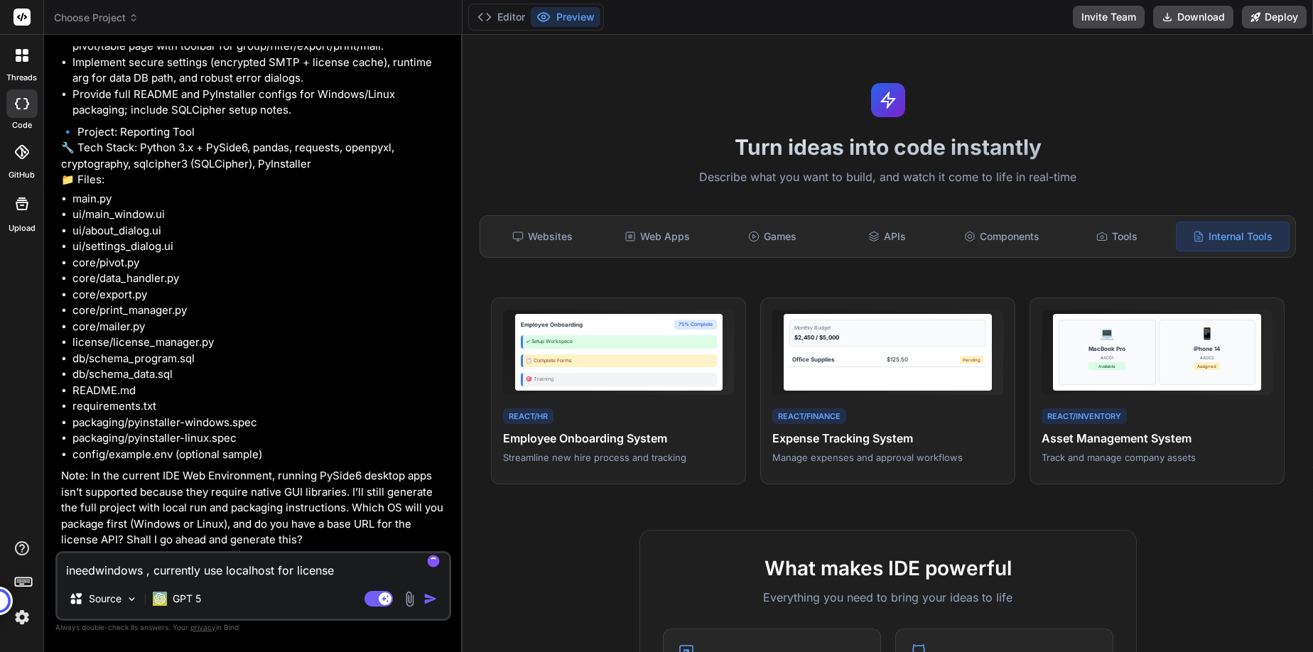
type textarea "x"
type textarea "i need windows , currently use localhost for license"
type textarea "x"
paste textarea "package"
type textarea "i need package windows , currently use localhost for license"
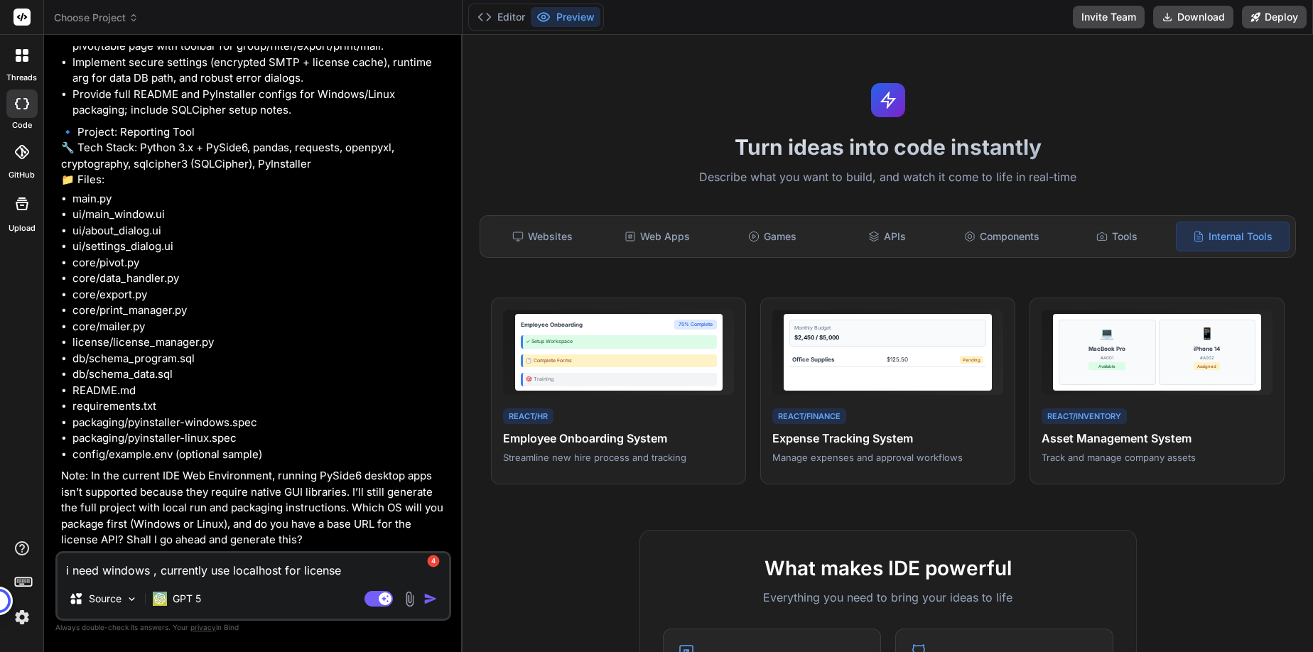
type textarea "x"
type textarea "i need package windows , currently use localhost for license"
type textarea "x"
type textarea "i need package fwindows , currently use localhost for license"
type textarea "x"
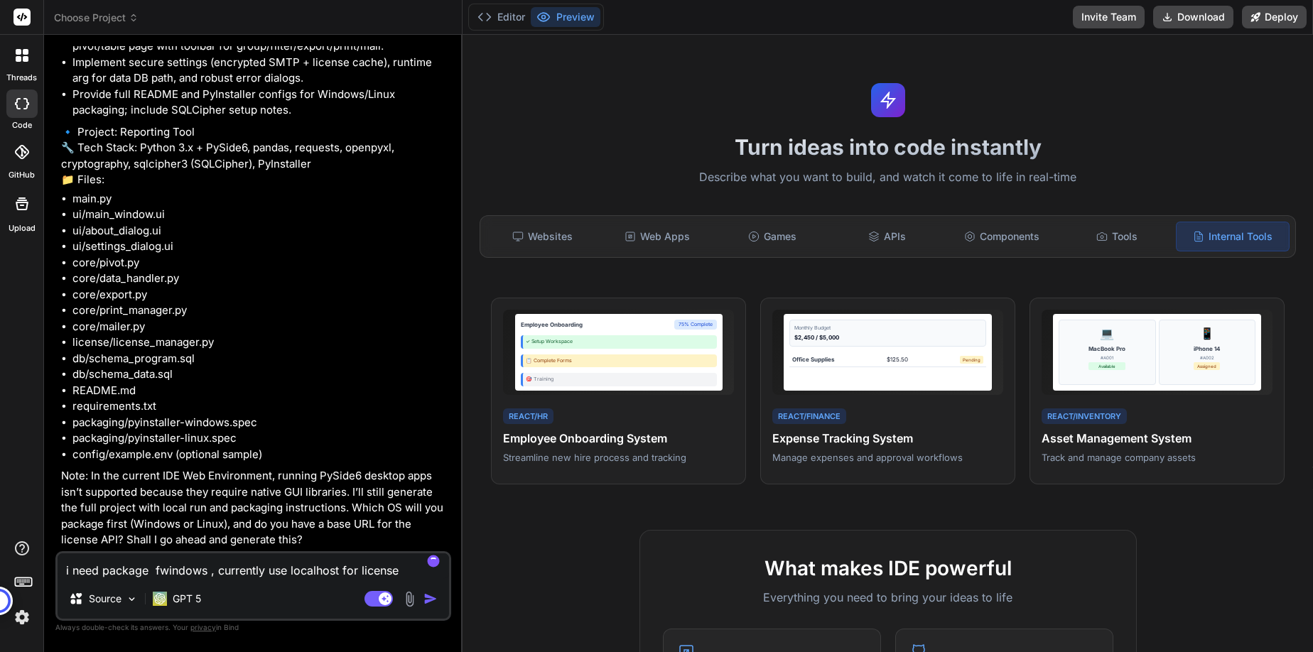
type textarea "i need package fowindows , currently use localhost for license"
type textarea "x"
type textarea "i need package forwindows , currently use localhost for license"
type textarea "x"
type textarea "i need package for windows , currently use localhost for license"
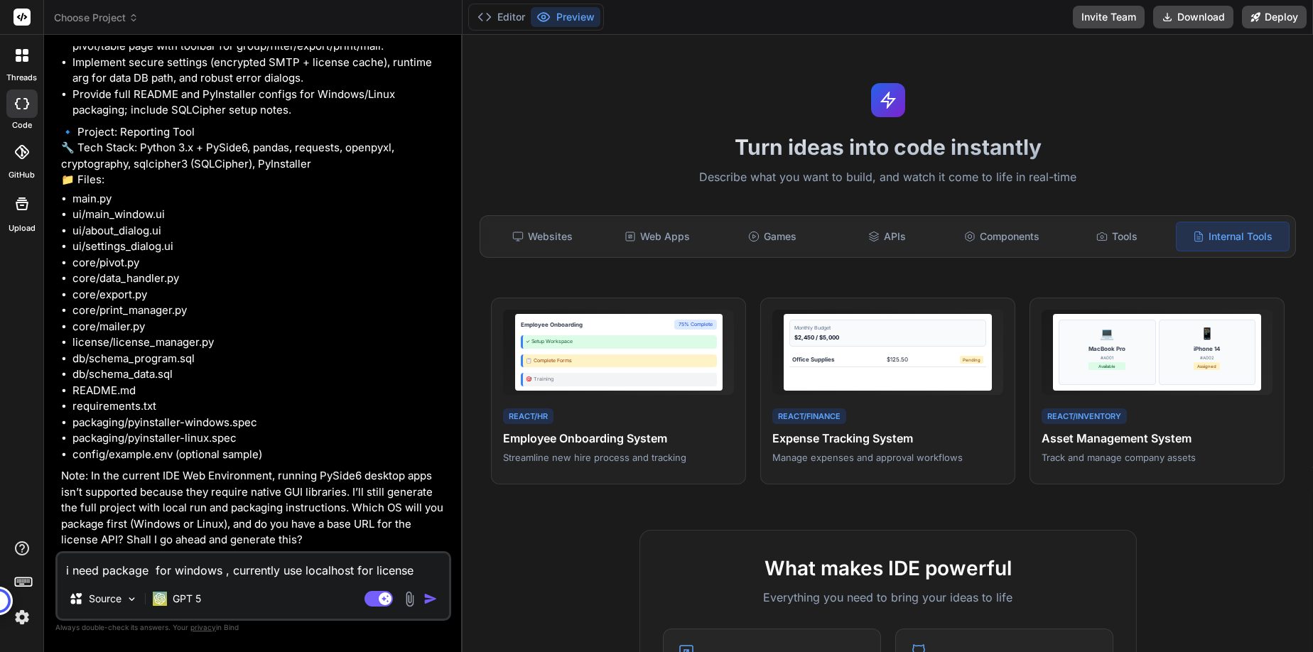
click at [225, 572] on textarea "i need package for windows , currently use localhost for license" at bounding box center [253, 566] width 391 height 26
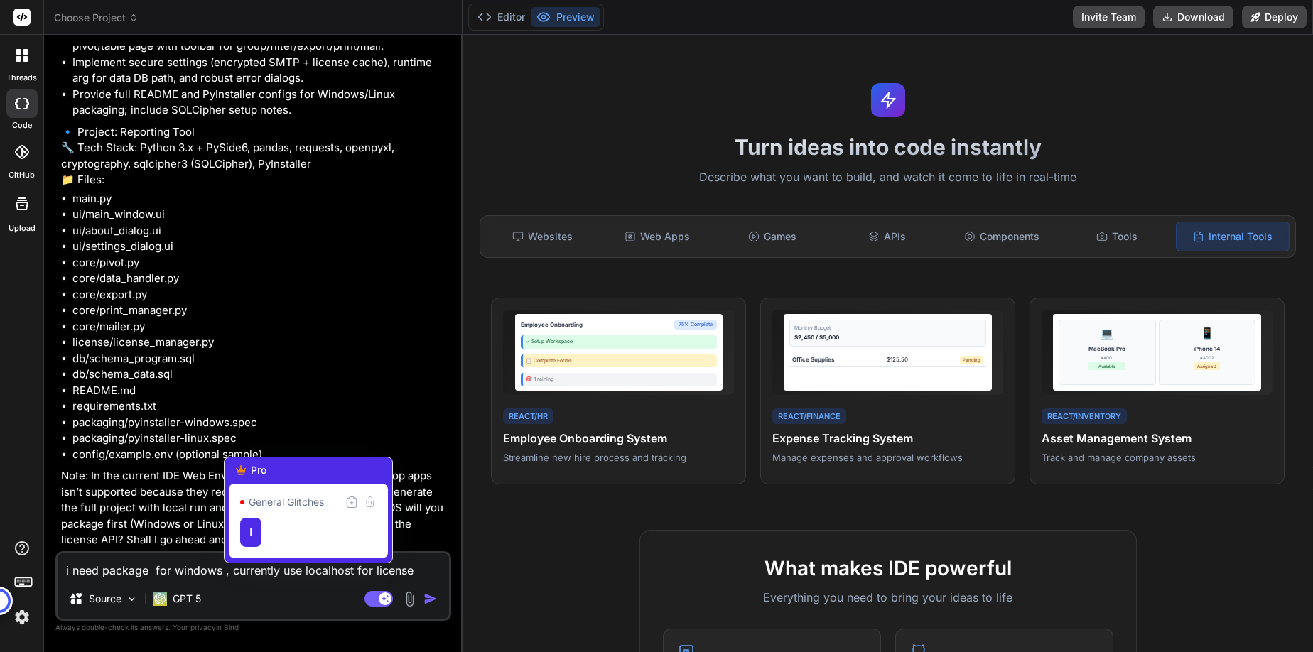
type textarea "x"
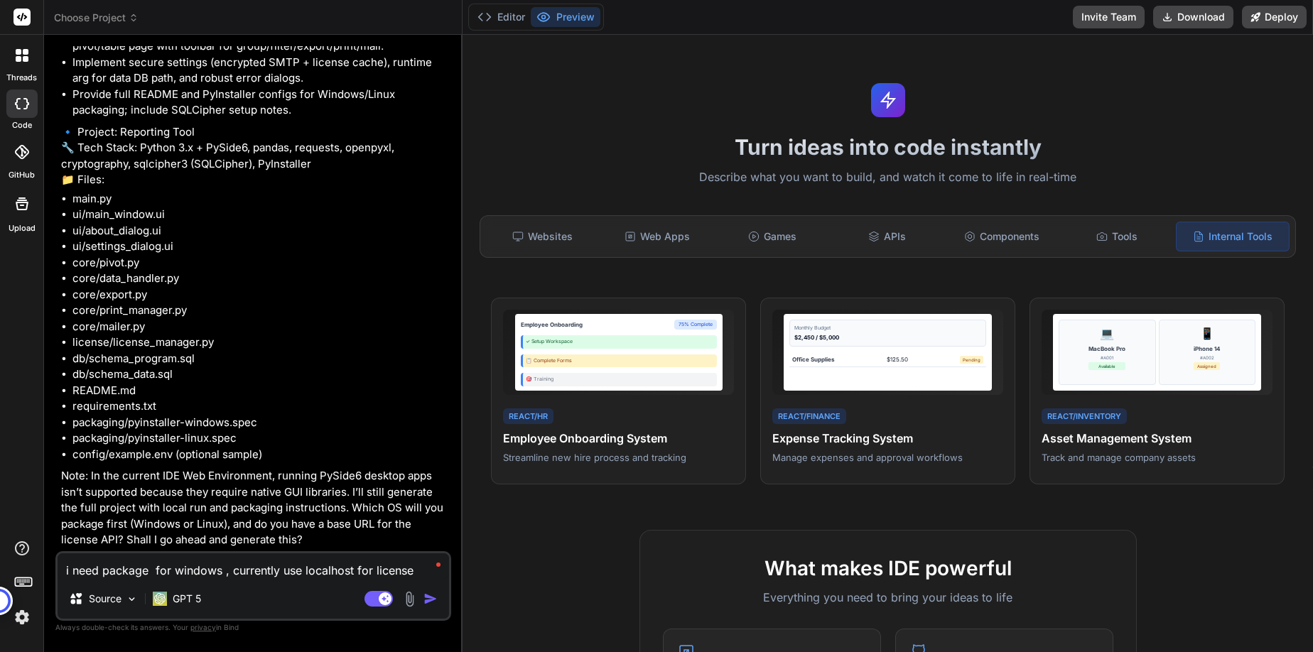
type textarea "i need package for windows 1, currently use localhost for license"
type textarea "x"
type textarea "i need package for windows 1s, currently use localhost for license"
type textarea "x"
type textarea "i need package for windows 1st, currently use localhost for license"
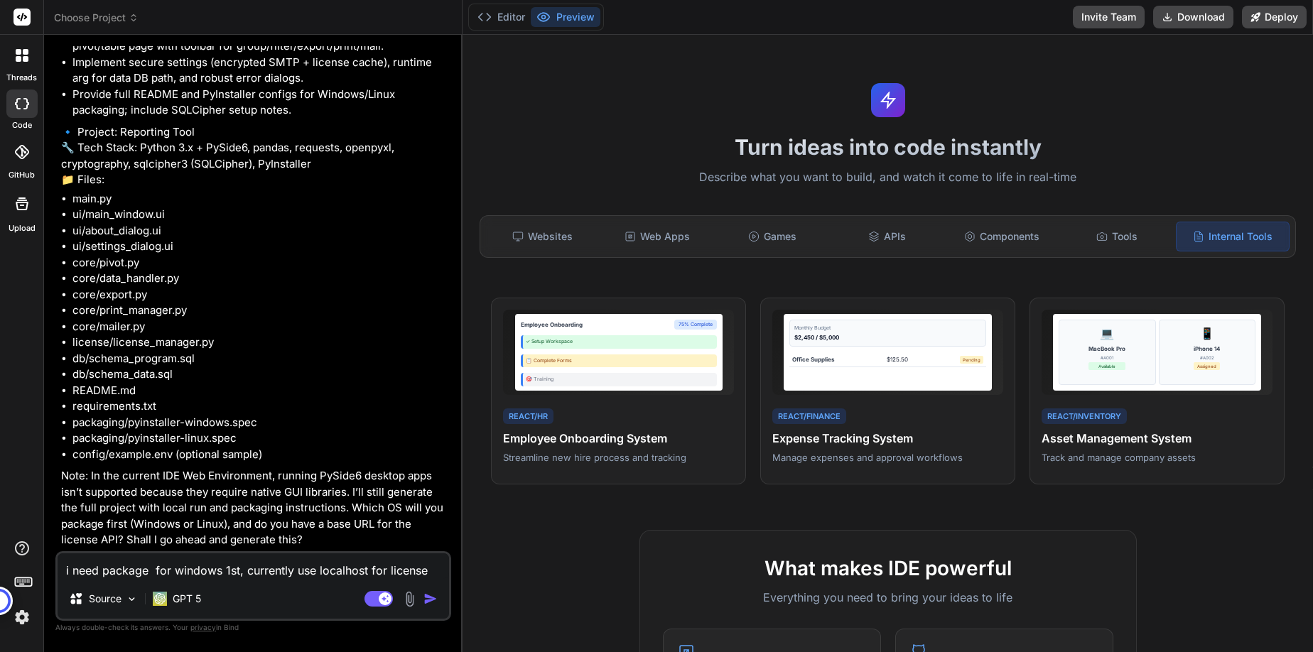
type textarea "x"
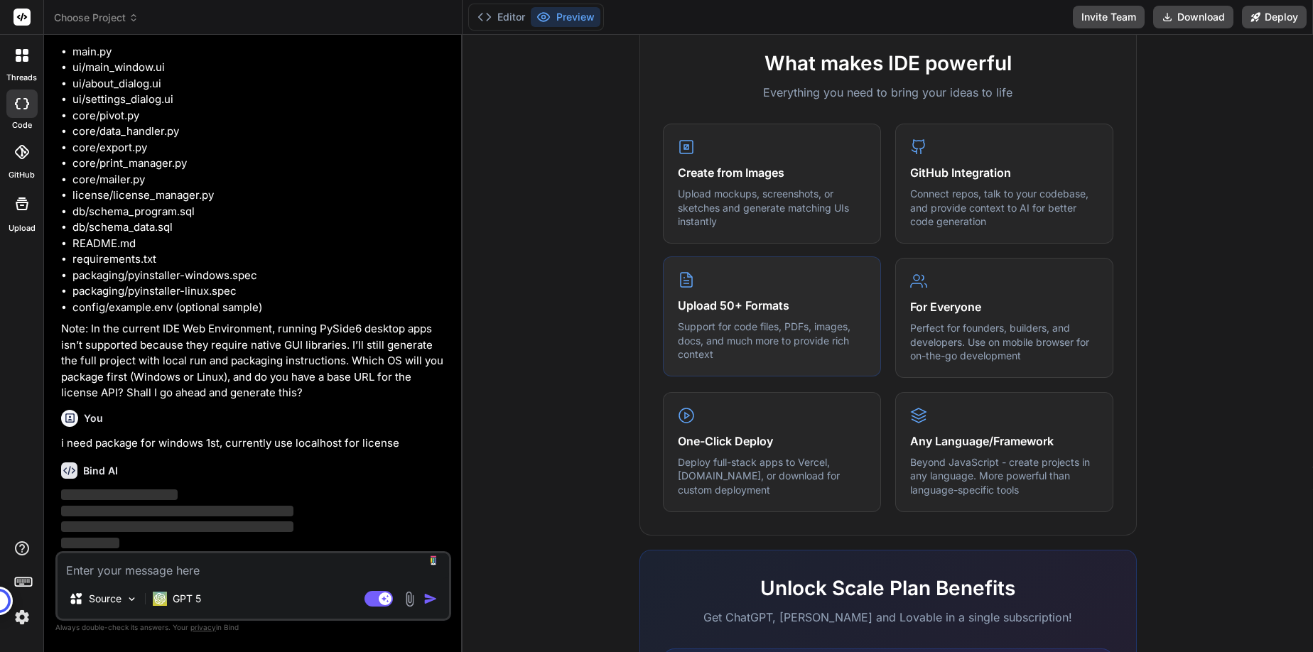
scroll to position [1552, 0]
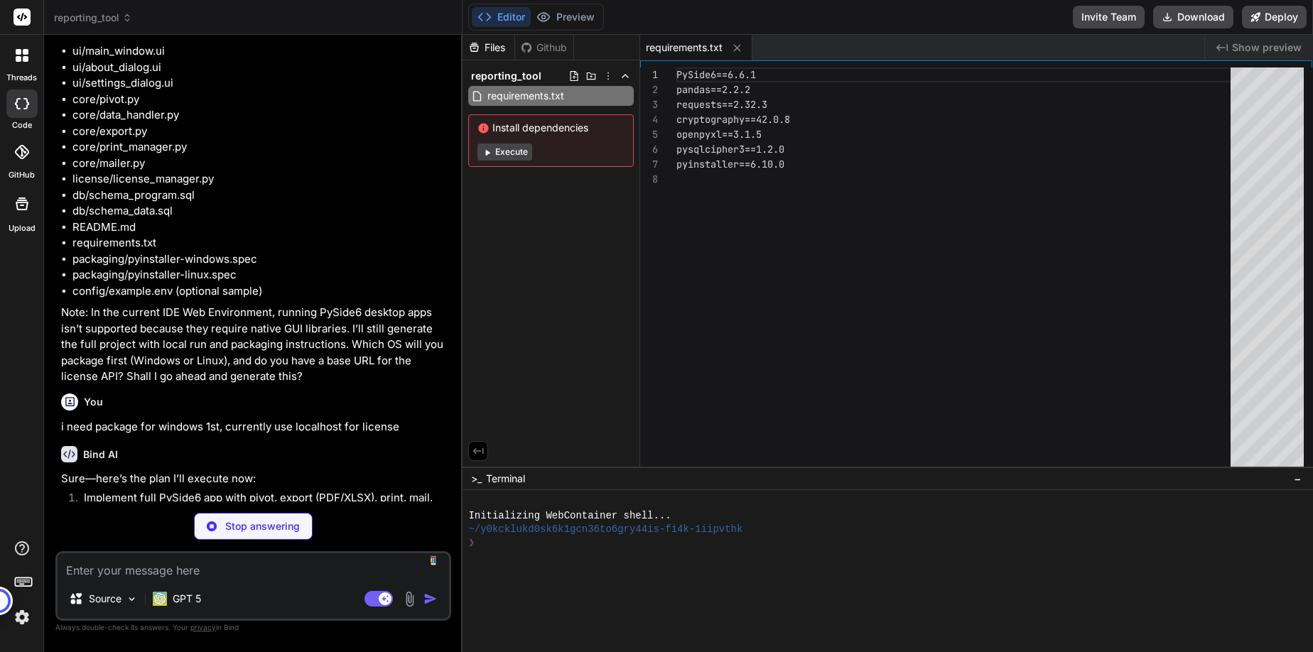
type textarea "x"
type textarea "app = QApplication(sys.argv) data_file = parse_args() win = MainWindow(data_fil…"
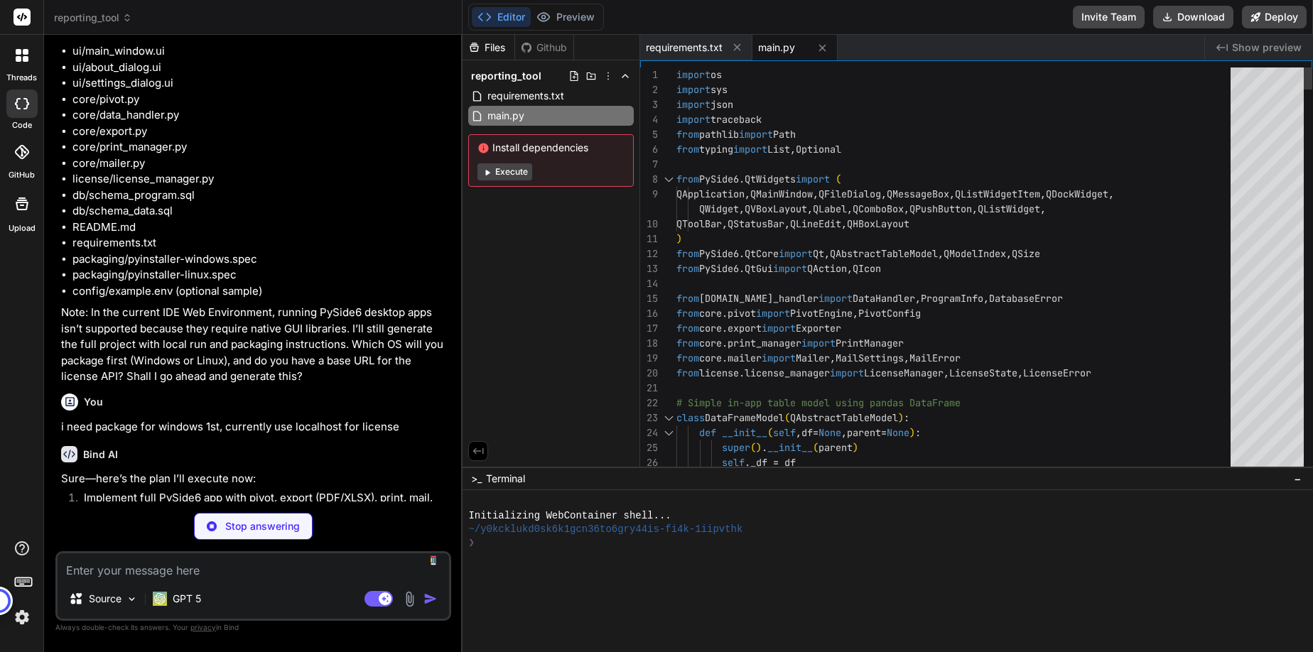
type textarea "x"
type textarea "def load_report_data(self, path: str, password: str) -> pd.DataFrame: conn = se…"
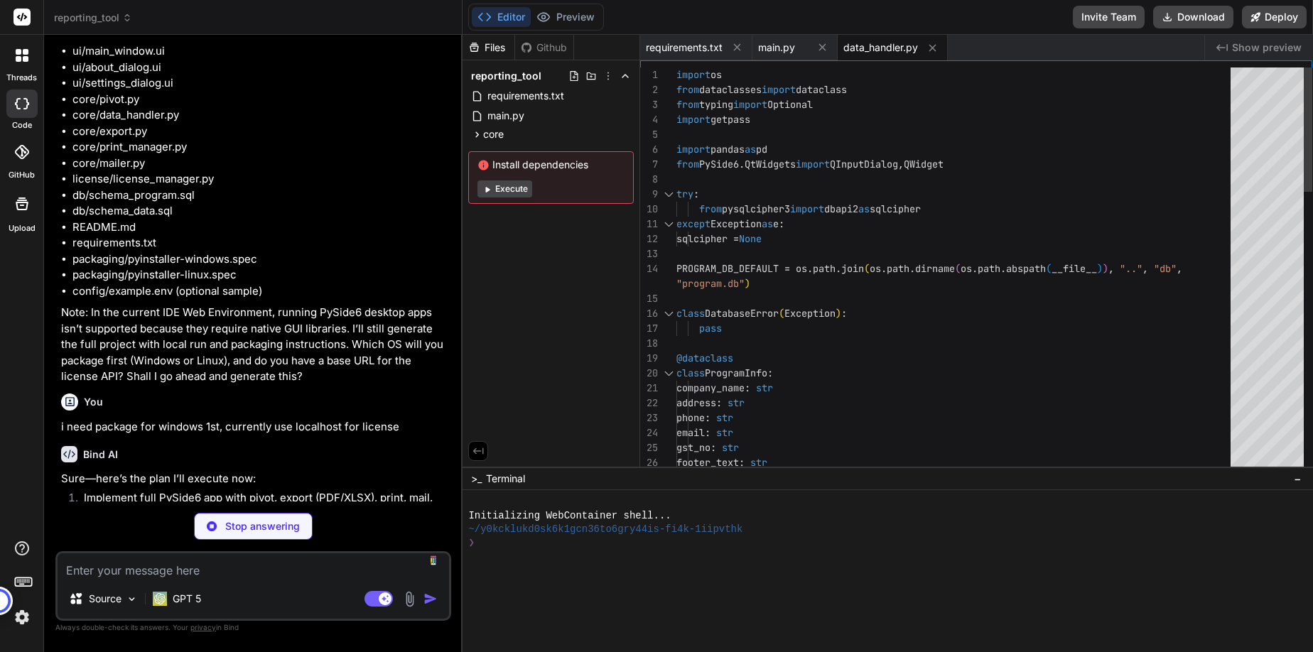
type textarea "x"
type textarea "else: res = df.groupby(rows, dropna=False)[values].agg(agg).reset_index() # Fla…"
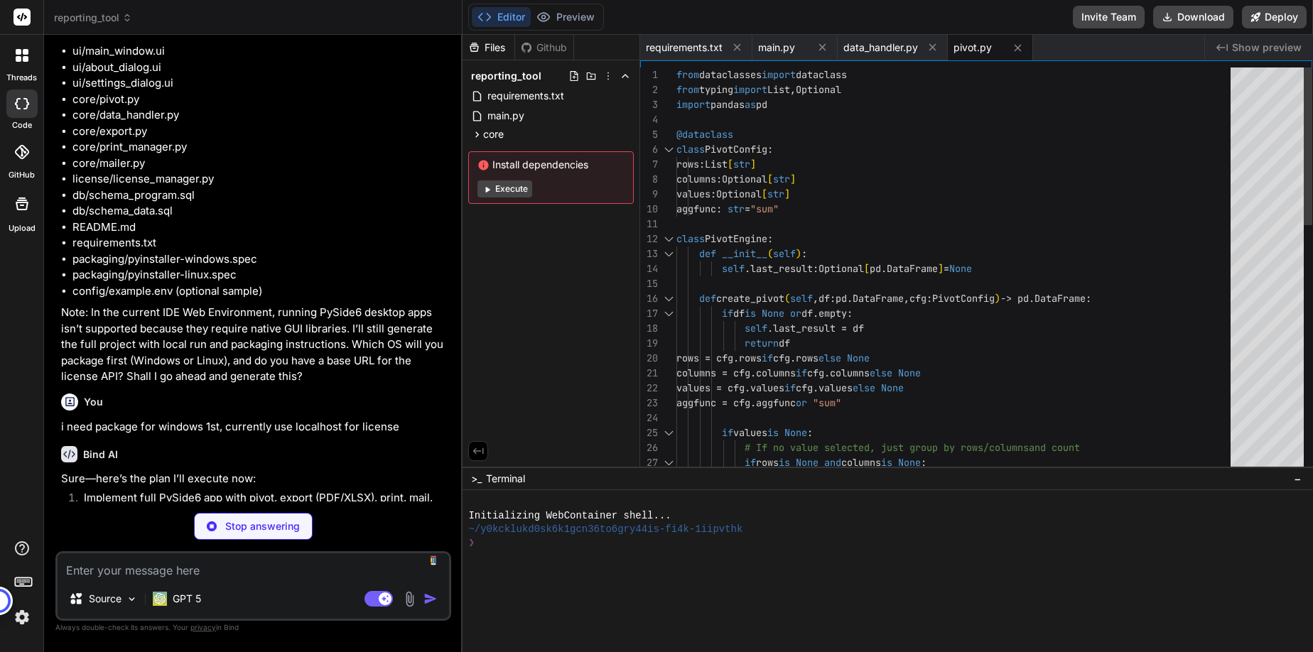
type textarea "x"
type textarea "# Footer fr = row + 2 + model.rowCount() ws.merge_cells(start_row=fr, start_col…"
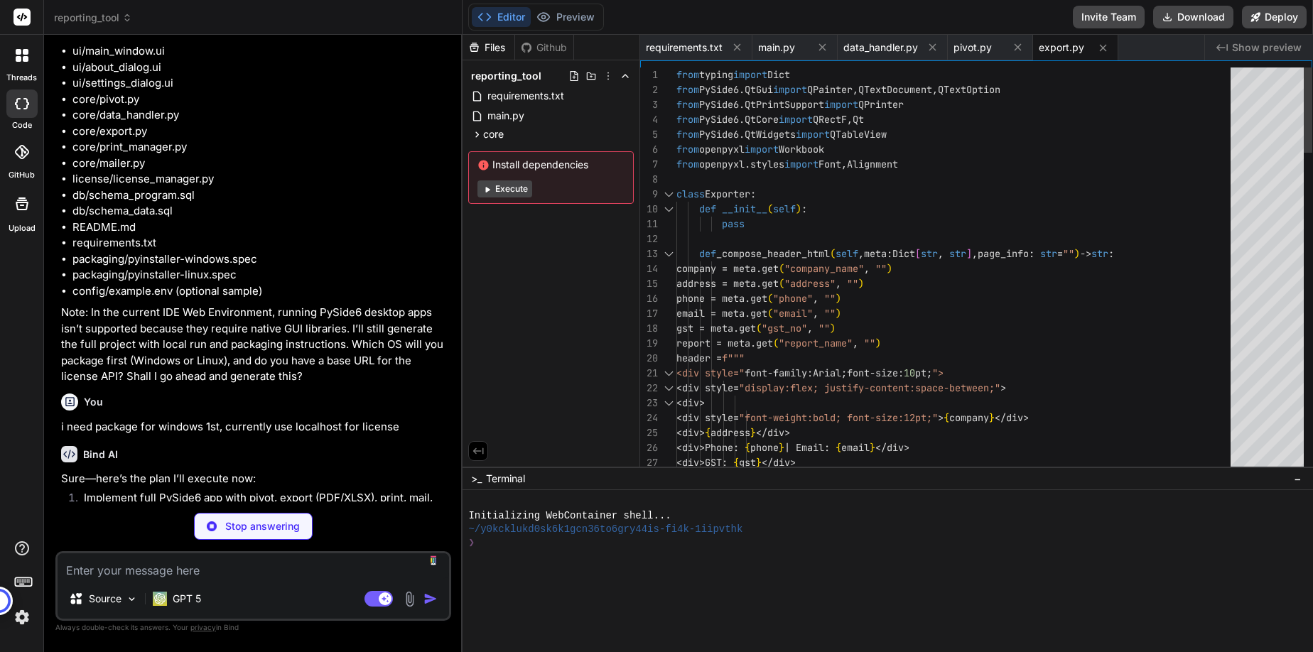
type textarea "x"
type textarea "table.[PERSON_NAME](painter) painter.end()"
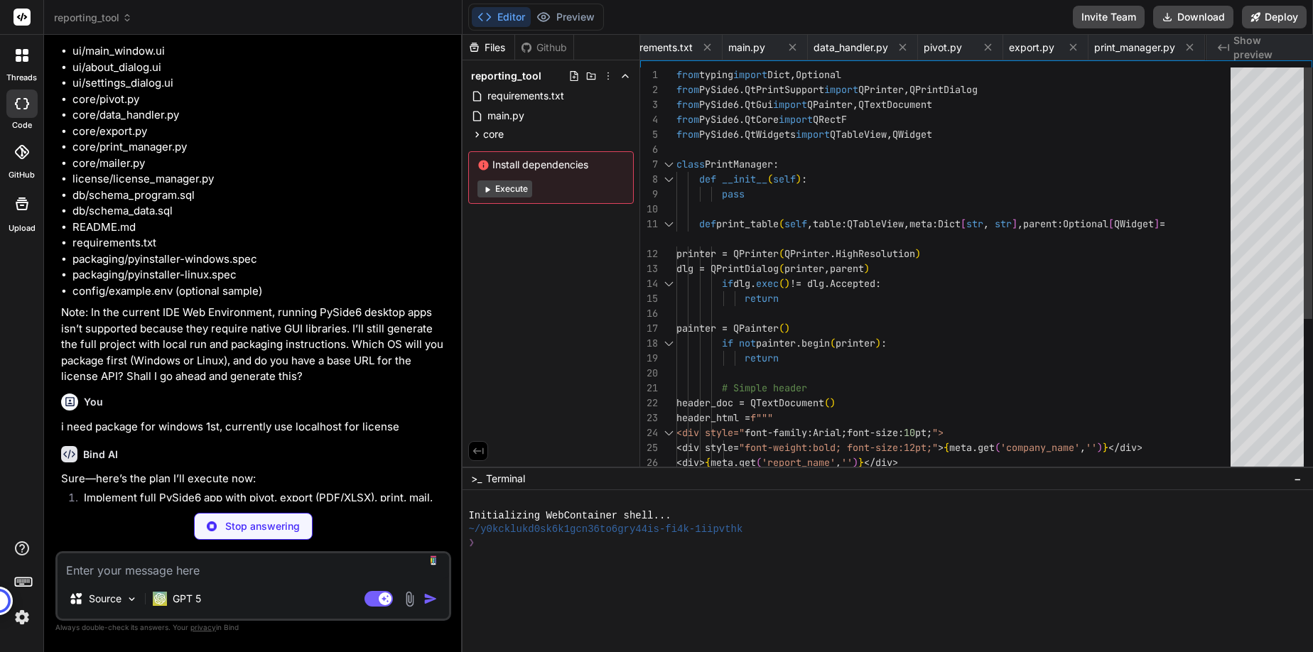
type textarea "x"
type textarea "server.login([DOMAIN_NAME], [DOMAIN_NAME]_password) server.send_message(msg) ex…"
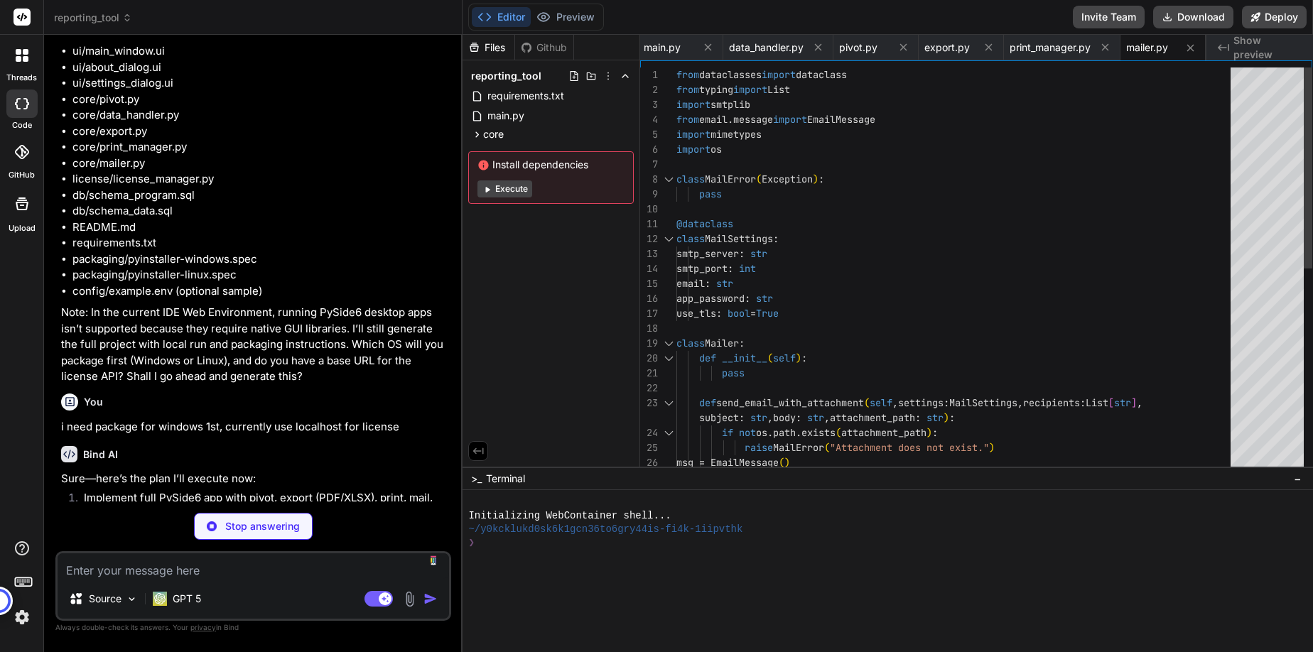
type textarea "x"
type textarea "use_tls=bool(s.get("smtp_use_tls") if s.get("smtp_use_tls") is not None else Tr…"
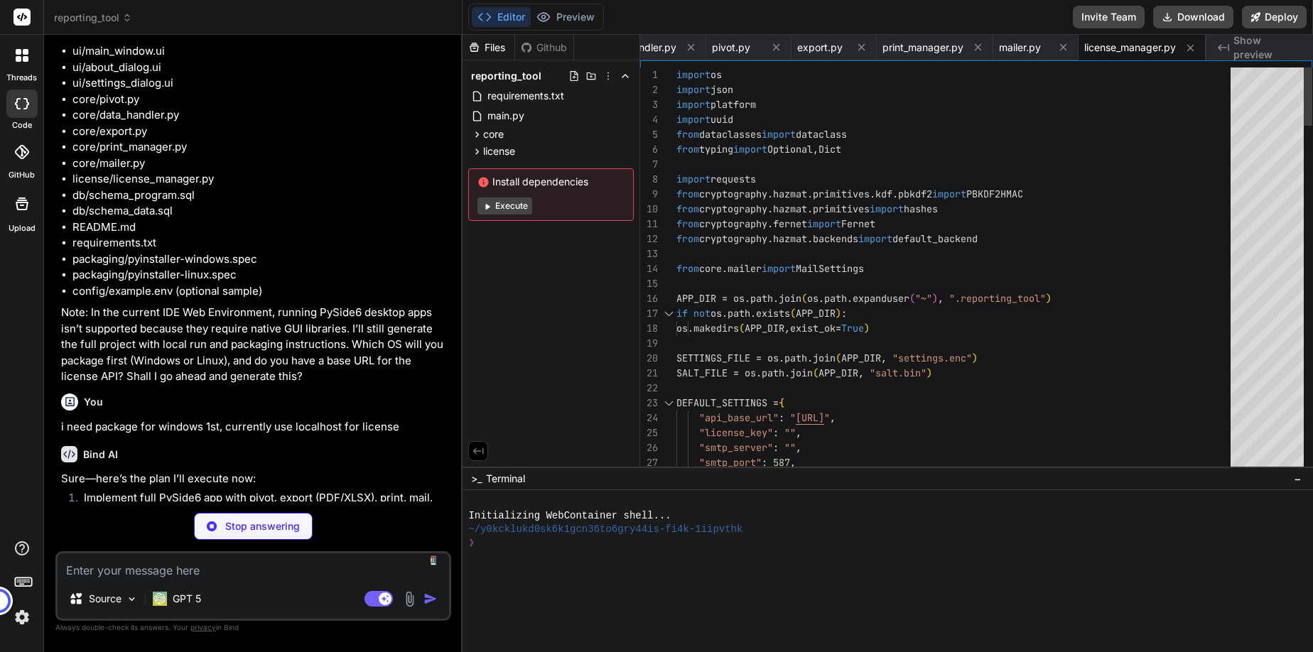
type textarea "x"
type textarea "<string>toolBar</string> </property> </widget> <widget class="QStatusBar" name=…"
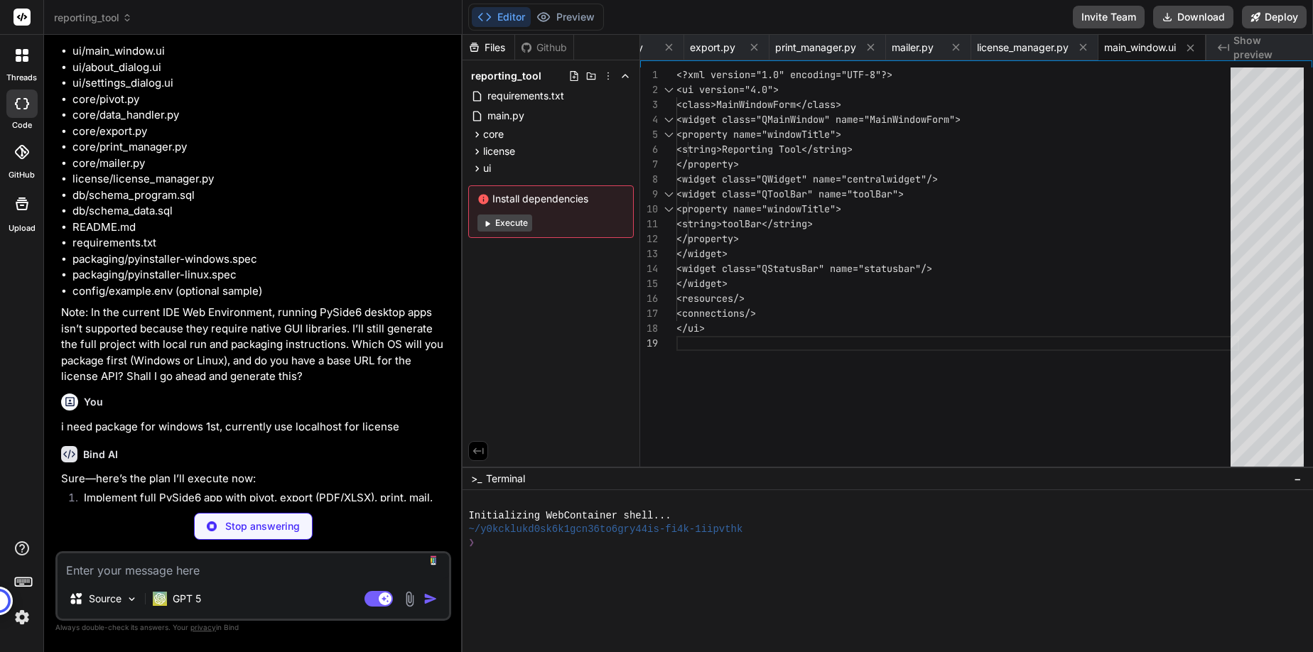
type textarea "x"
type textarea "</widget> <resources/> <connections/> </ui>"
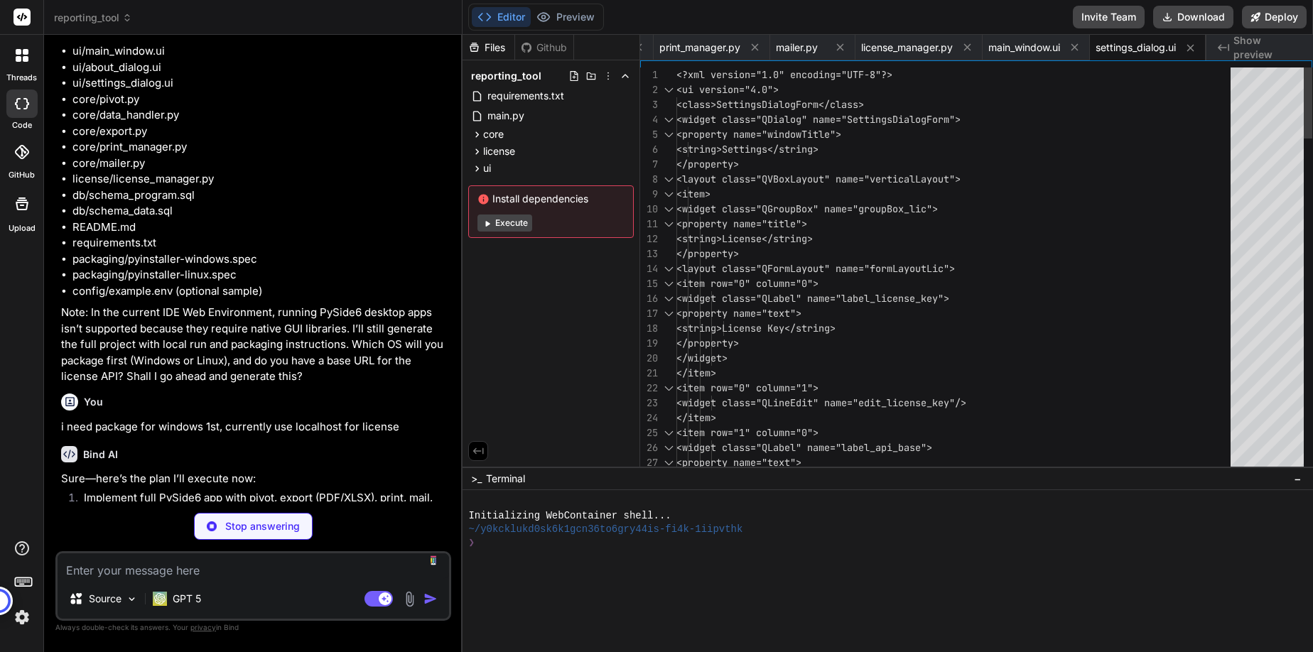
type textarea "x"
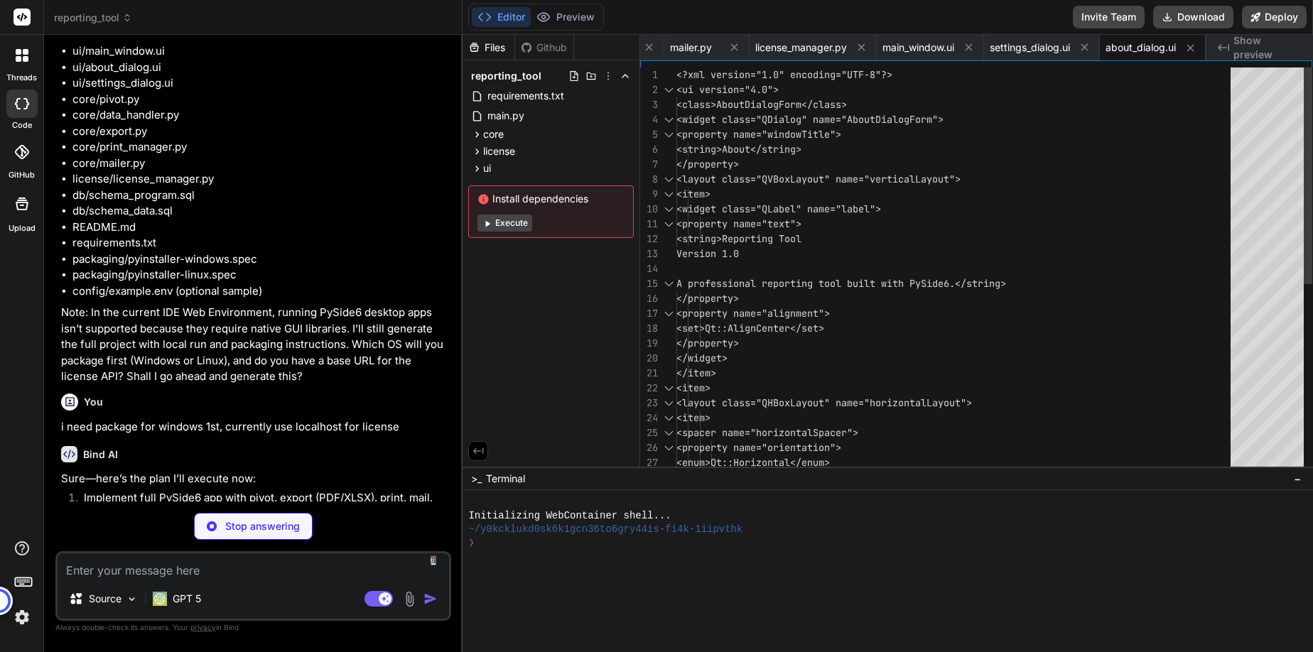
type textarea "x"
type textarea "} def _on_activate_click(self): # Let parent wire this if needed pass def _on_r…"
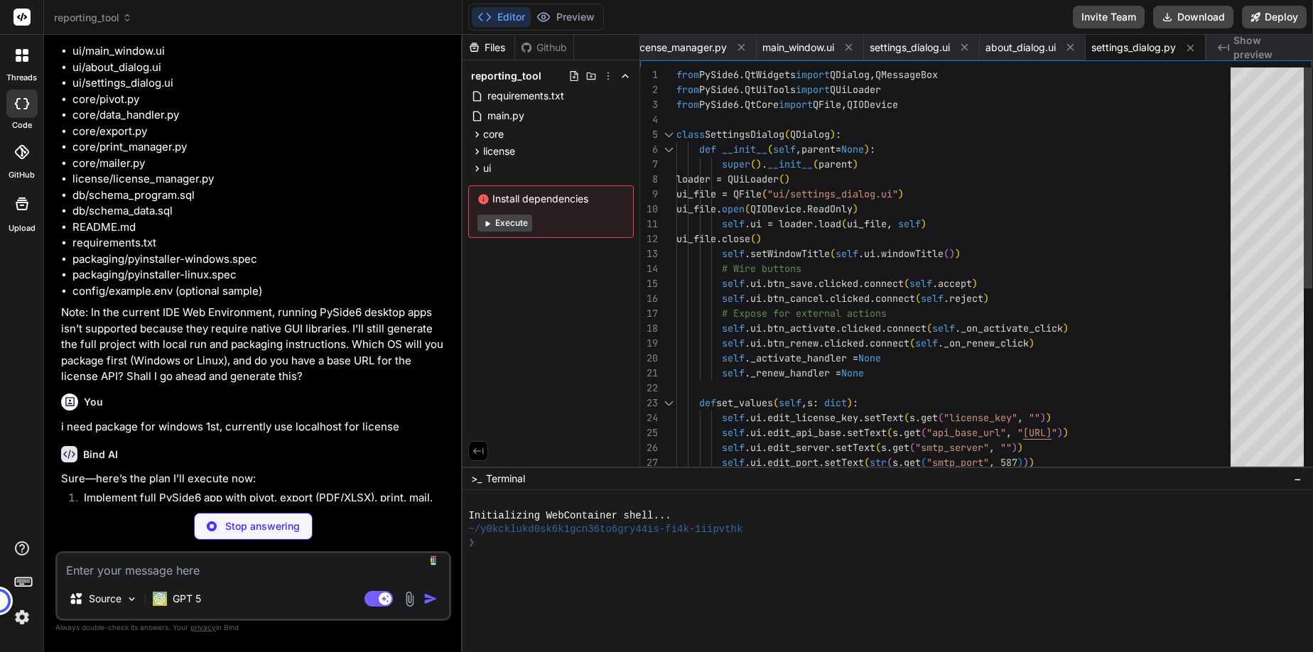
type textarea "x"
type textarea "self.ui = loader.load(ui_file, self) ui_file.close() self.setWindowTitle(self.u…"
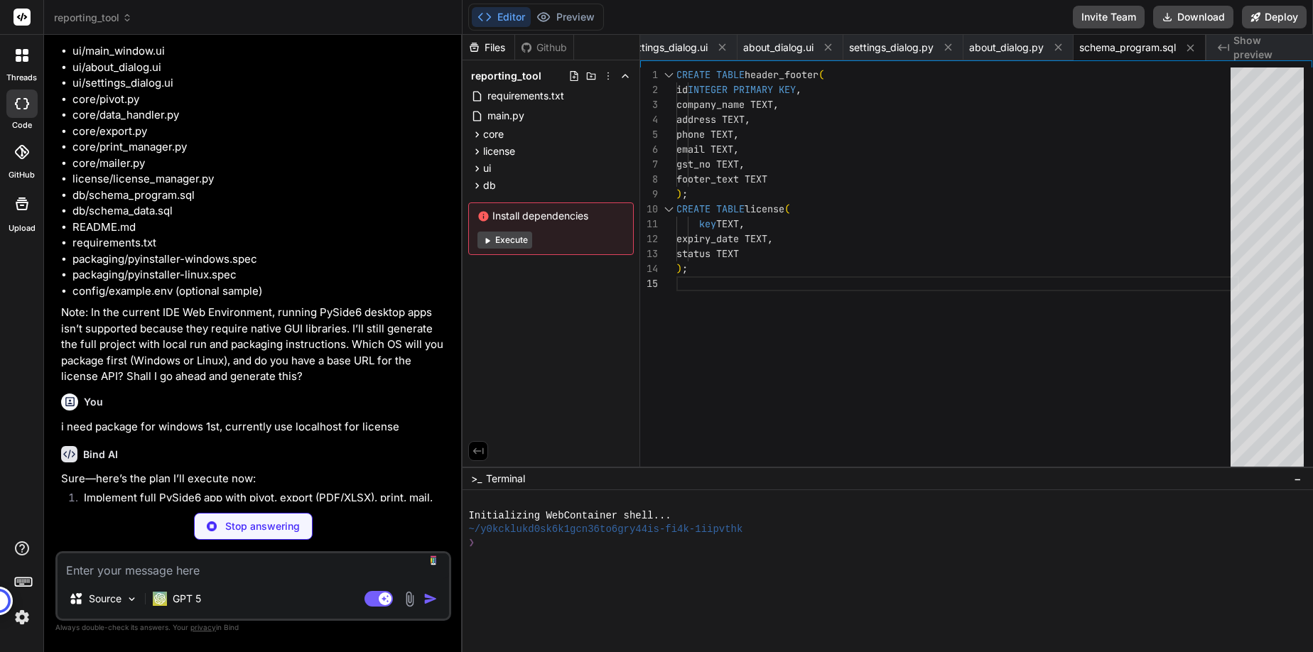
type textarea "x"
type textarea "CREATE TABLE report_data ( column1 TEXT, column2 TEXT -- add more columns as ne…"
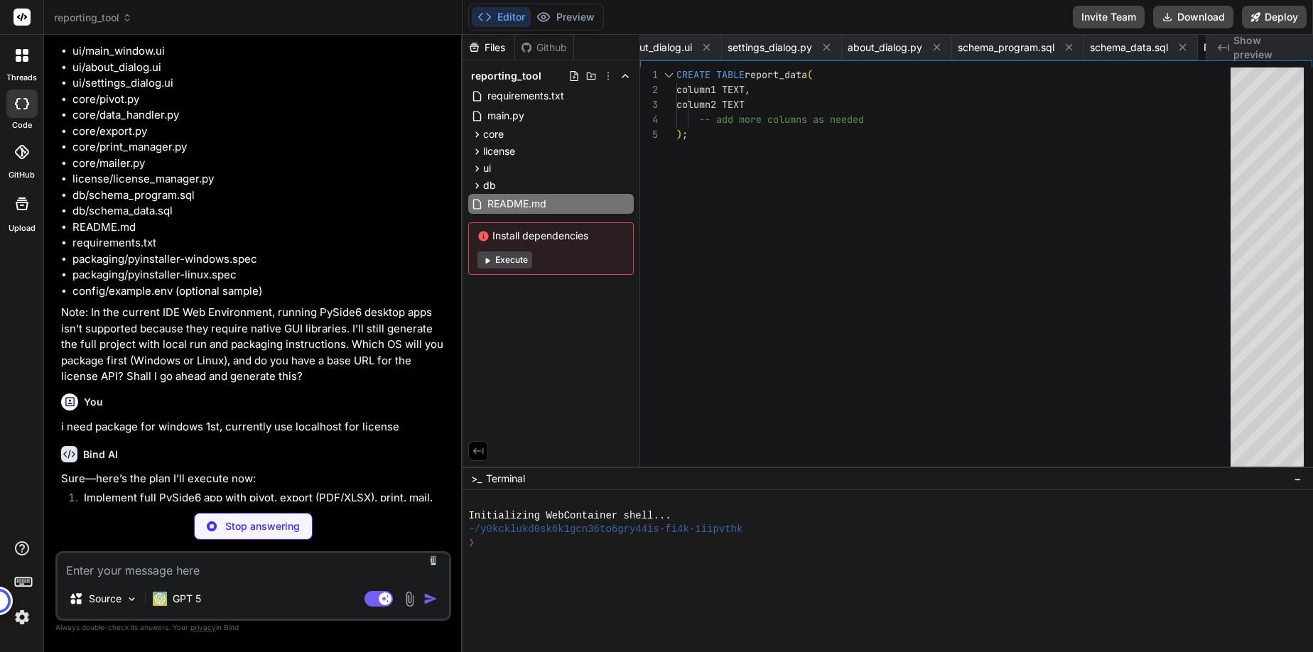
type textarea "x"
type textarea "The application closes resources automatically; SQLite connections are opened p…"
type textarea "x"
type textarea "# empty init"
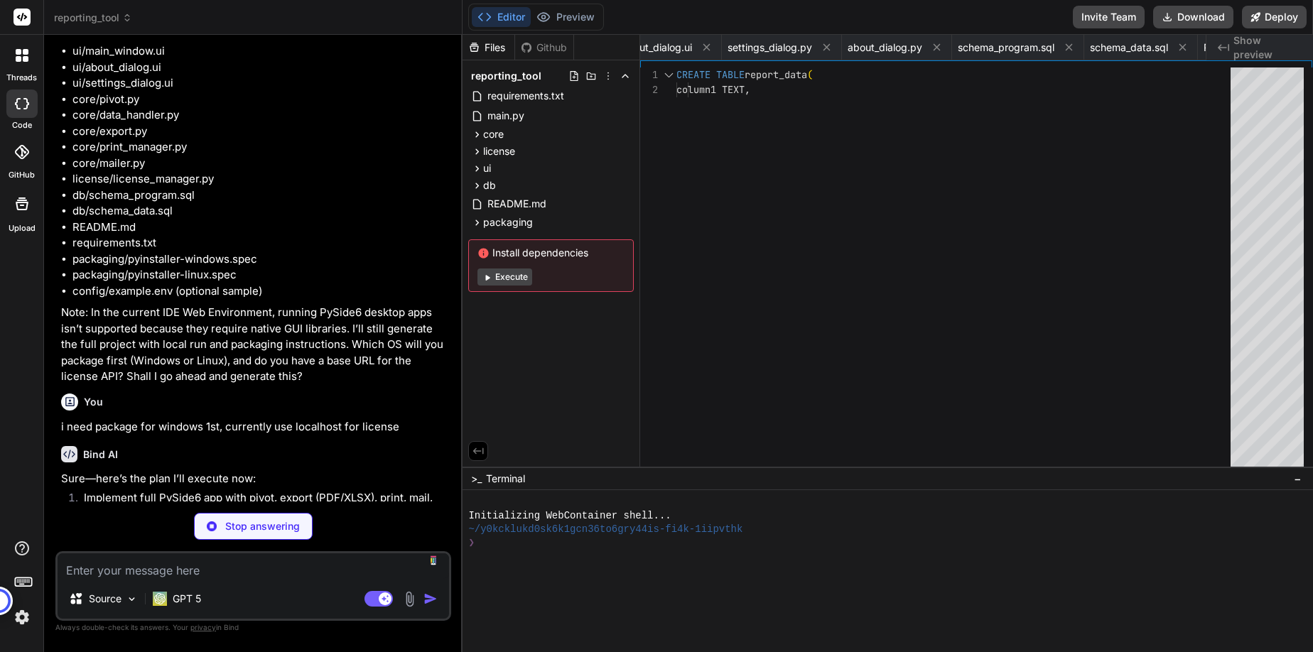
type textarea "x"
type textarea ".venv/ __pycache__/ build/ dist/ *.spec *.pyc .DS_Store"
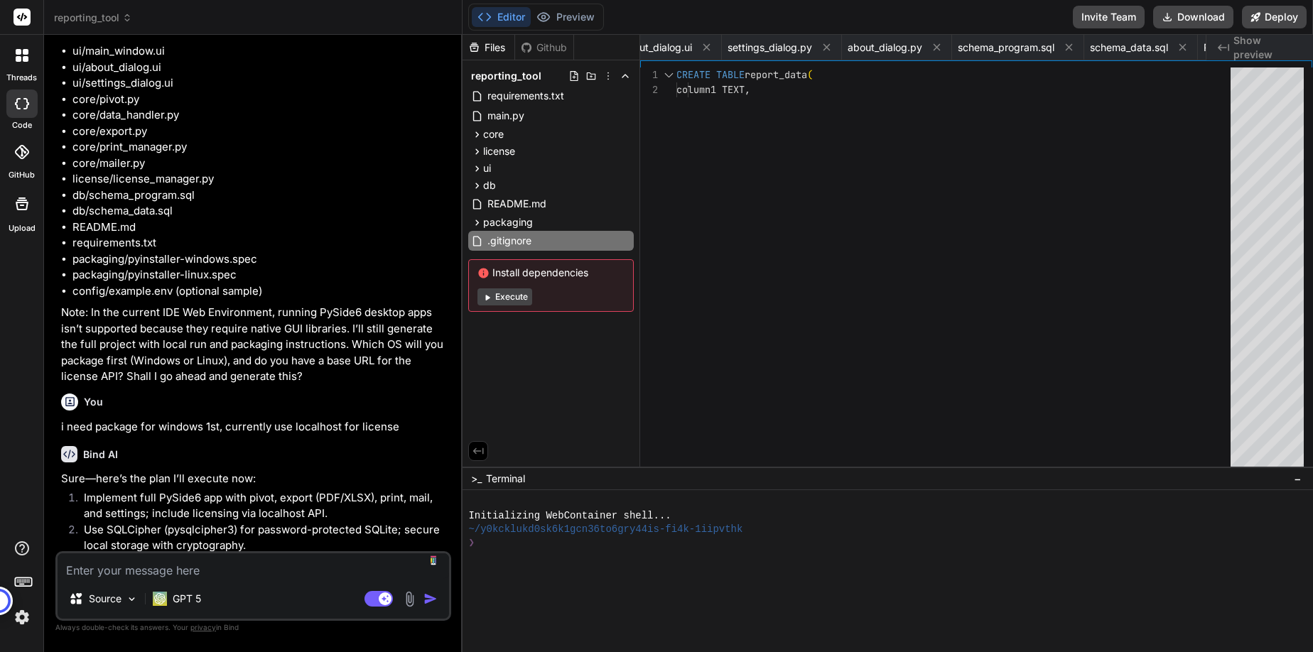
type textarea "x"
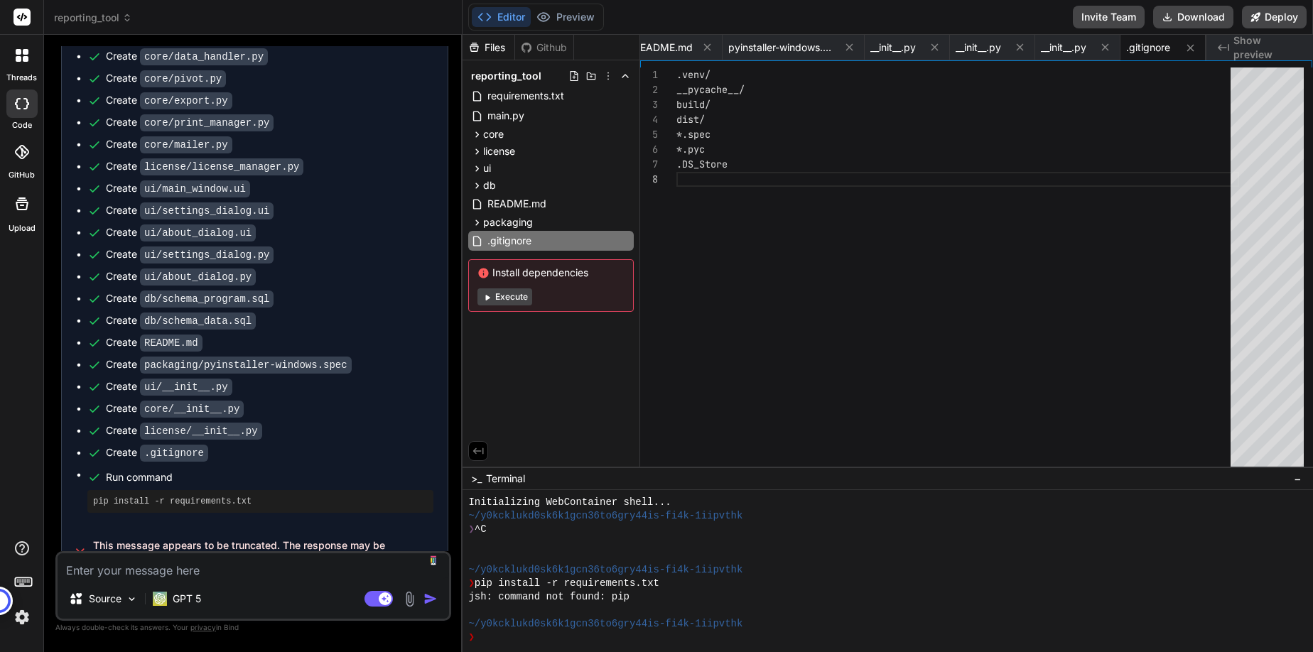
scroll to position [2269, 0]
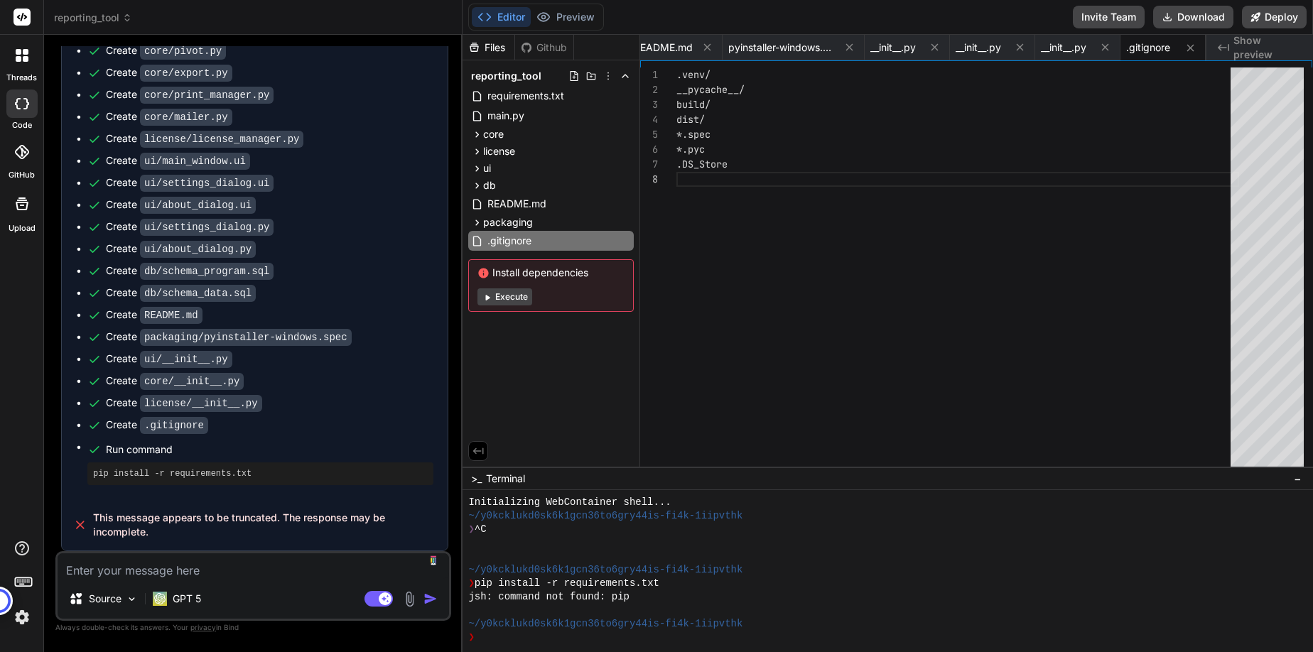
click at [145, 572] on textarea at bounding box center [253, 566] width 391 height 26
type textarea "p"
type textarea "x"
type textarea "pl"
type textarea "x"
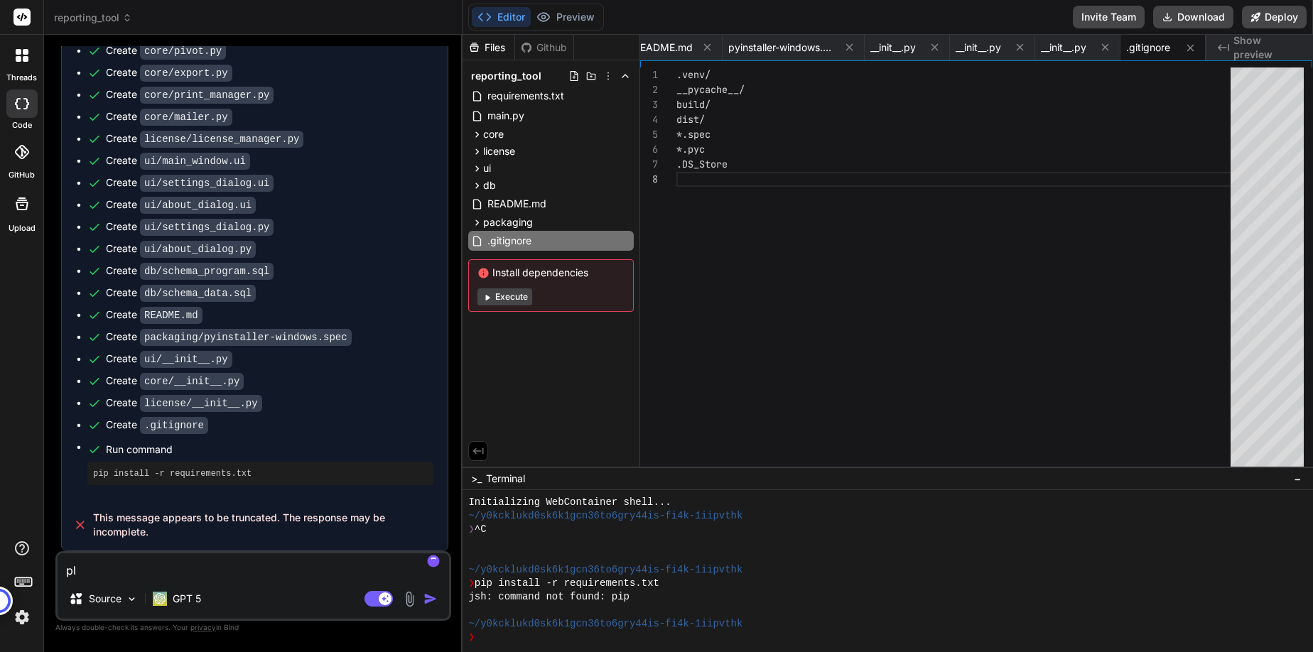
type textarea "ple"
type textarea "x"
type textarea "plea"
type textarea "x"
type textarea "pleas"
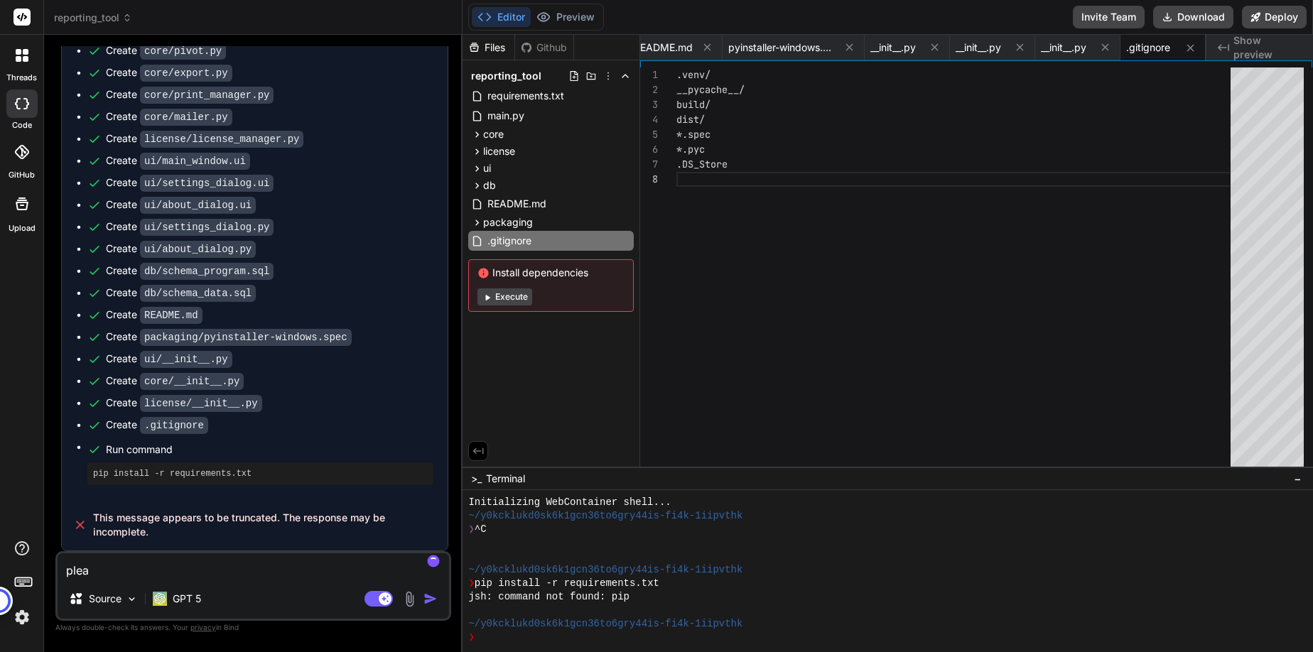
type textarea "x"
type textarea "please"
type textarea "x"
type textarea "please"
type textarea "x"
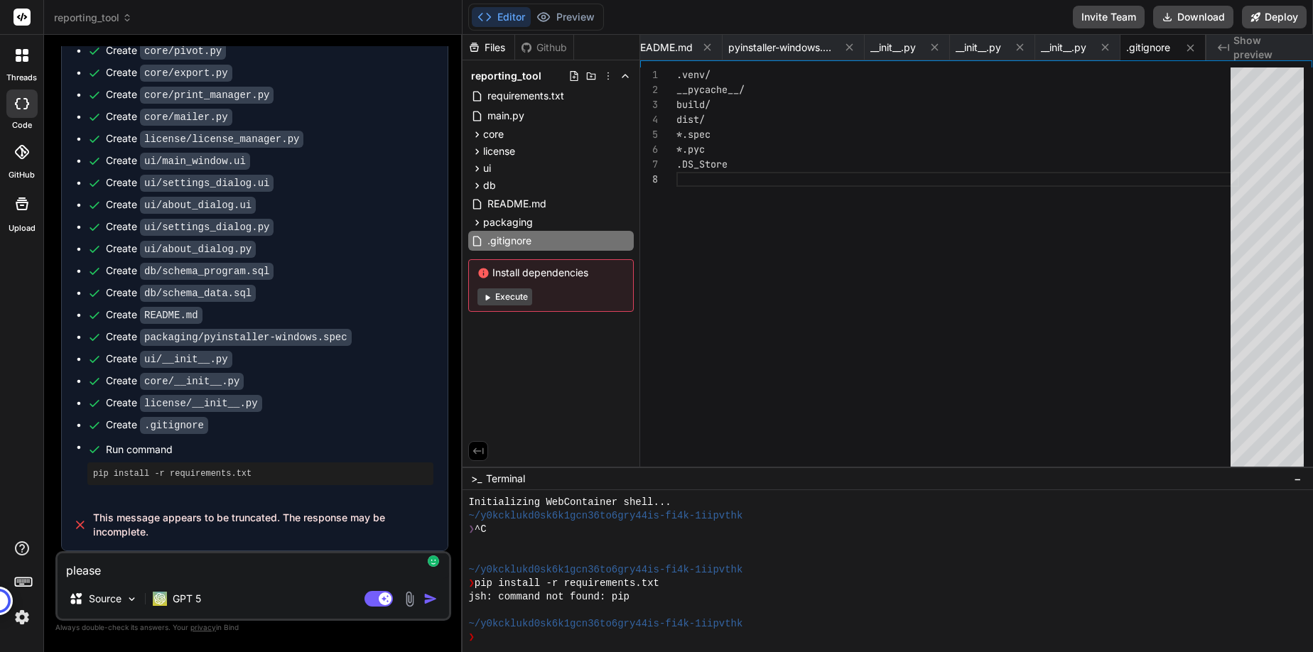
type textarea "please g"
type textarea "x"
type textarea "please ge"
type textarea "x"
type textarea "please gen"
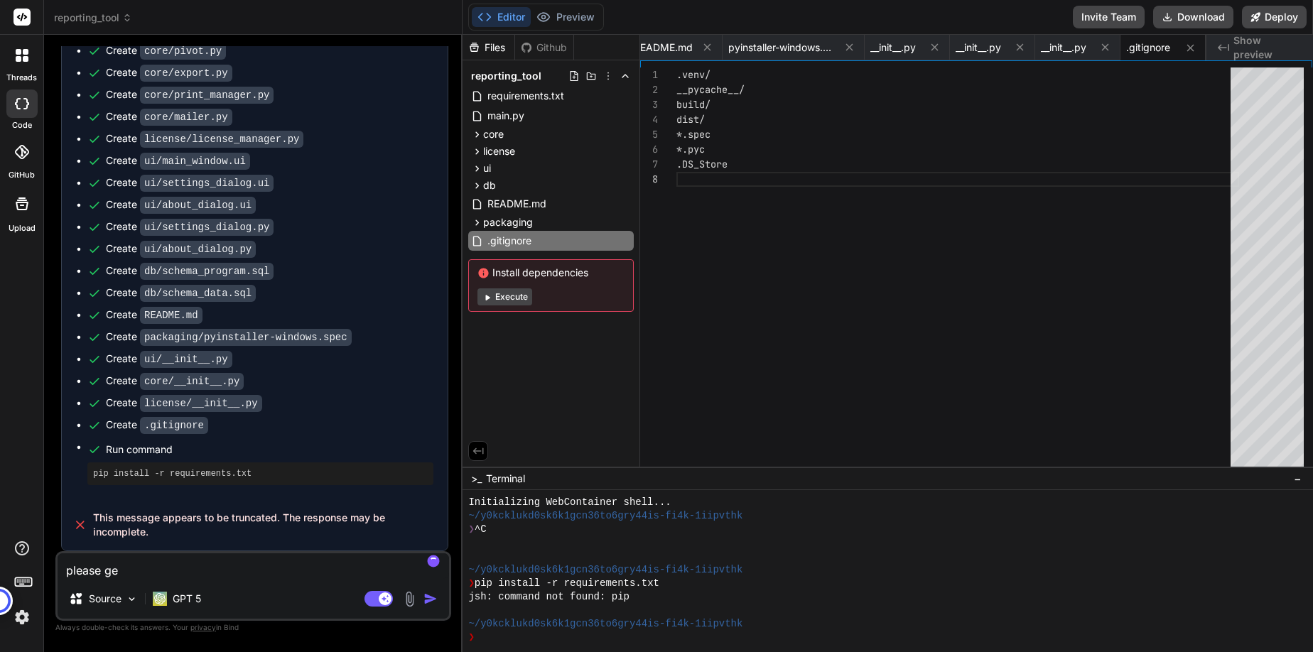
type textarea "x"
type textarea "please genr"
type textarea "x"
type textarea "please genra"
type textarea "x"
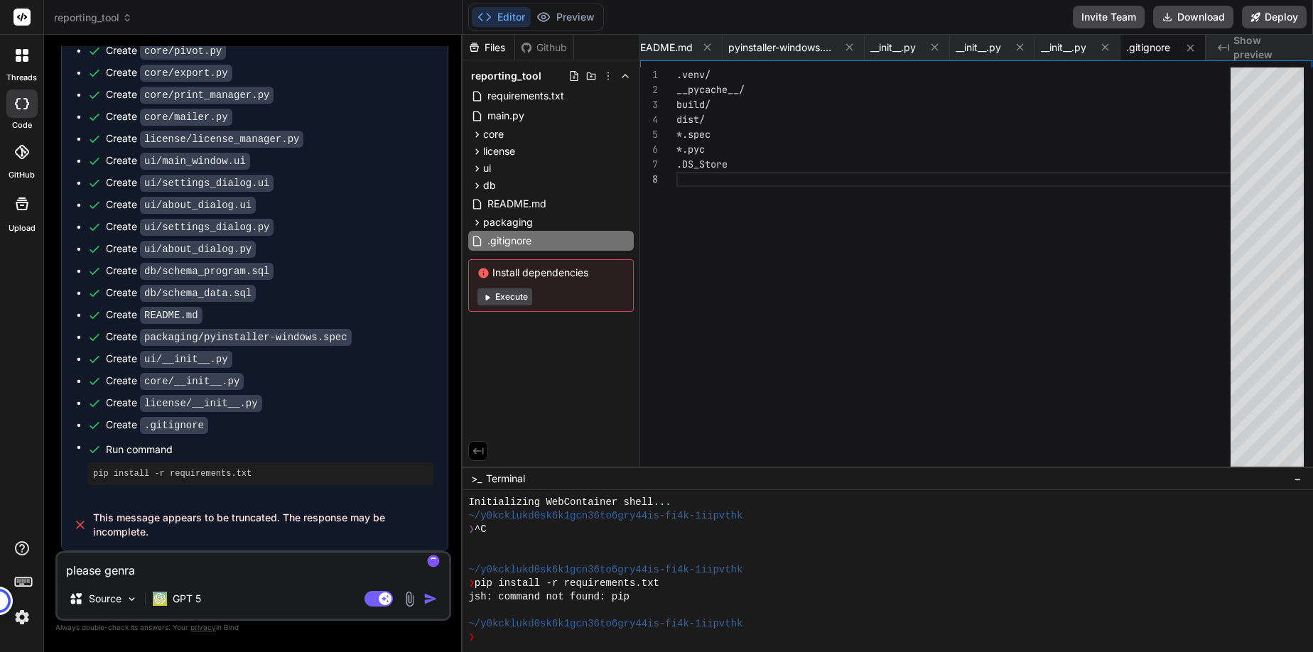
type textarea "please genrat"
type textarea "x"
type textarea "please genrate"
type textarea "x"
type textarea "please genrate"
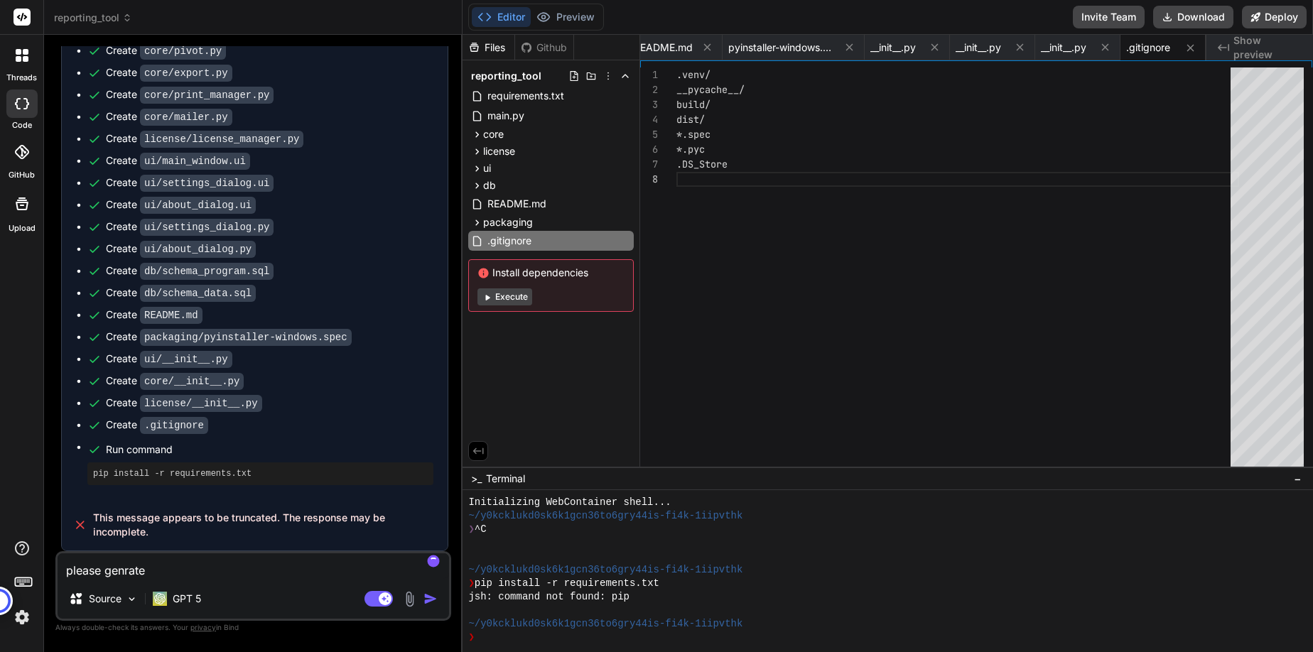
type textarea "x"
type textarea "please genrate p"
type textarea "x"
type textarea "please genrate pe"
type textarea "x"
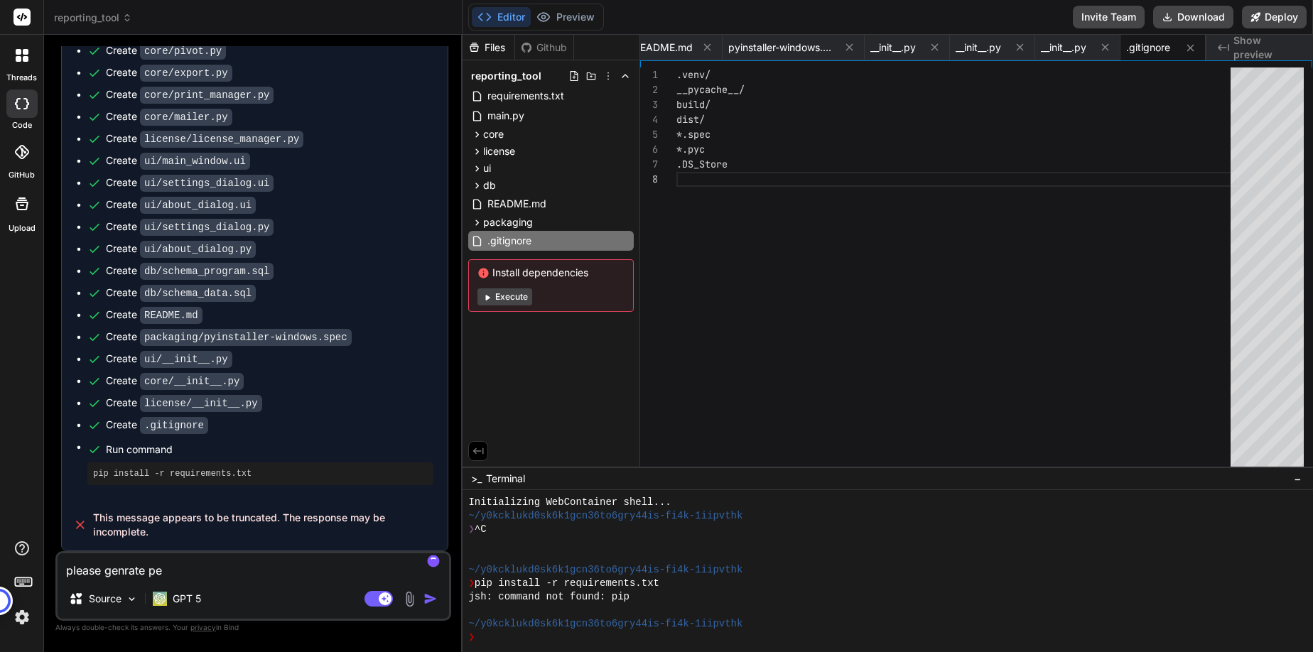
type textarea "please genrate pen"
type textarea "x"
type textarea "please genrate pend"
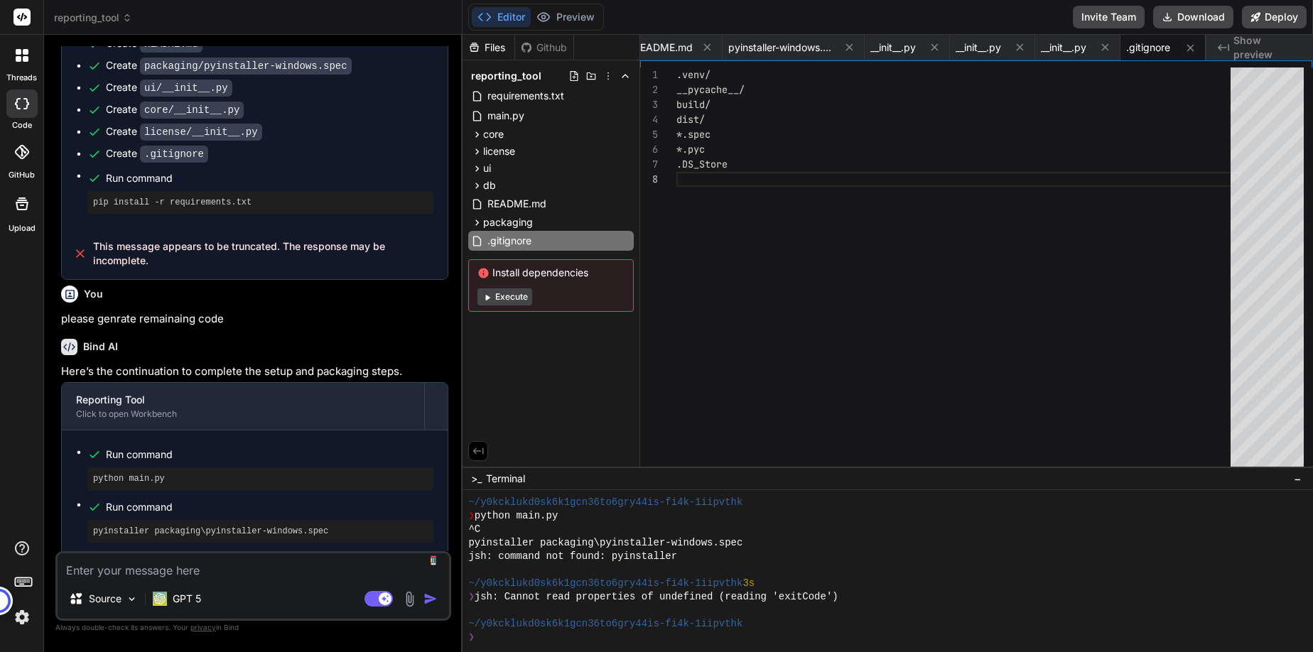
scroll to position [2546, 0]
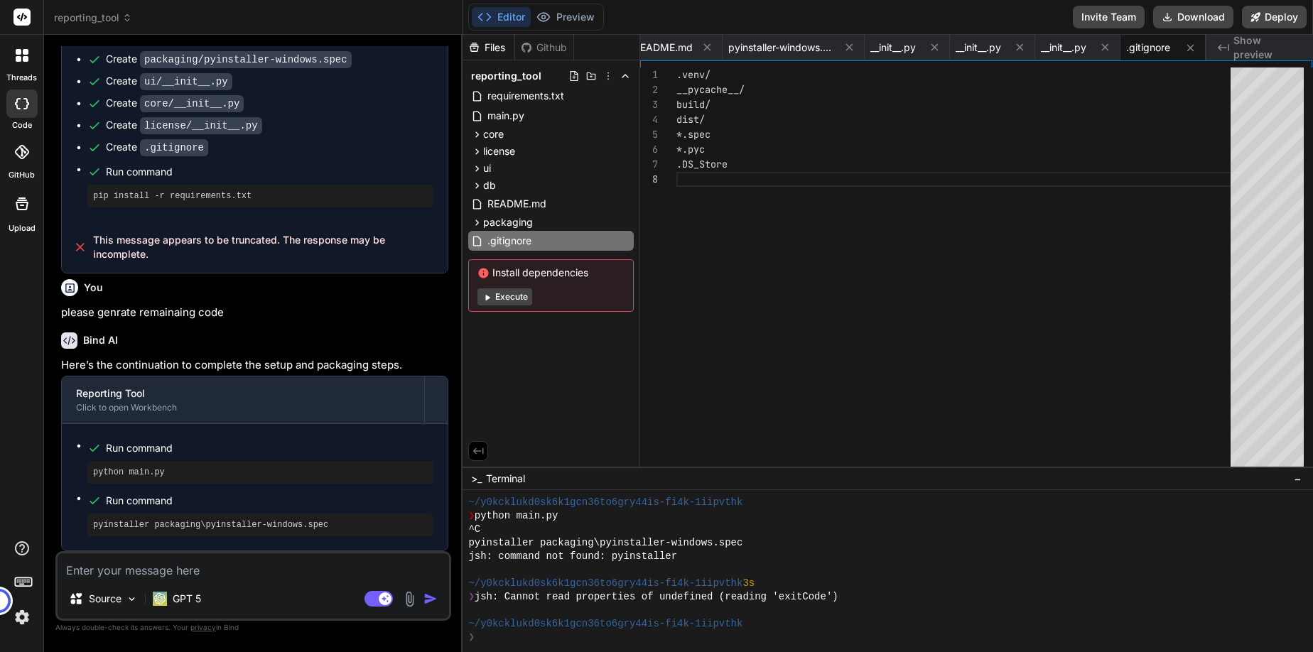
click at [503, 296] on button "Execute" at bounding box center [504, 296] width 55 height 17
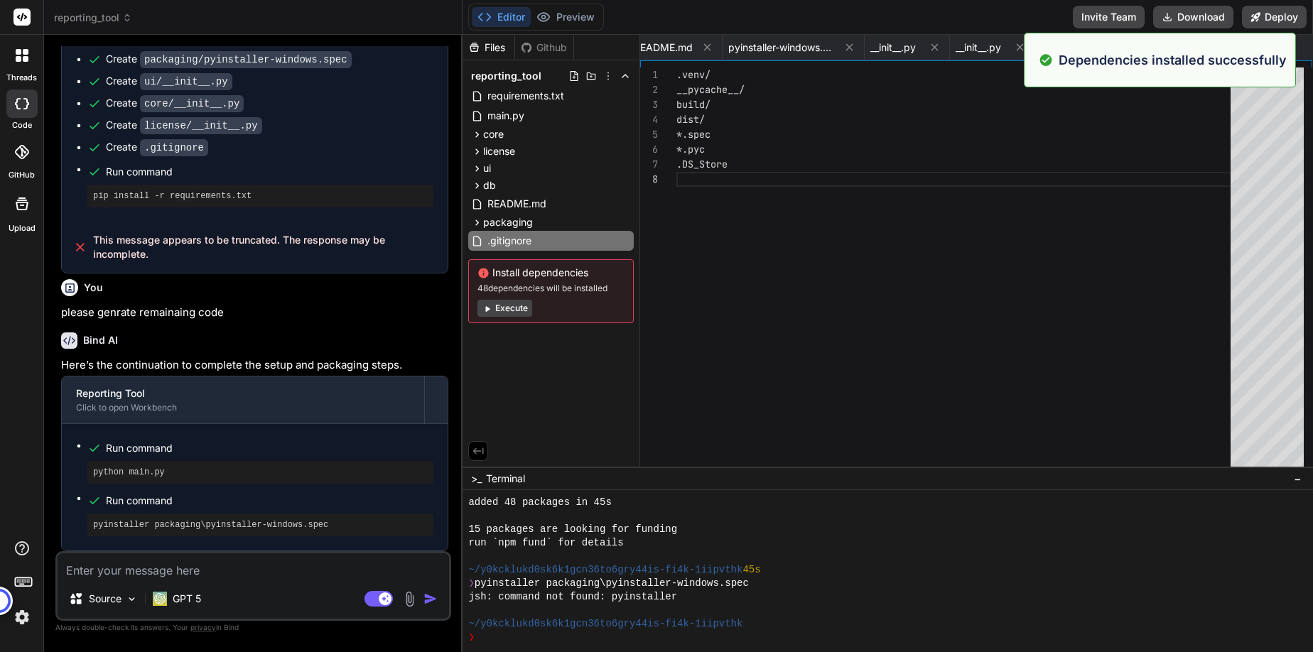
scroll to position [418, 0]
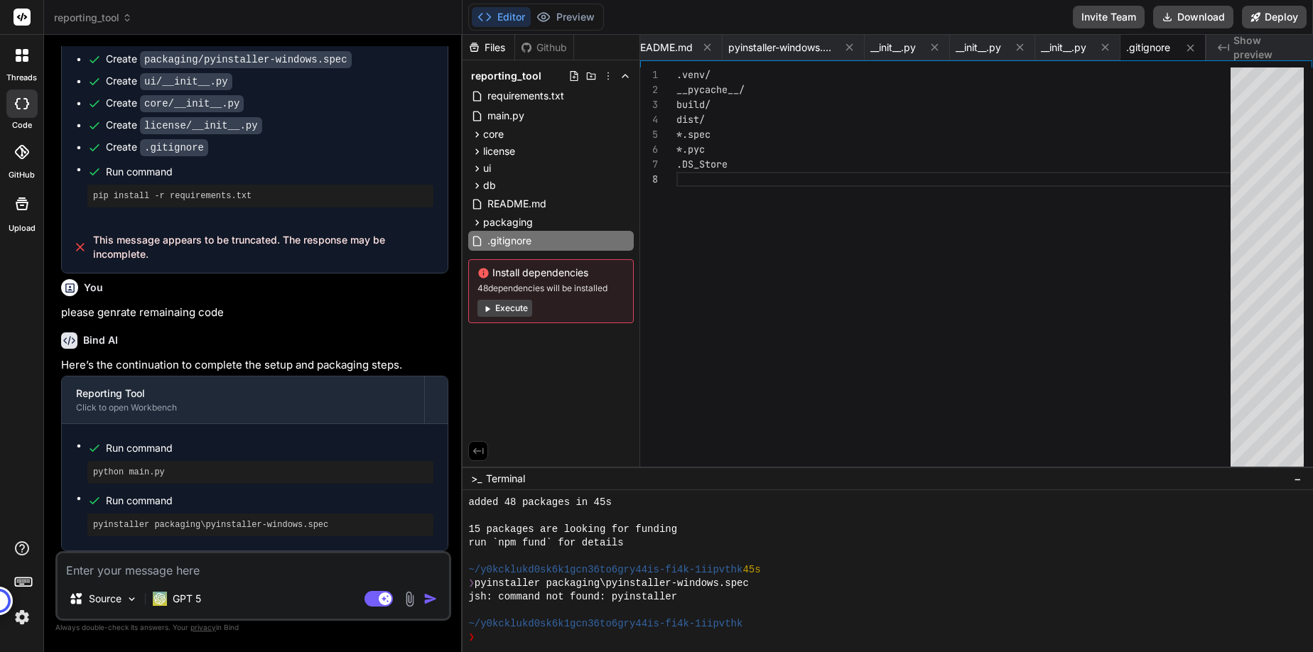
drag, startPoint x: 501, startPoint y: 305, endPoint x: 719, endPoint y: 286, distance: 218.2
click at [501, 305] on button "Execute" at bounding box center [504, 308] width 55 height 17
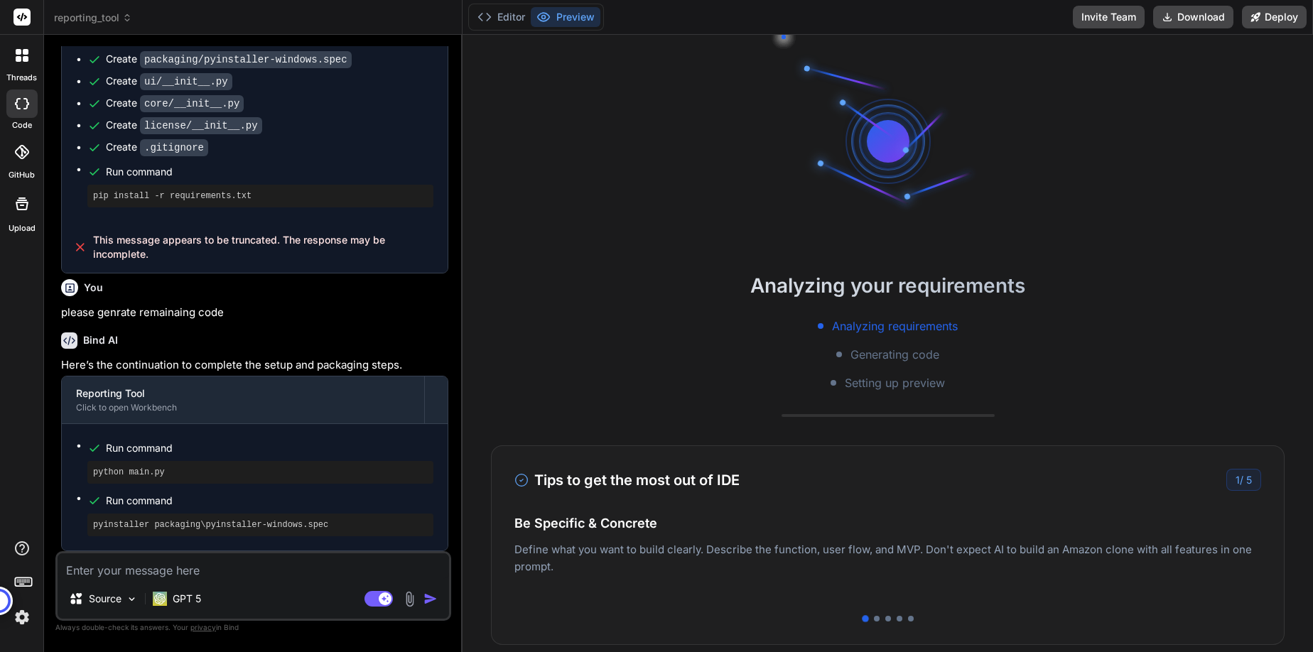
scroll to position [634, 0]
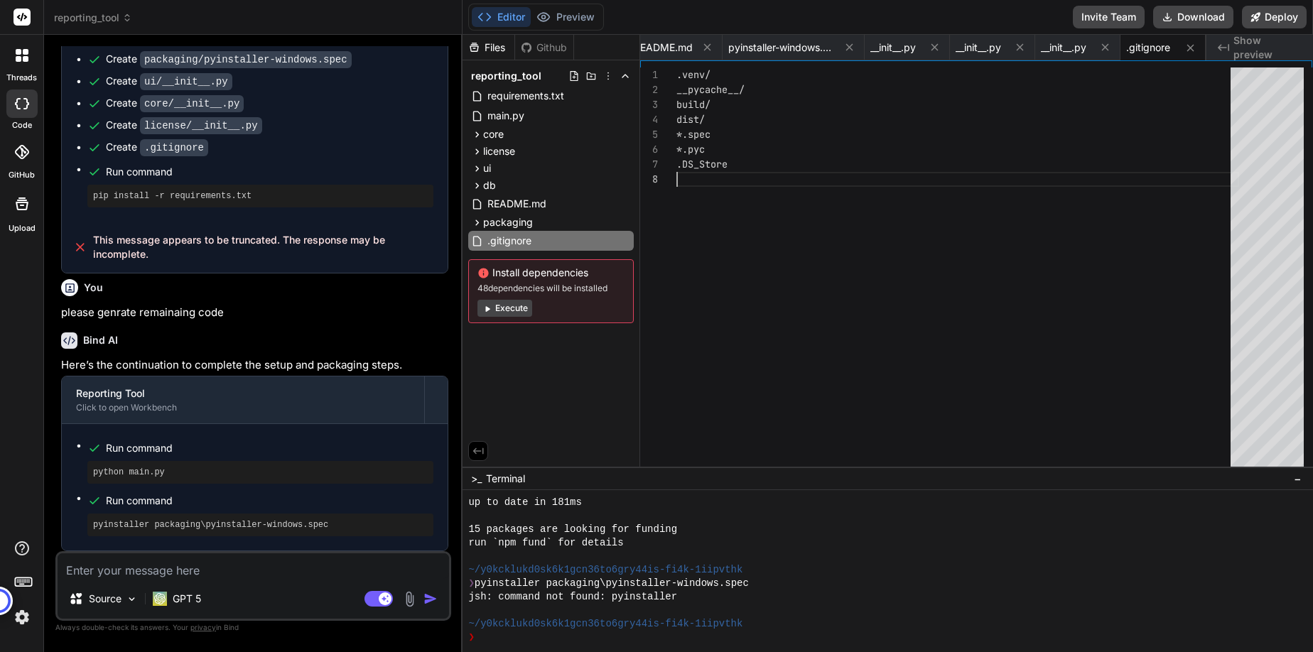
click at [709, 286] on div ".venv/ __pycache__/ build/ dist/ *.spec *.pyc .DS_Store" at bounding box center [957, 270] width 563 height 406
click at [848, 317] on div ".venv/ __pycache__/ build/ dist/ *.spec *.pyc .DS_Store" at bounding box center [957, 270] width 563 height 406
click at [1195, 13] on button "Download" at bounding box center [1193, 17] width 80 height 23
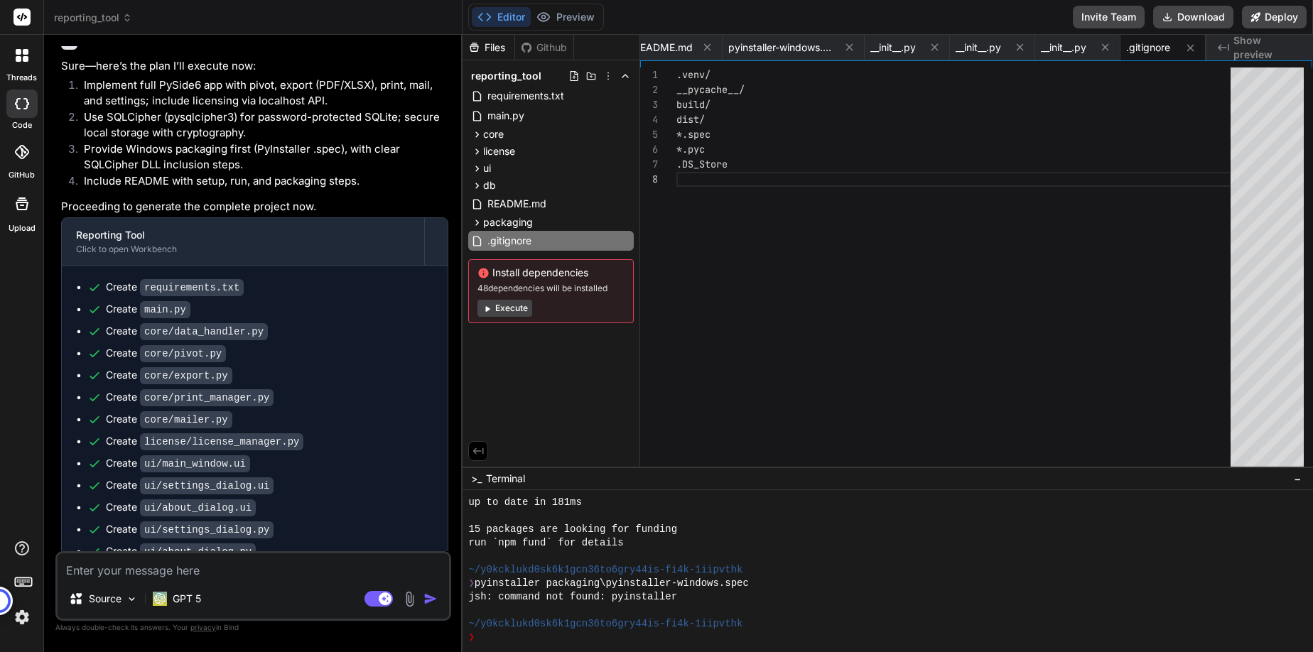
scroll to position [946, 0]
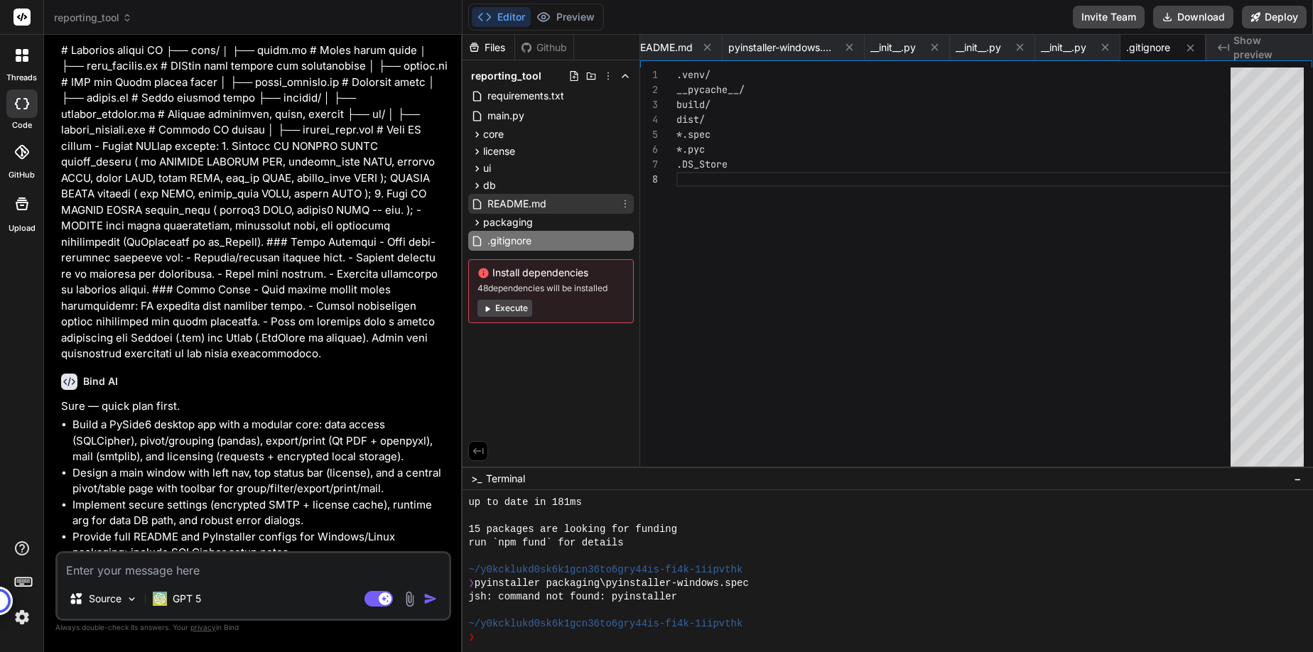
click at [597, 208] on div "README.md" at bounding box center [550, 204] width 165 height 20
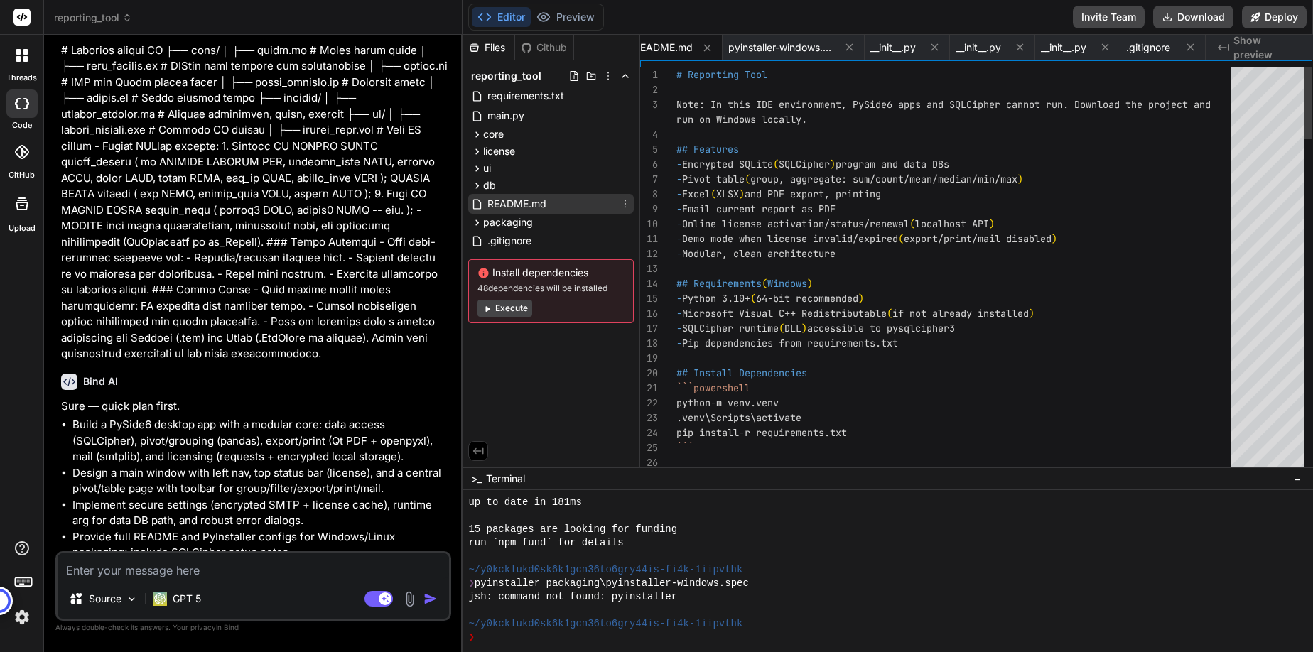
scroll to position [30, 0]
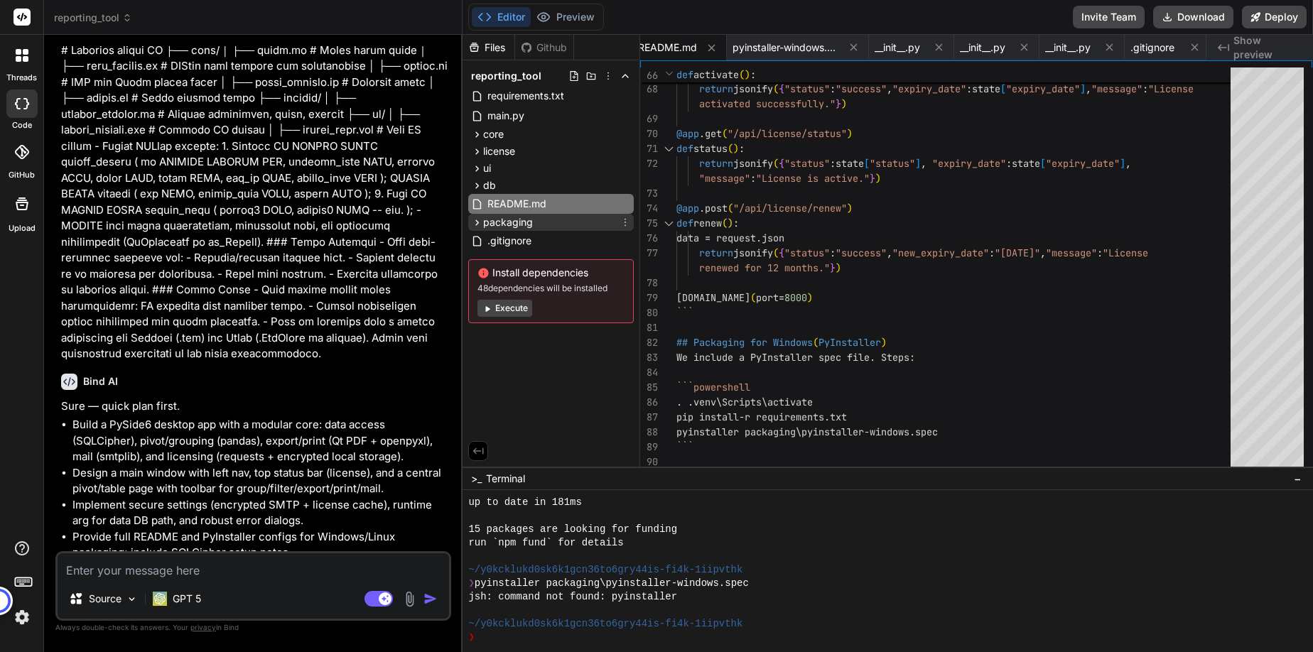
click at [580, 226] on div "packaging" at bounding box center [550, 222] width 165 height 17
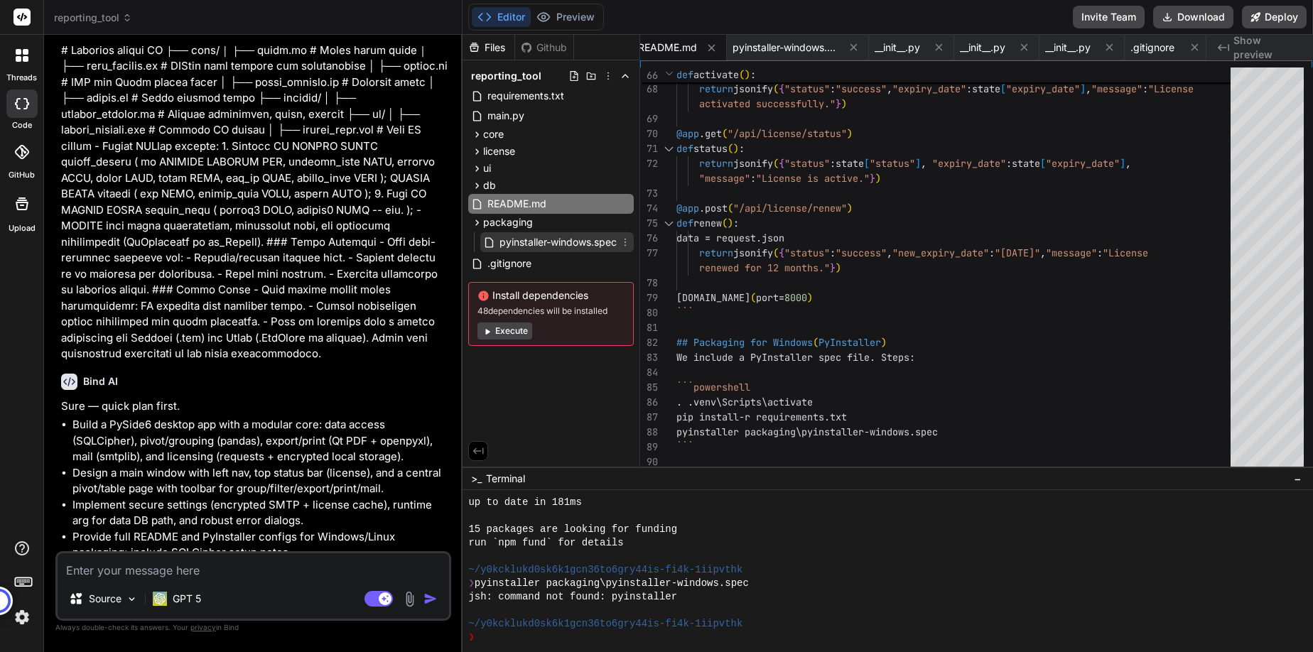
click at [585, 242] on span "pyinstaller-windows.spec" at bounding box center [558, 242] width 120 height 17
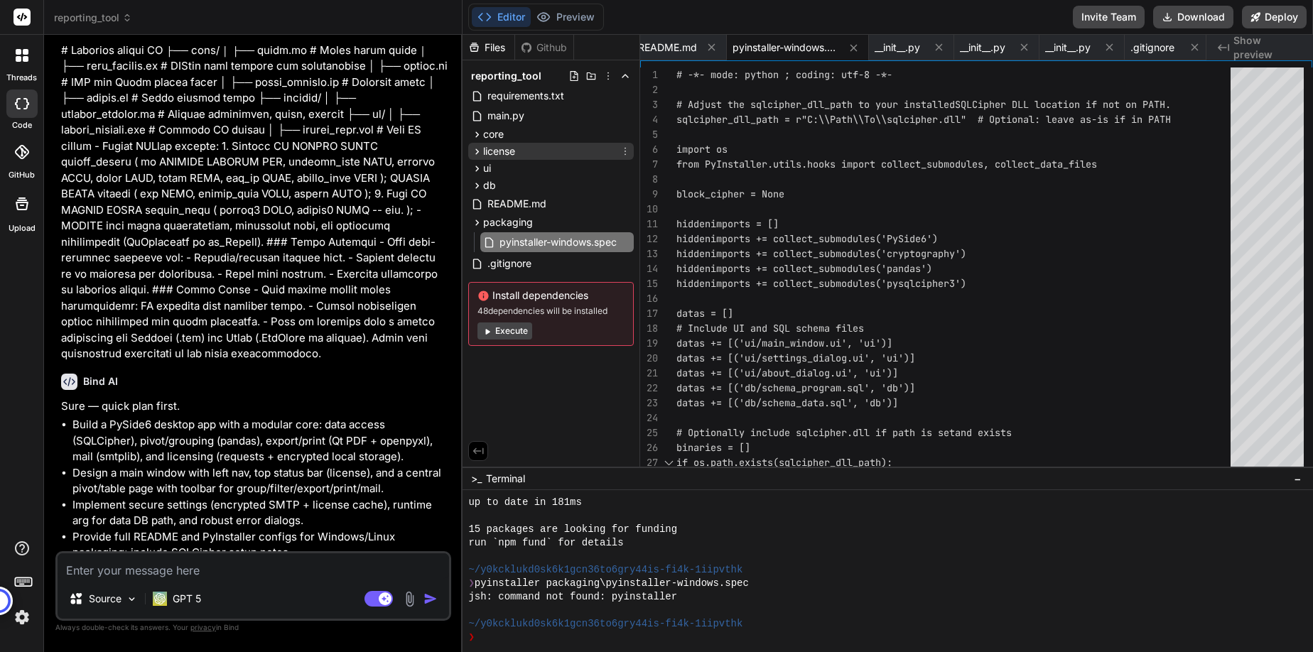
click at [520, 148] on div "license" at bounding box center [550, 151] width 165 height 17
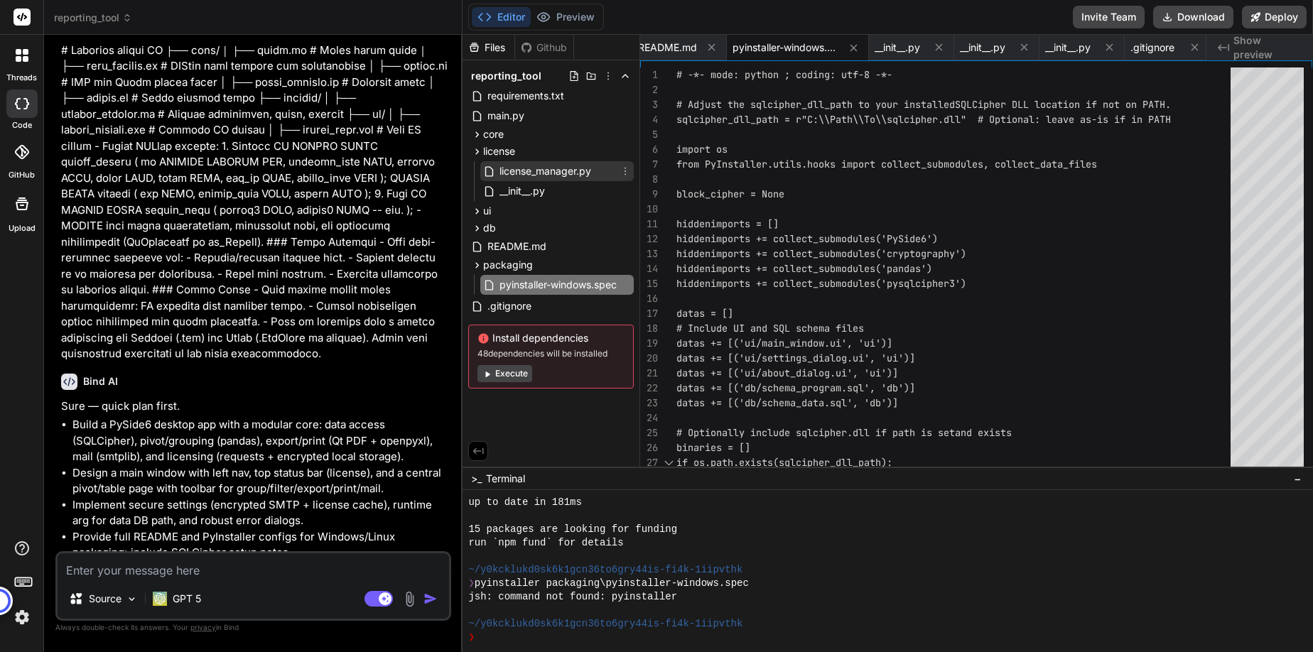
click at [531, 173] on span "license_manager.py" at bounding box center [545, 171] width 94 height 17
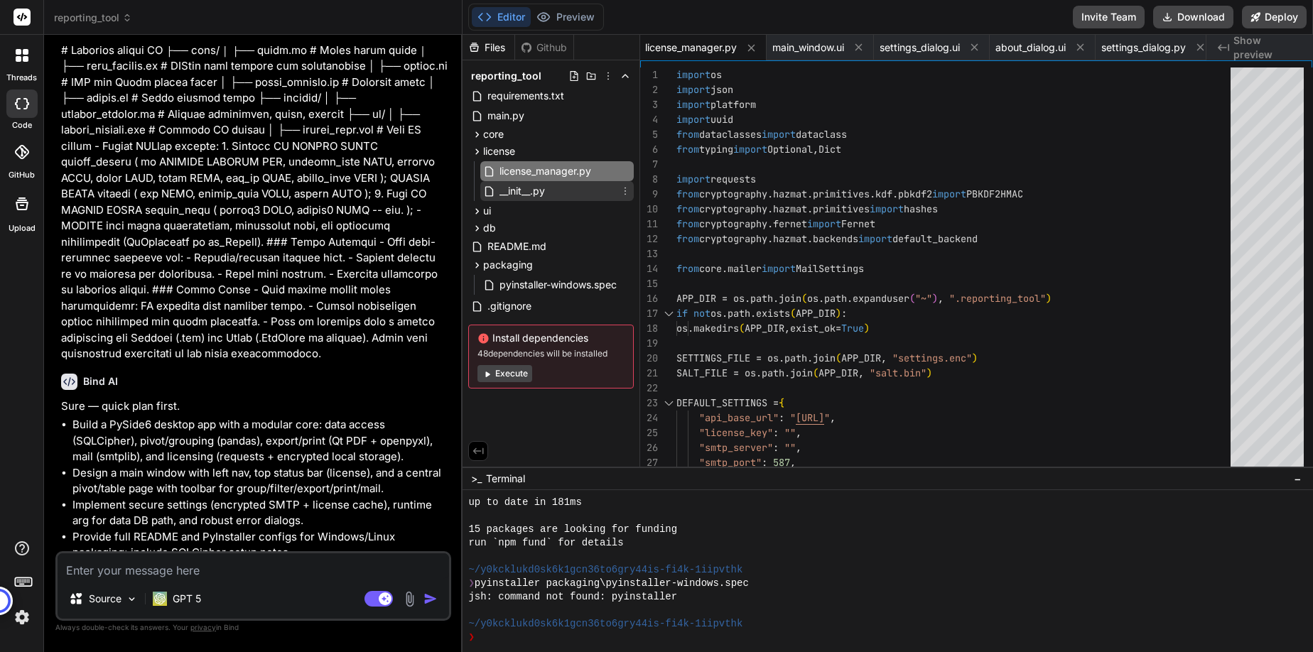
click at [536, 196] on span "__init__.py" at bounding box center [522, 191] width 48 height 17
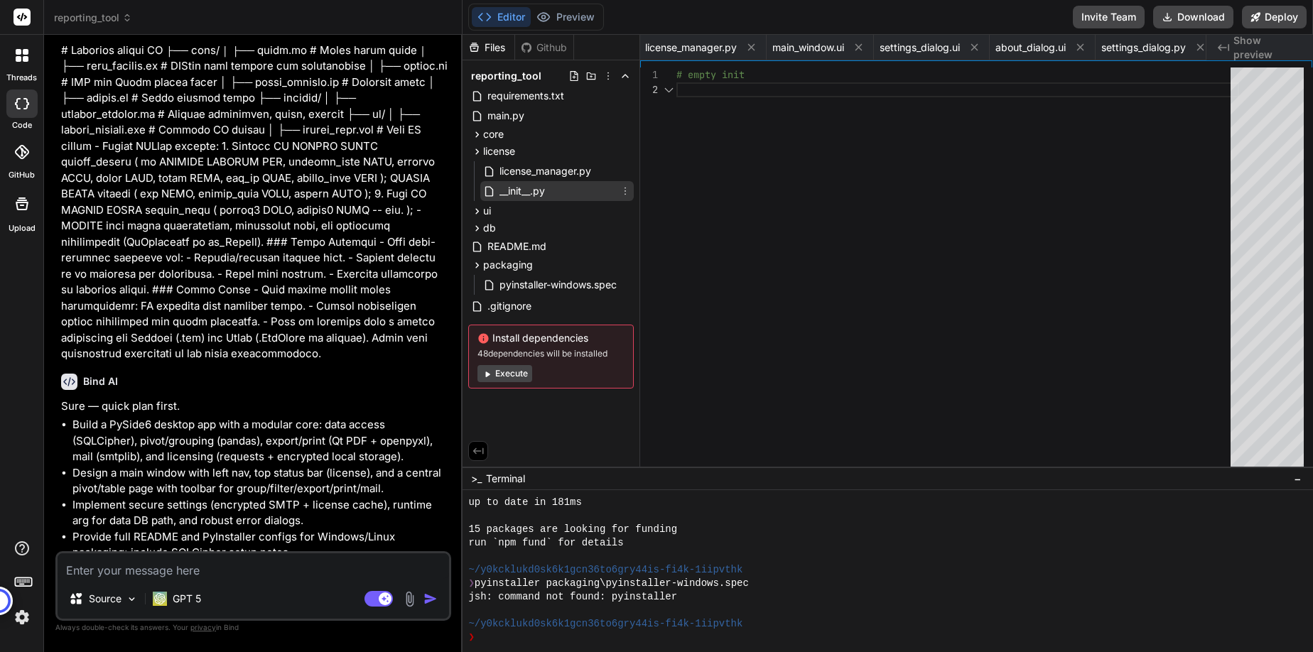
scroll to position [15, 0]
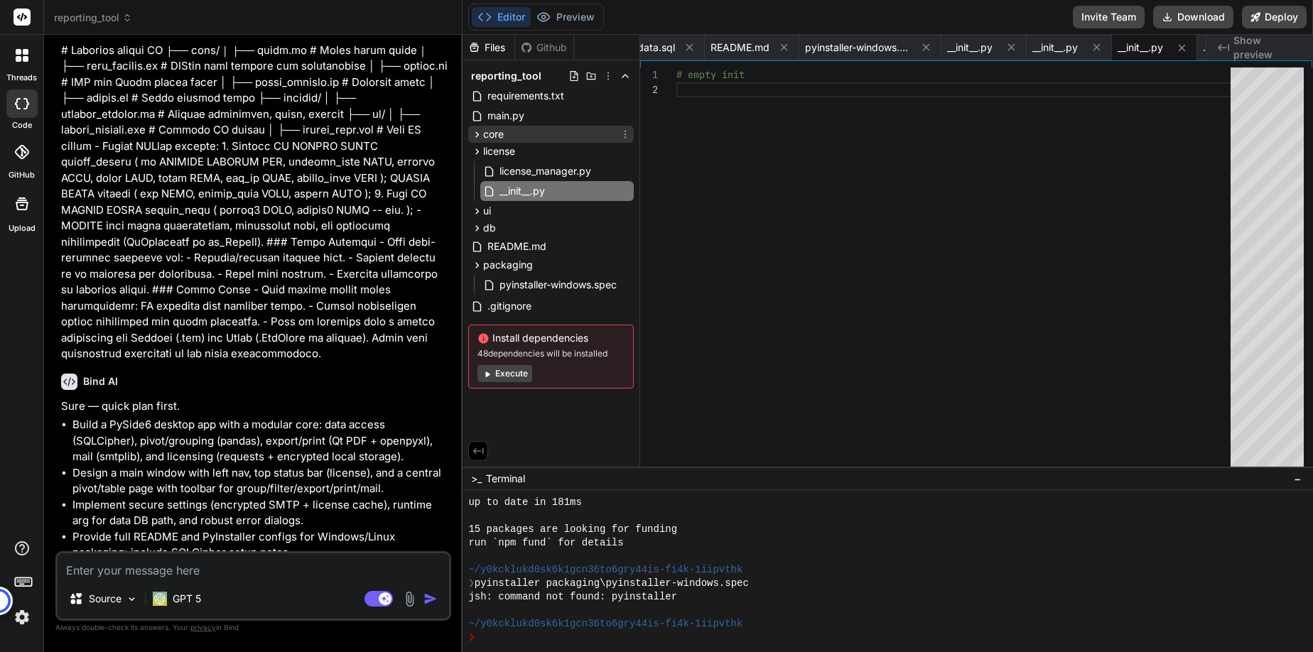
click at [529, 131] on div "core" at bounding box center [550, 134] width 165 height 17
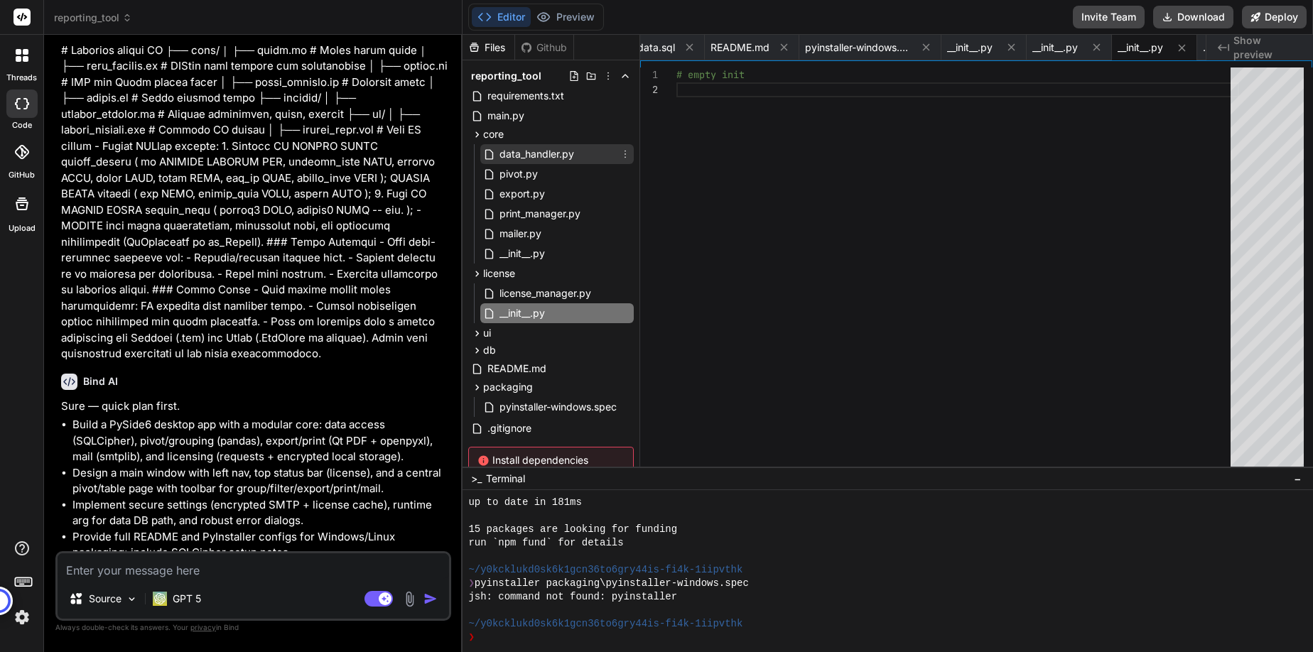
click at [526, 156] on span "data_handler.py" at bounding box center [536, 154] width 77 height 17
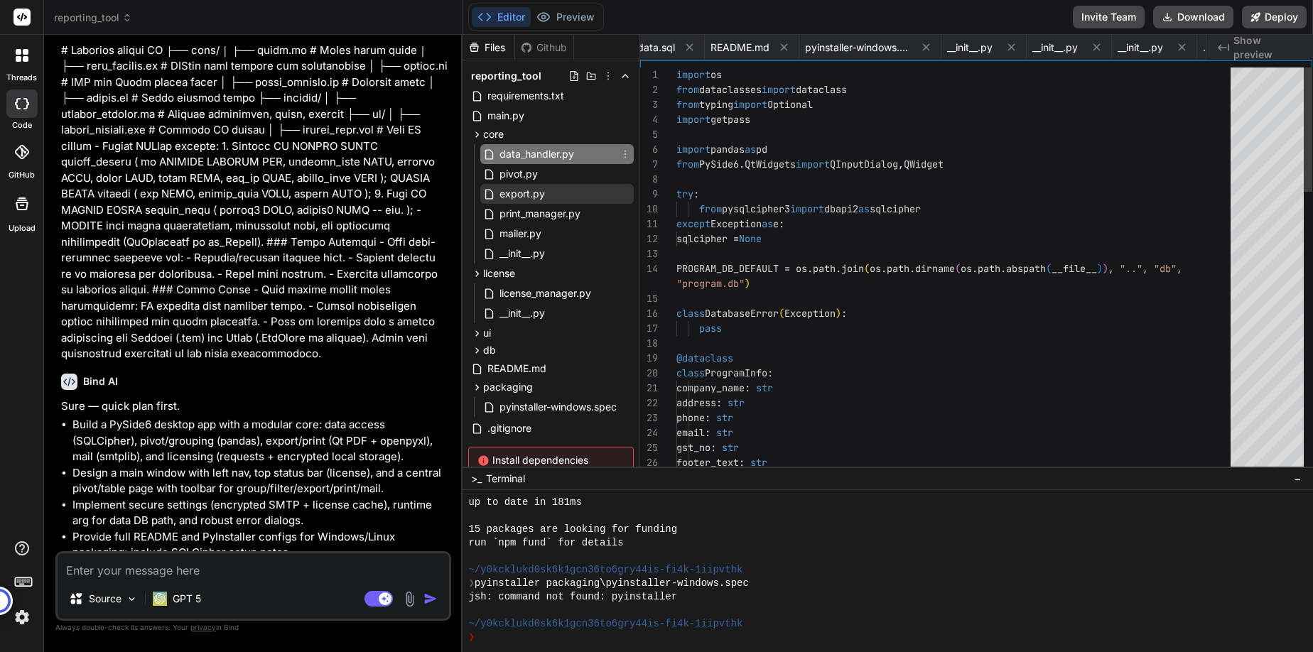
scroll to position [0, 197]
click at [521, 177] on span "pivot.py" at bounding box center [518, 173] width 41 height 17
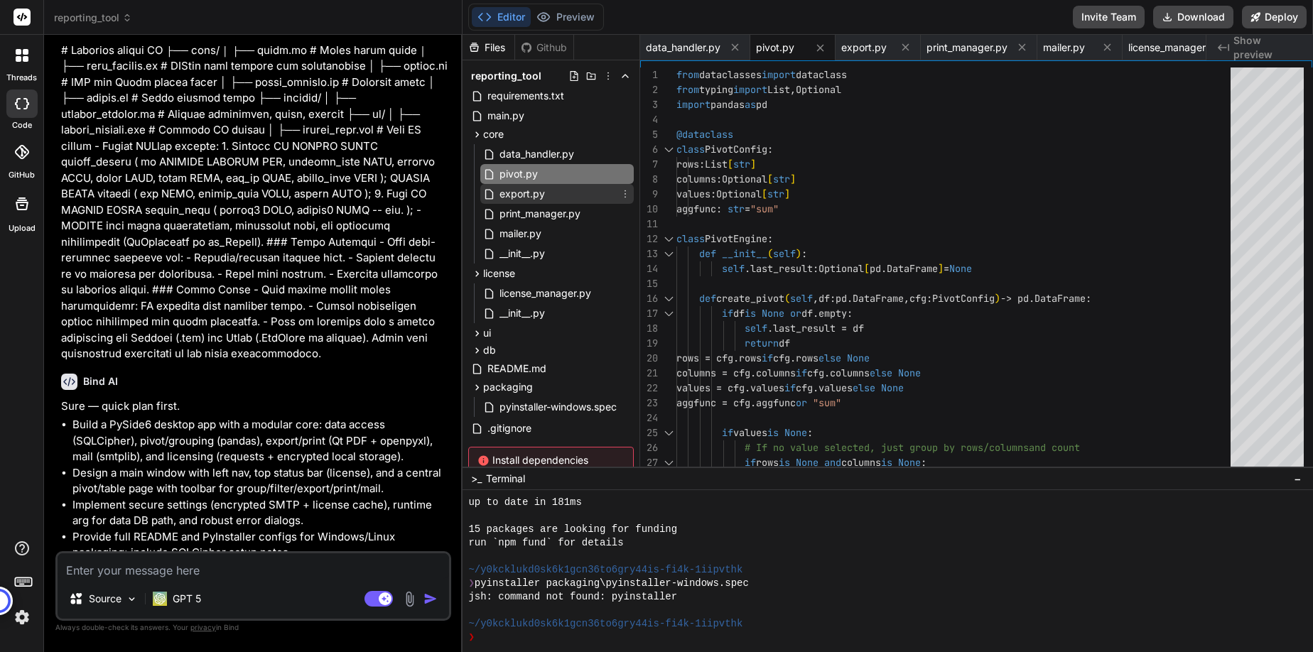
click at [519, 199] on span "export.py" at bounding box center [522, 193] width 48 height 17
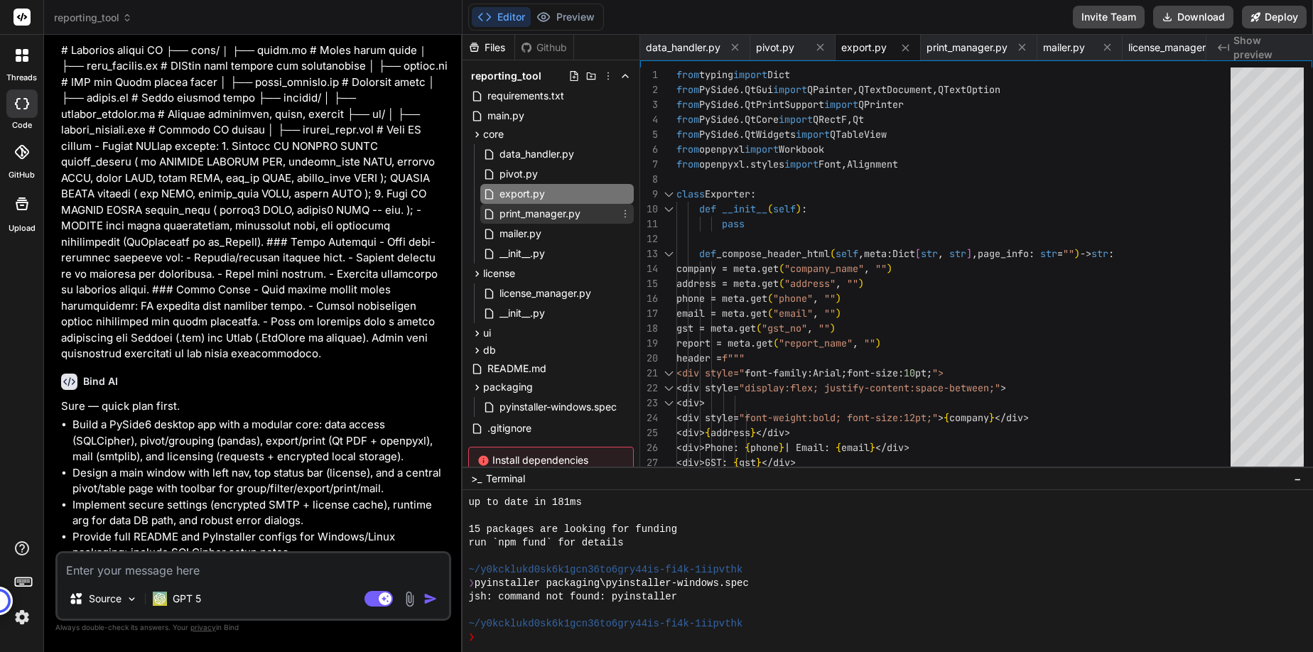
click at [527, 209] on span "print_manager.py" at bounding box center [540, 213] width 84 height 17
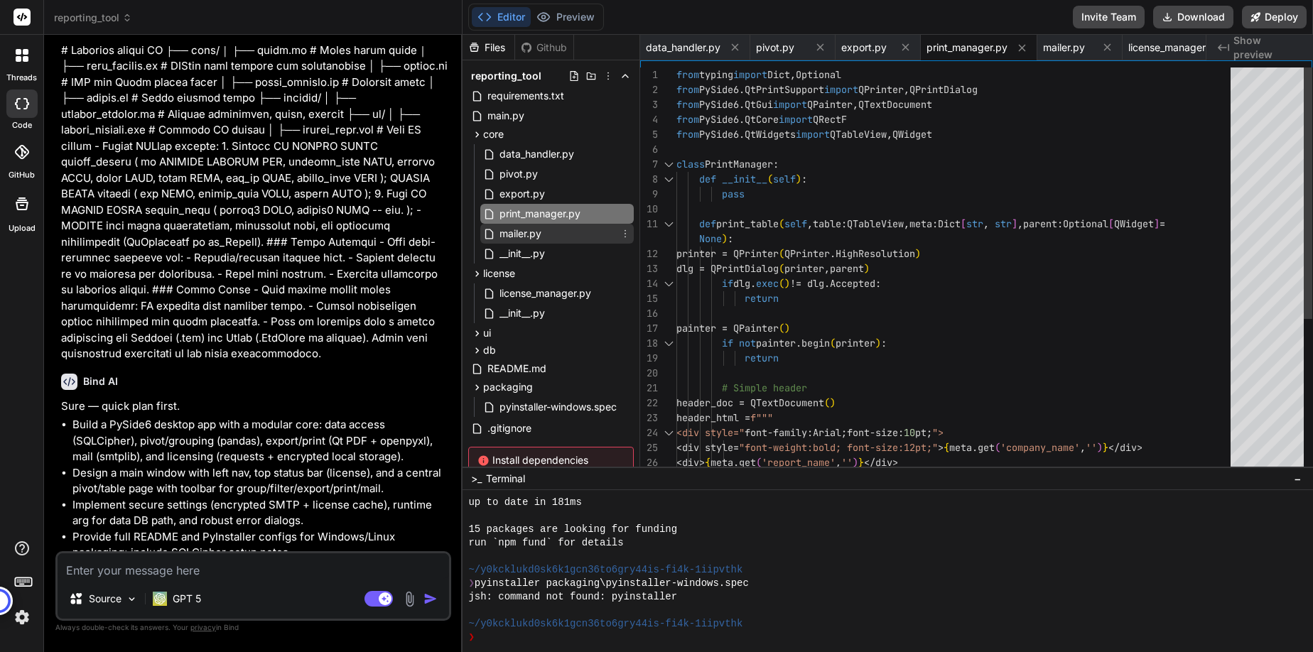
click at [539, 232] on span "mailer.py" at bounding box center [520, 233] width 45 height 17
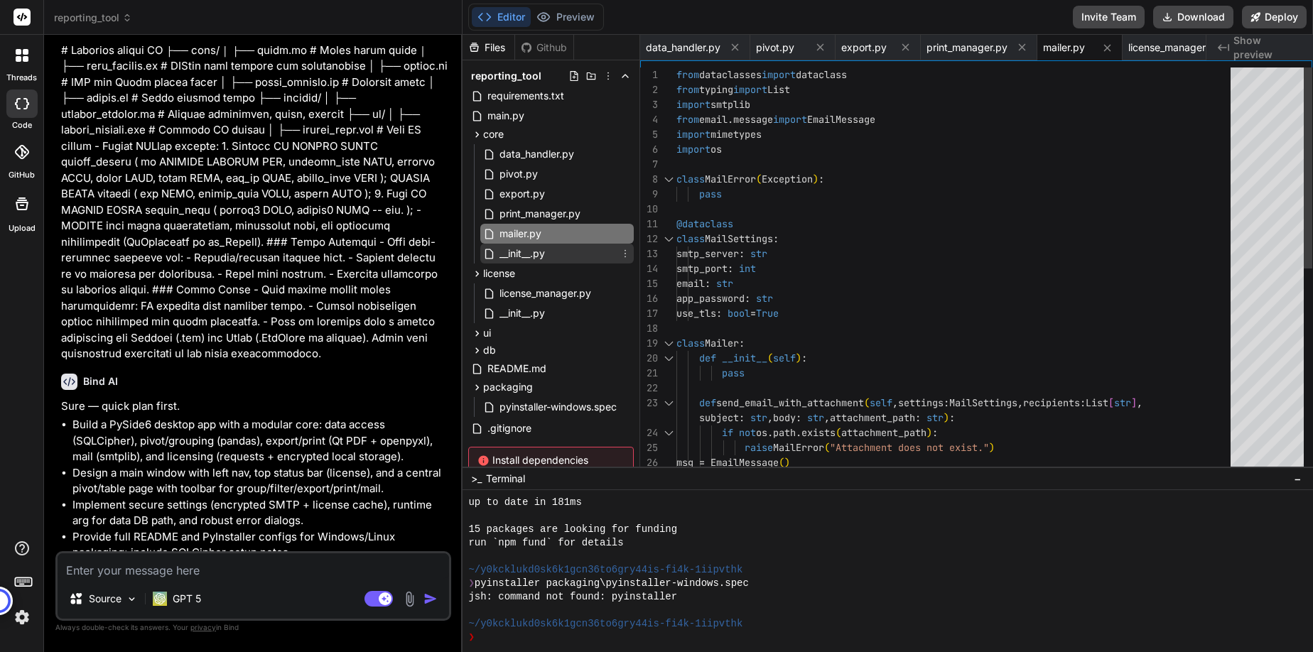
click at [546, 256] on span "__init__.py" at bounding box center [522, 253] width 48 height 17
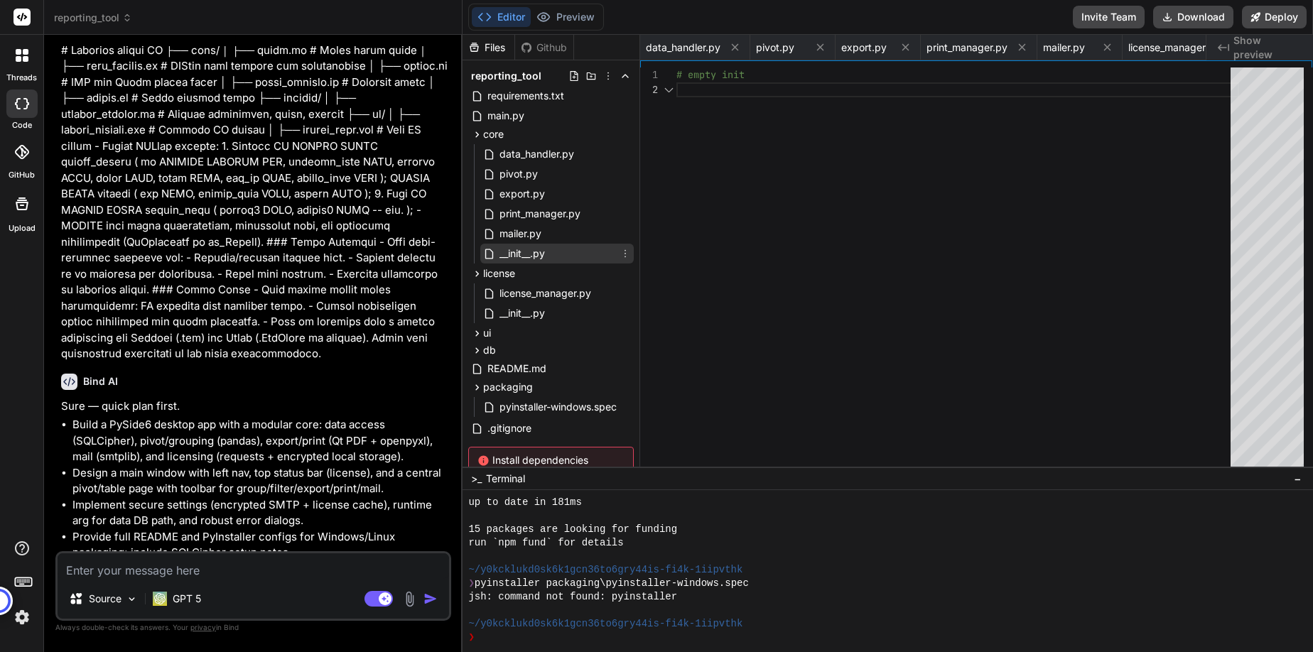
scroll to position [0, 1462]
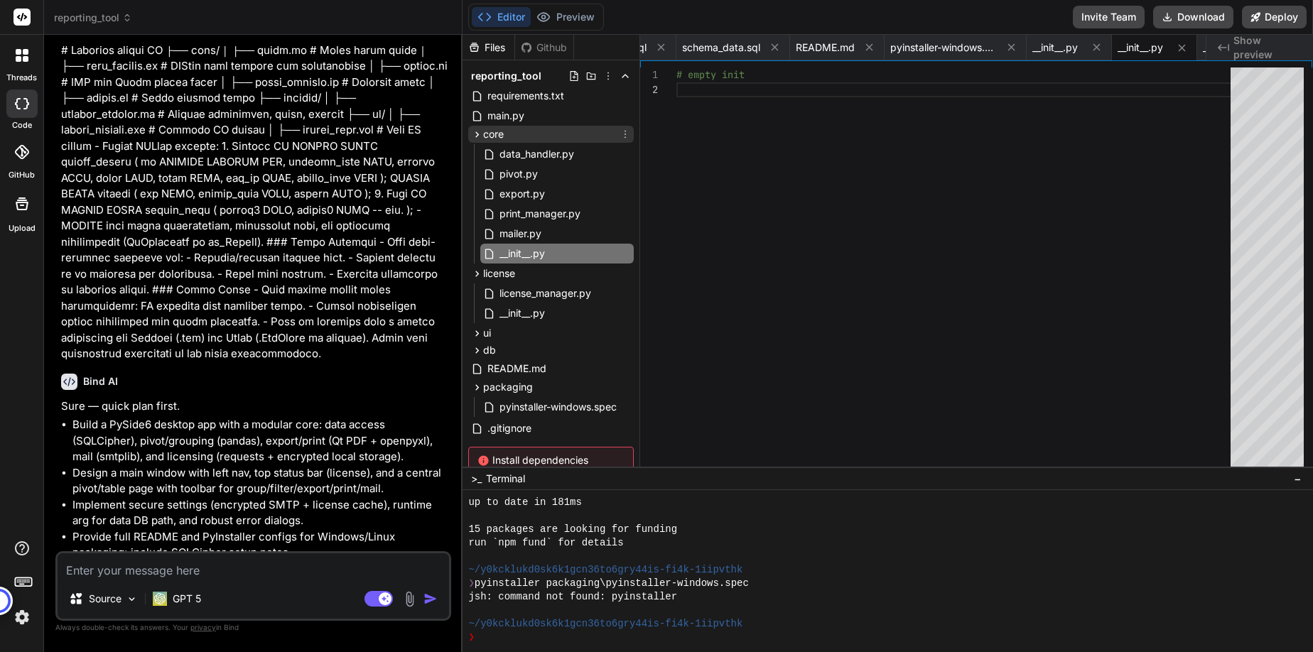
click at [514, 130] on div "core" at bounding box center [550, 134] width 165 height 17
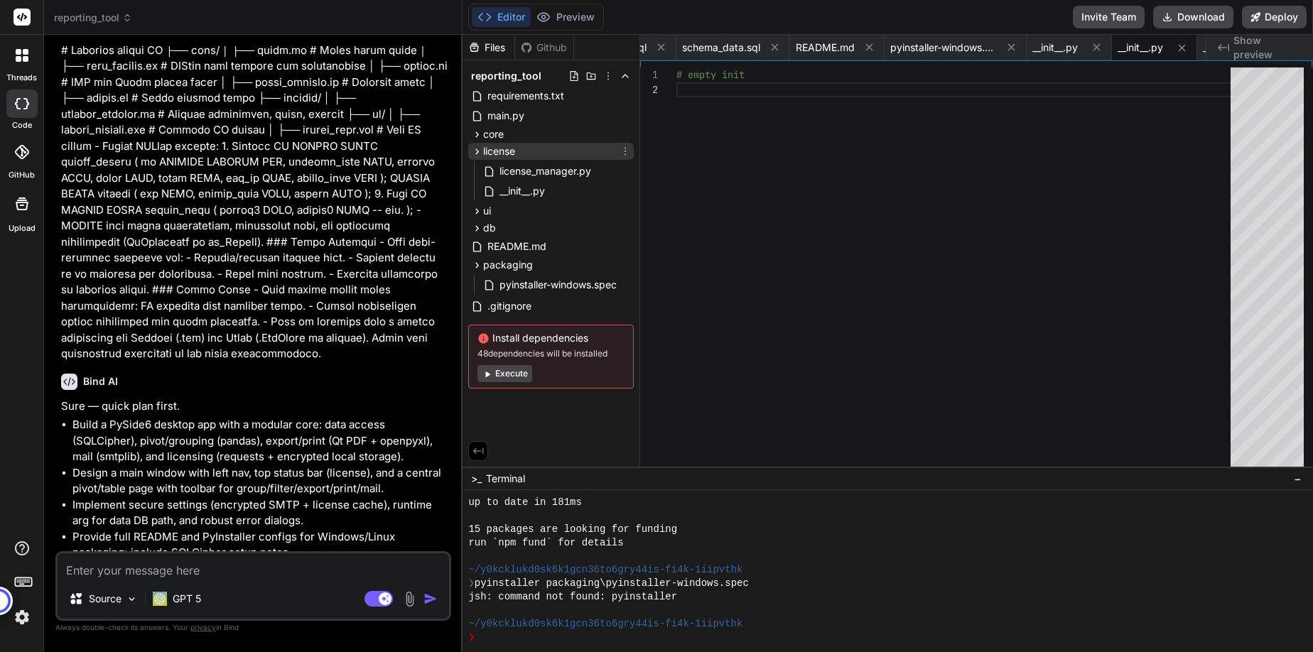
click at [489, 151] on span "license" at bounding box center [499, 151] width 32 height 14
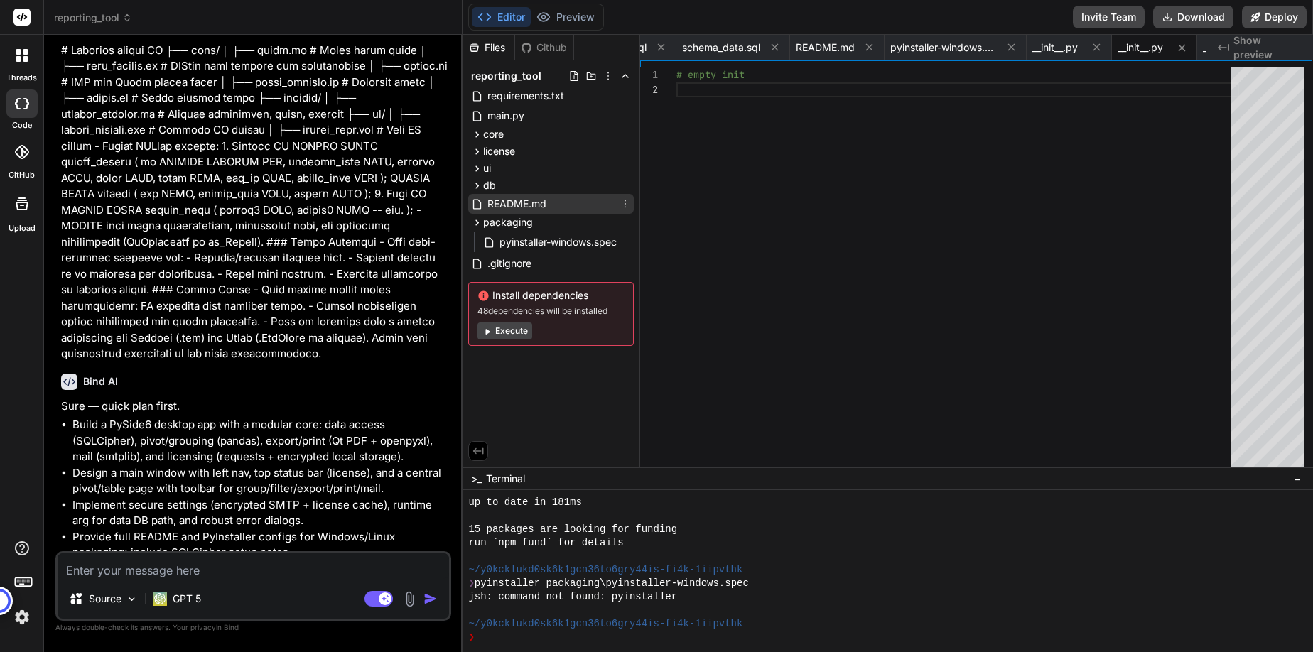
click at [502, 207] on span "README.md" at bounding box center [517, 203] width 62 height 17
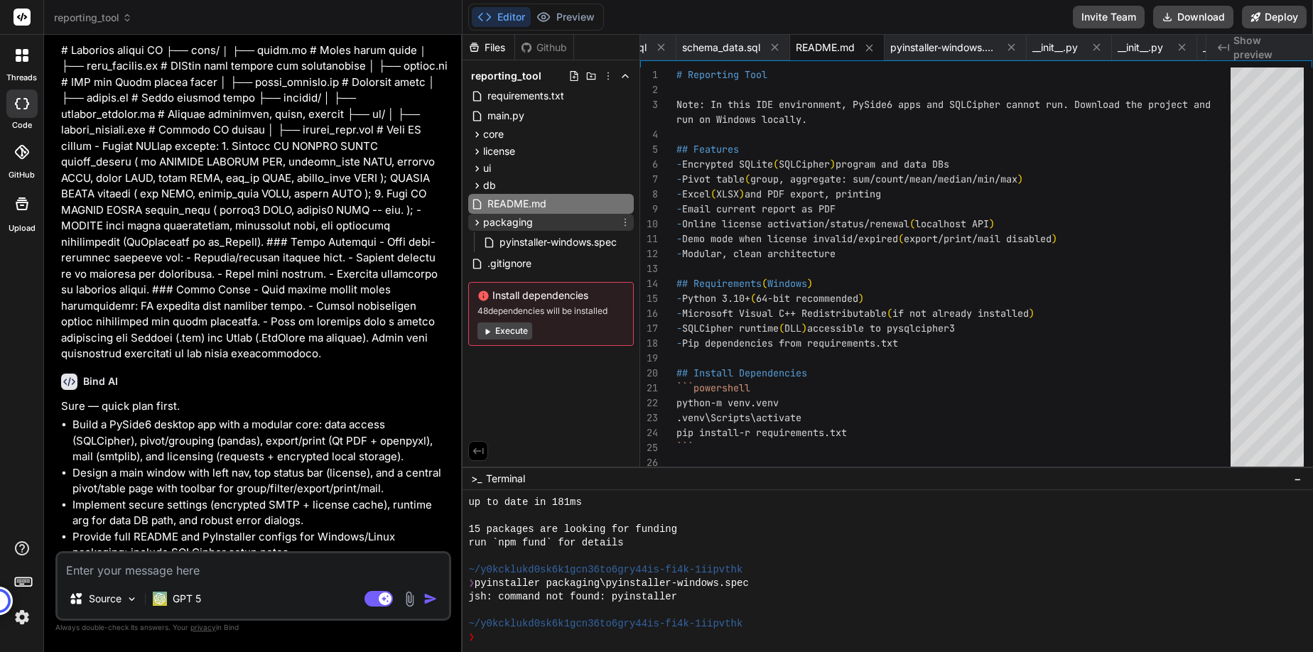
click at [506, 221] on span "packaging" at bounding box center [508, 222] width 50 height 14
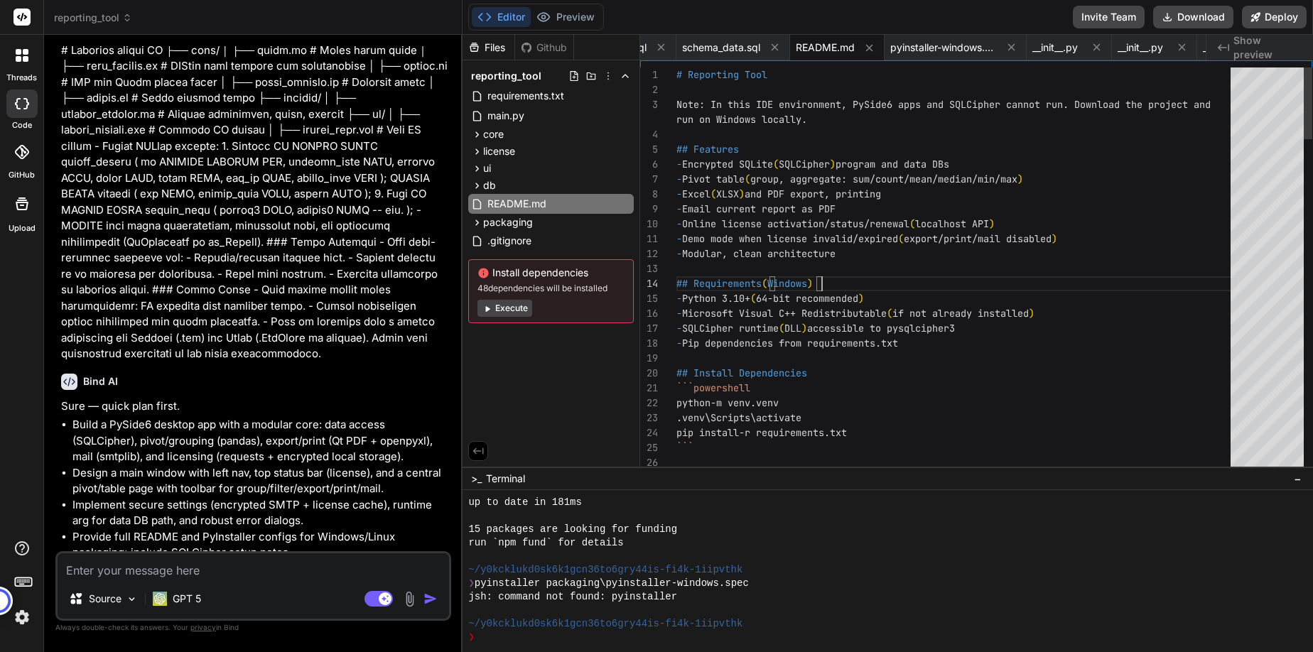
scroll to position [60, 0]
